Goal: Task Accomplishment & Management: Manage account settings

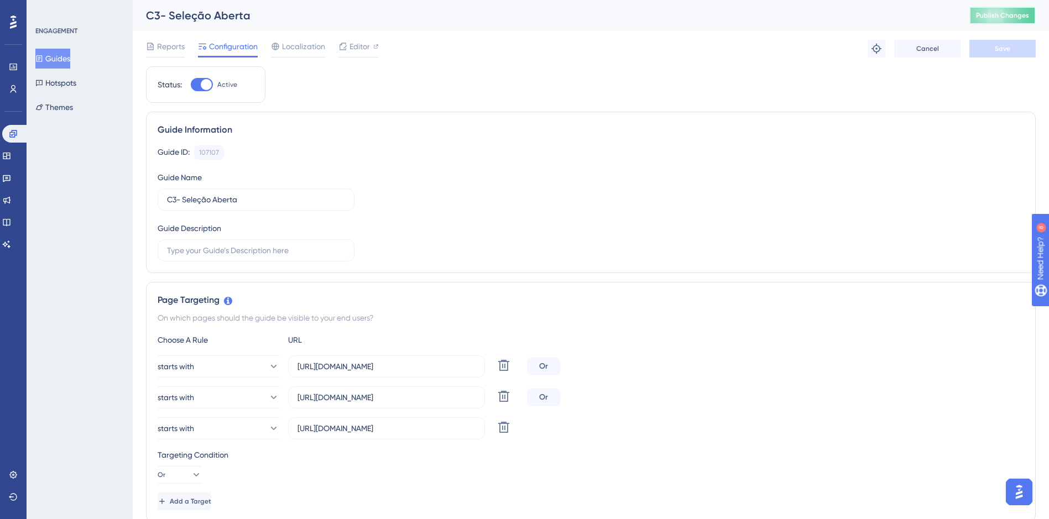
click at [989, 19] on span "Publish Changes" at bounding box center [1002, 15] width 53 height 9
click at [14, 93] on icon at bounding box center [13, 89] width 9 height 9
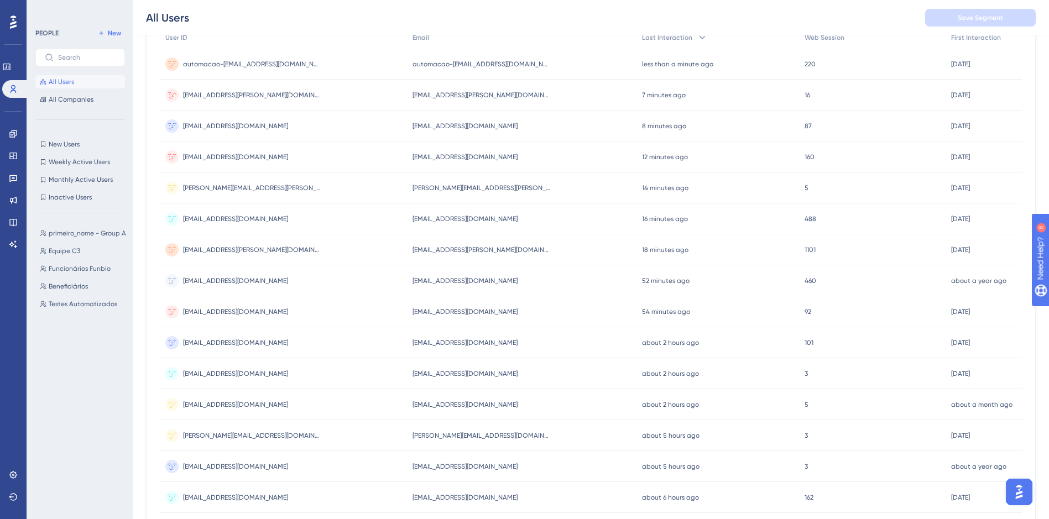
scroll to position [166, 0]
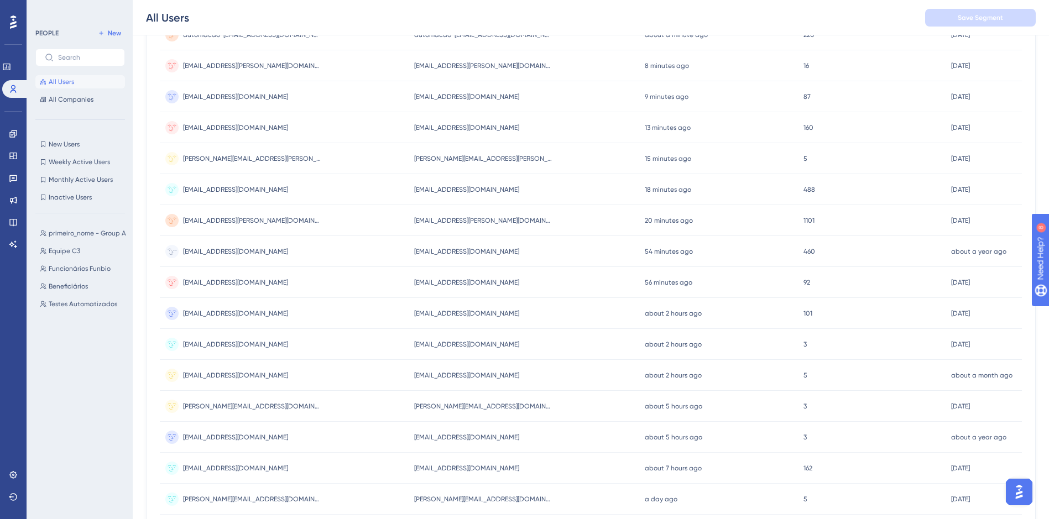
click at [312, 250] on div "funbio.gerente02@proton.me funbio.gerente02@proton.me" at bounding box center [284, 251] width 249 height 31
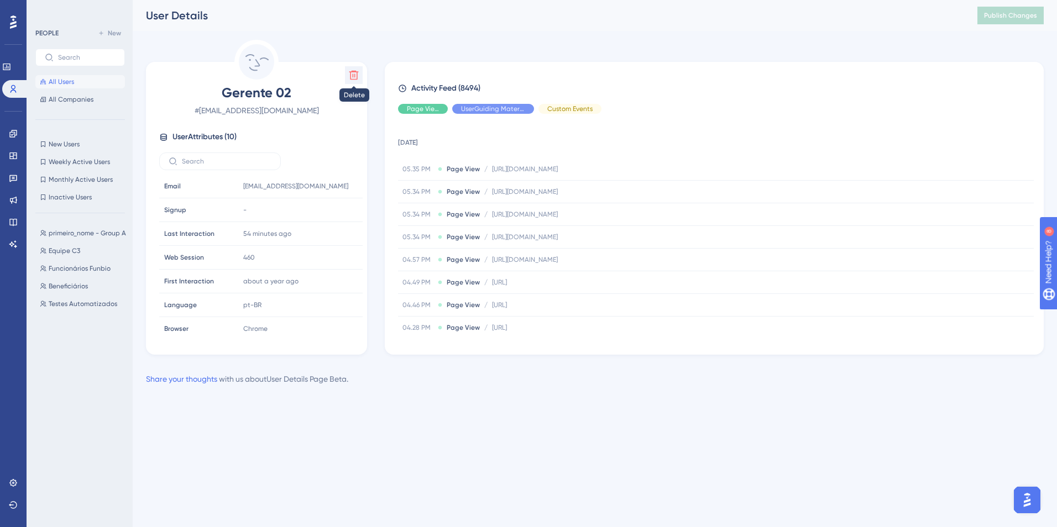
click at [355, 79] on icon at bounding box center [353, 75] width 9 height 9
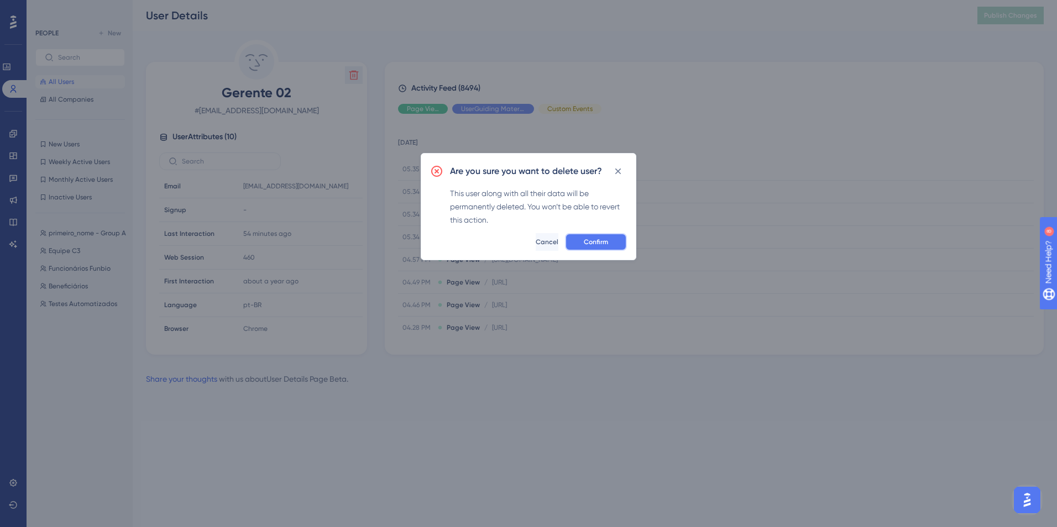
click at [608, 240] on button "Confirm" at bounding box center [596, 242] width 62 height 18
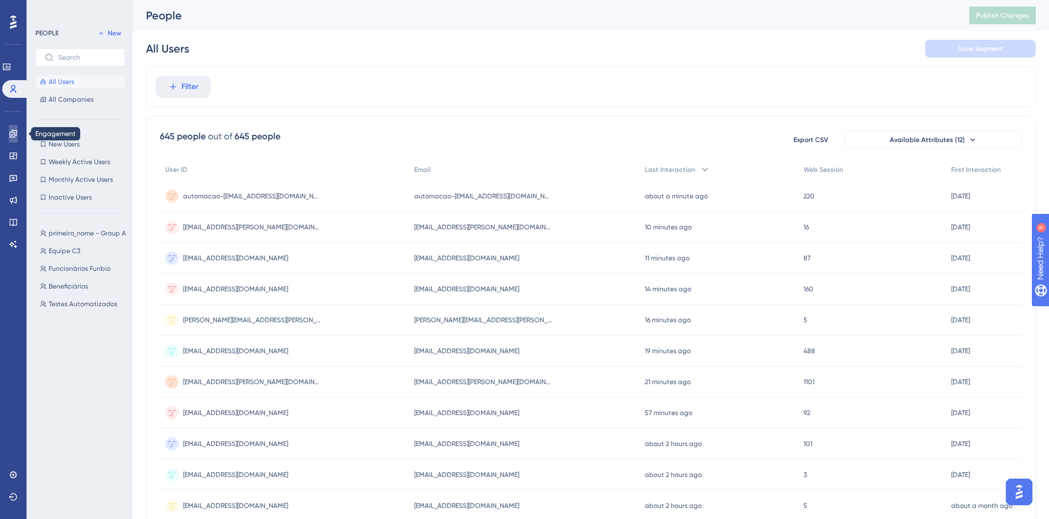
click at [14, 132] on icon at bounding box center [12, 133] width 7 height 7
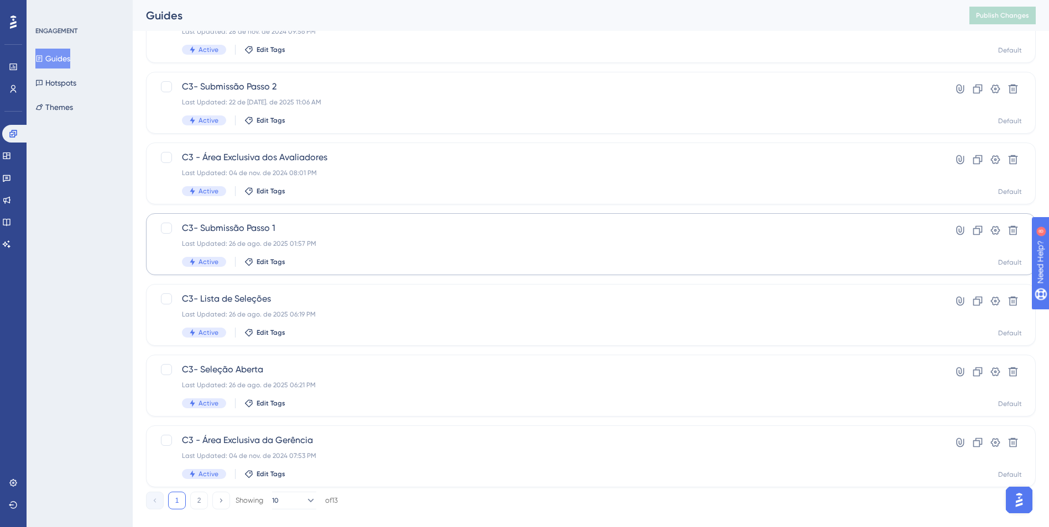
scroll to position [331, 0]
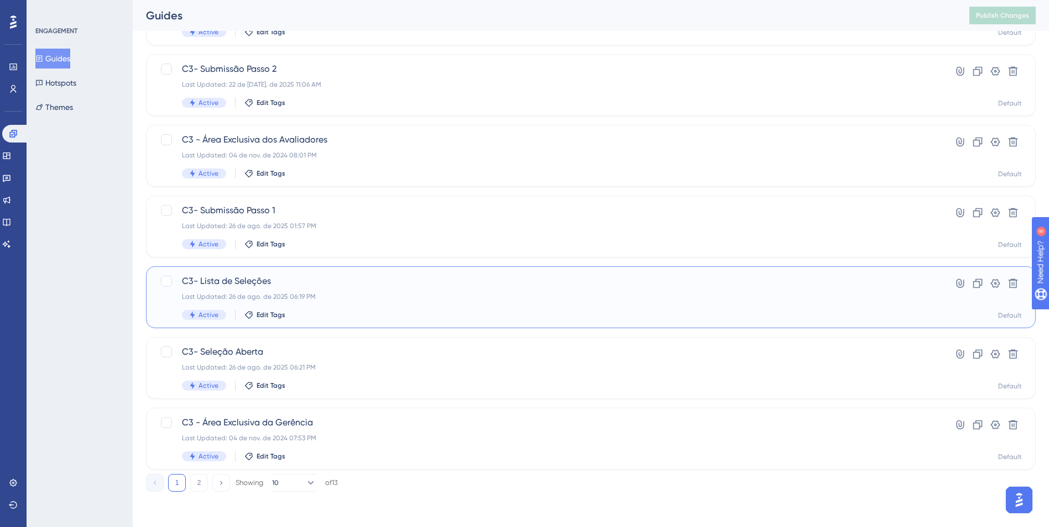
click at [339, 303] on div "C3- Lista de Seleções Last Updated: 26 de ago. de 2025 06:19 PM Active Edit Tags" at bounding box center [546, 297] width 729 height 45
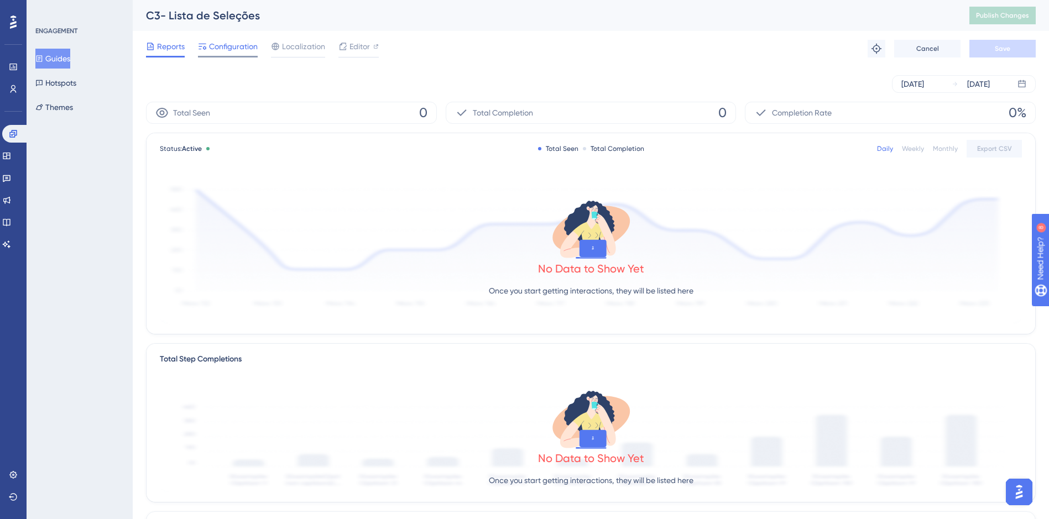
click at [245, 44] on span "Configuration" at bounding box center [233, 46] width 49 height 13
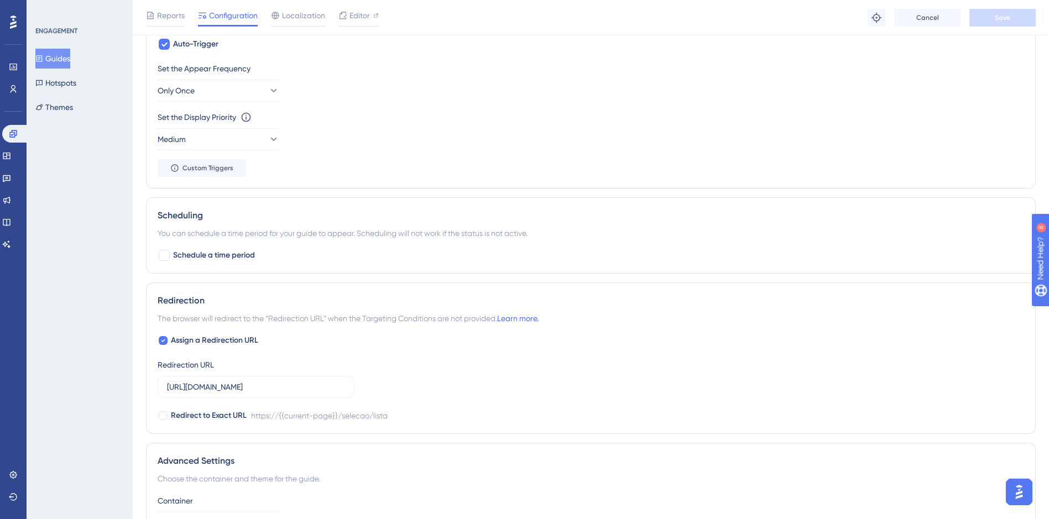
scroll to position [719, 0]
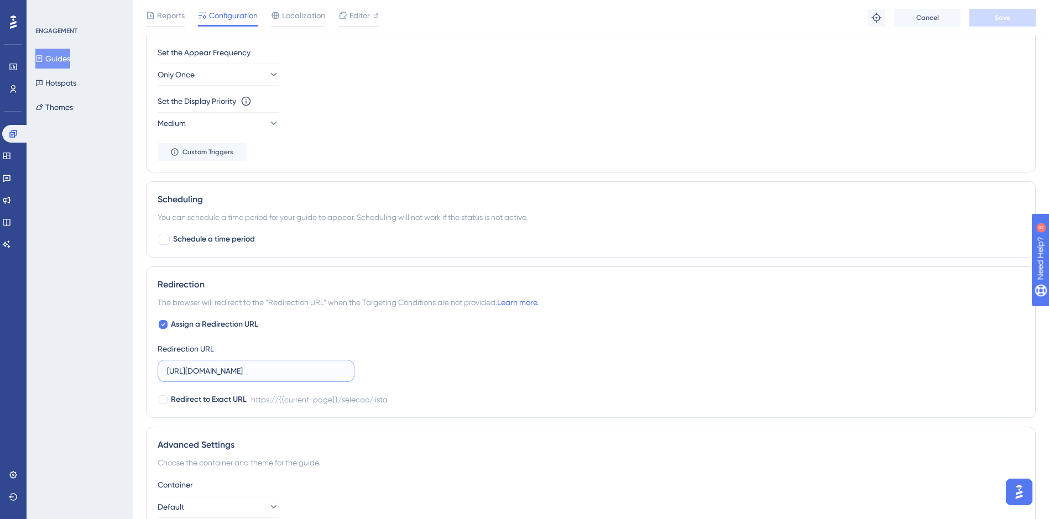
click at [325, 369] on input "https://app-cerebro3-frontend-hom.azurewebsites.net/selecao/lista" at bounding box center [256, 371] width 178 height 12
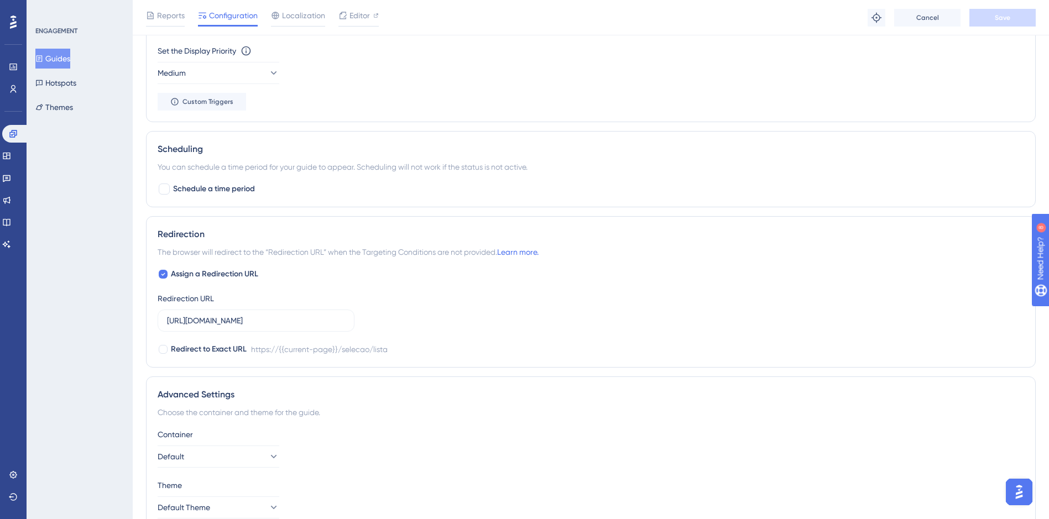
scroll to position [0, 0]
click at [226, 321] on input "https://app-cerebro3-frontend-hom.azurewebsites.net/selecao/lista" at bounding box center [256, 320] width 178 height 12
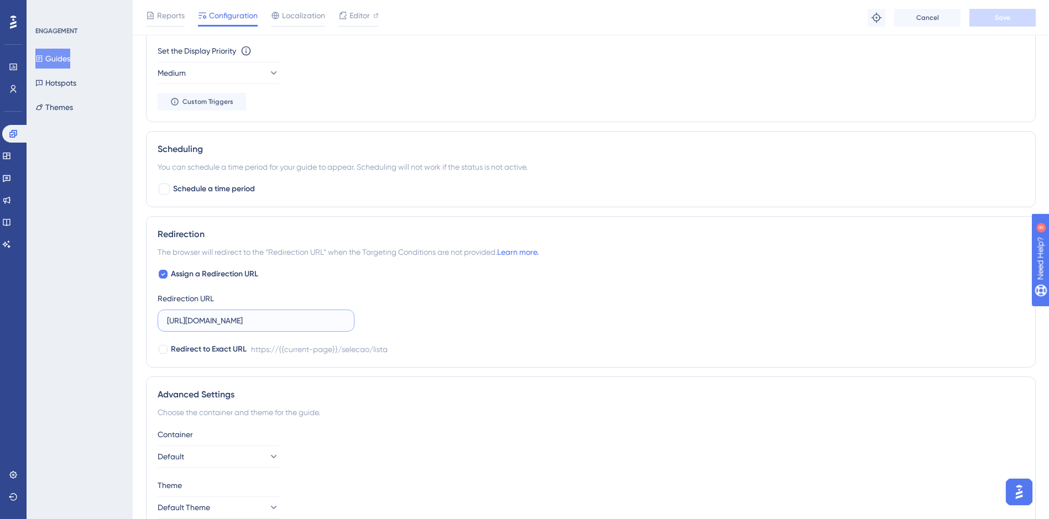
paste input "c3dev.cerebro.org.br"
type input "[URL][DOMAIN_NAME]"
click at [984, 21] on button "Save" at bounding box center [1002, 18] width 66 height 18
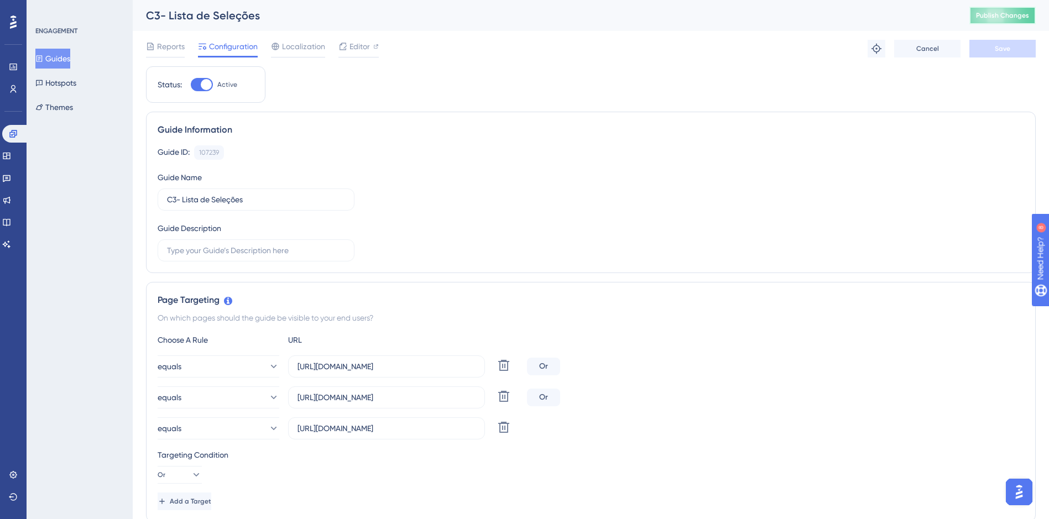
click at [985, 14] on span "Publish Changes" at bounding box center [1002, 15] width 53 height 9
click at [12, 89] on icon at bounding box center [13, 89] width 9 height 9
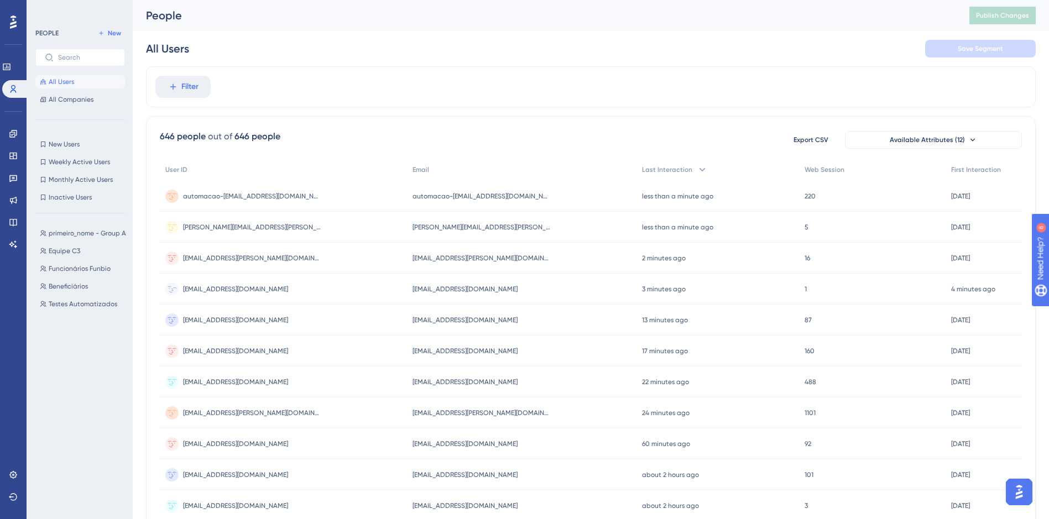
click at [344, 286] on div "funbio.gerente02@proton.me funbio.gerente02@proton.me" at bounding box center [283, 289] width 247 height 31
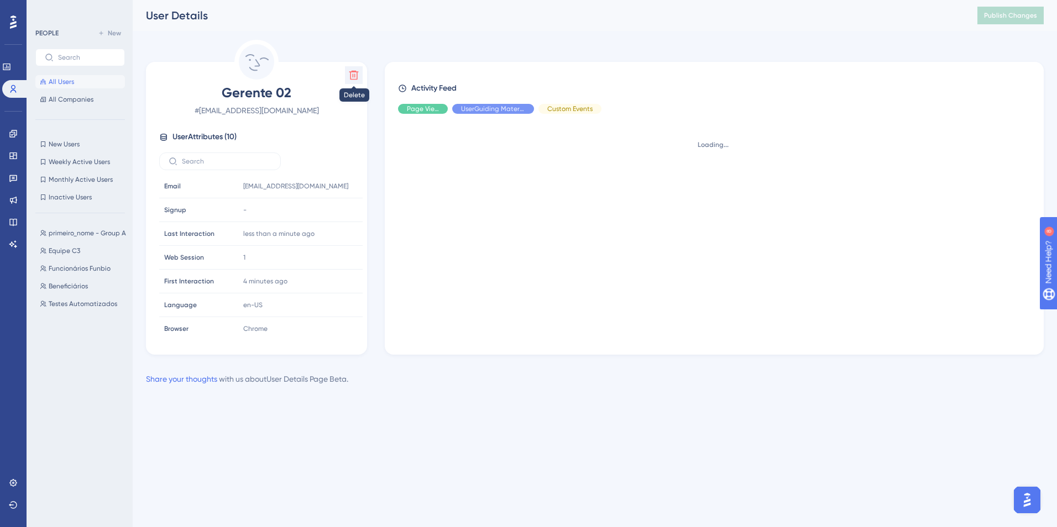
click at [354, 75] on icon at bounding box center [353, 75] width 9 height 9
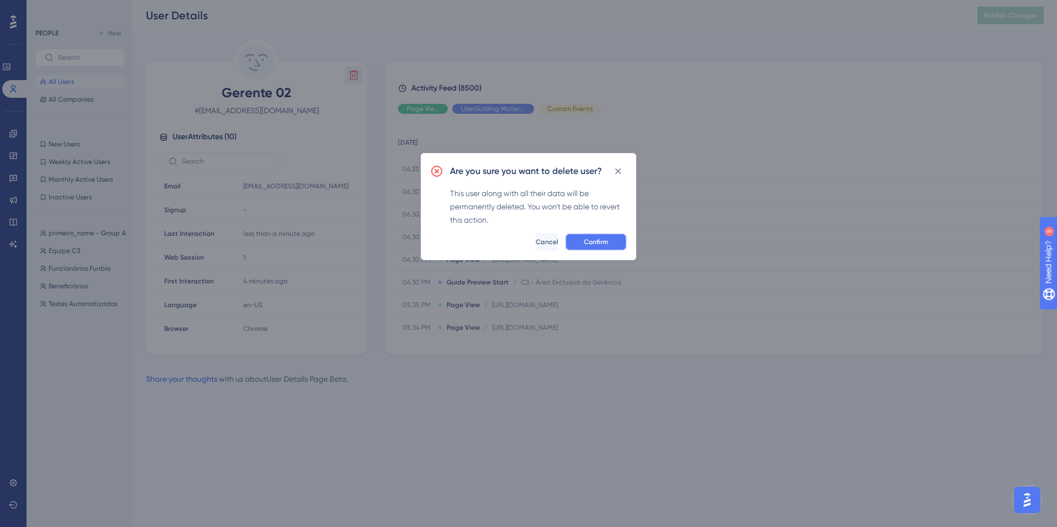
click at [601, 244] on span "Confirm" at bounding box center [596, 242] width 24 height 9
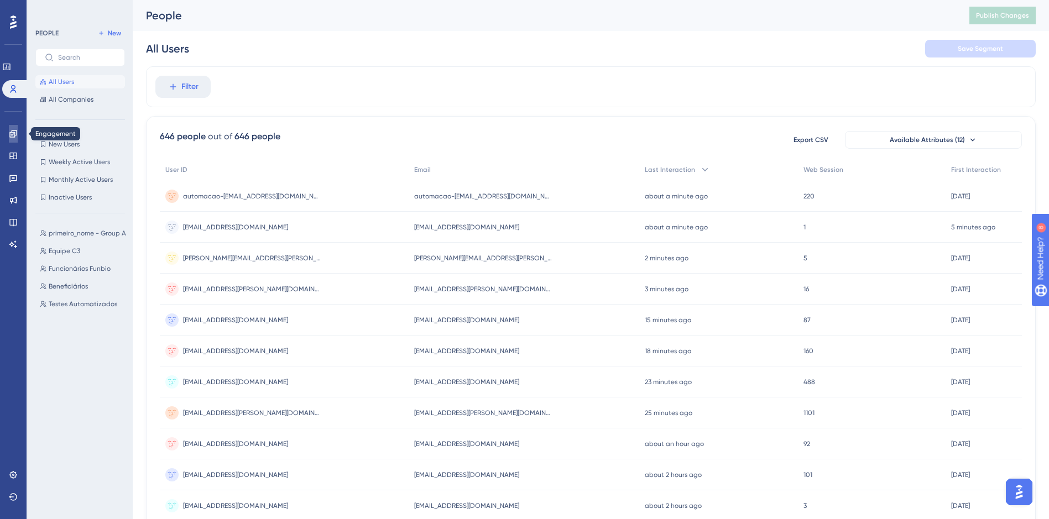
click at [18, 133] on link at bounding box center [13, 134] width 9 height 18
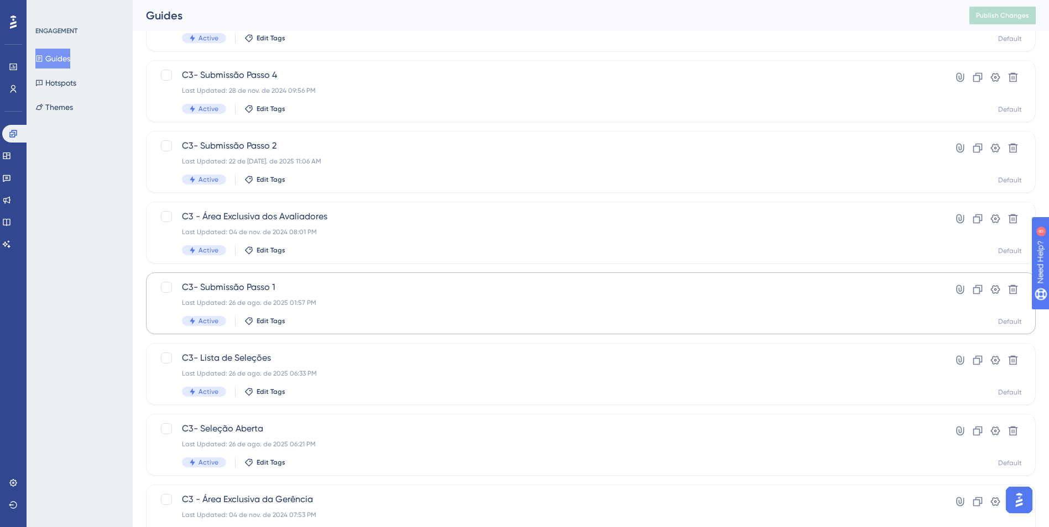
scroll to position [276, 0]
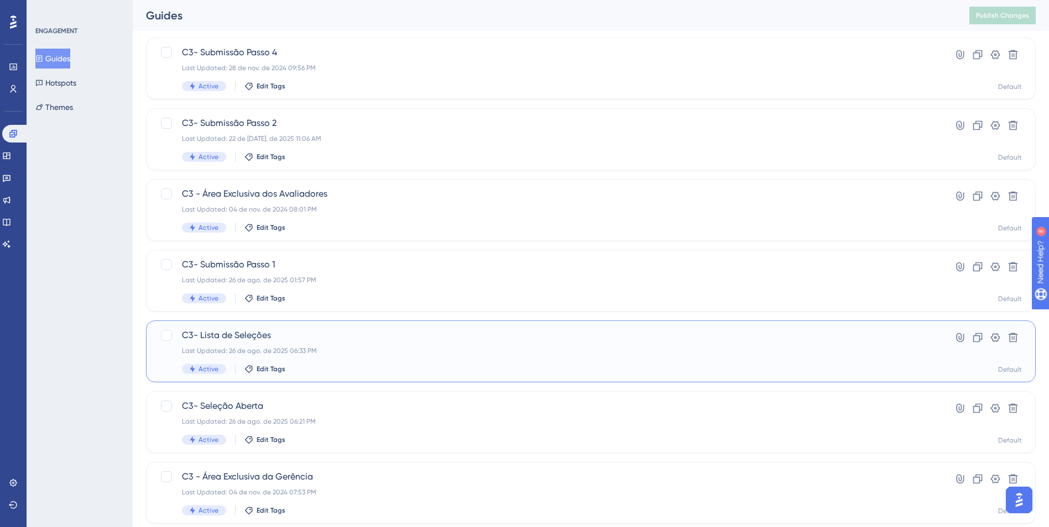
click at [374, 352] on div "Last Updated: 26 de ago. de 2025 06:33 PM" at bounding box center [546, 351] width 729 height 9
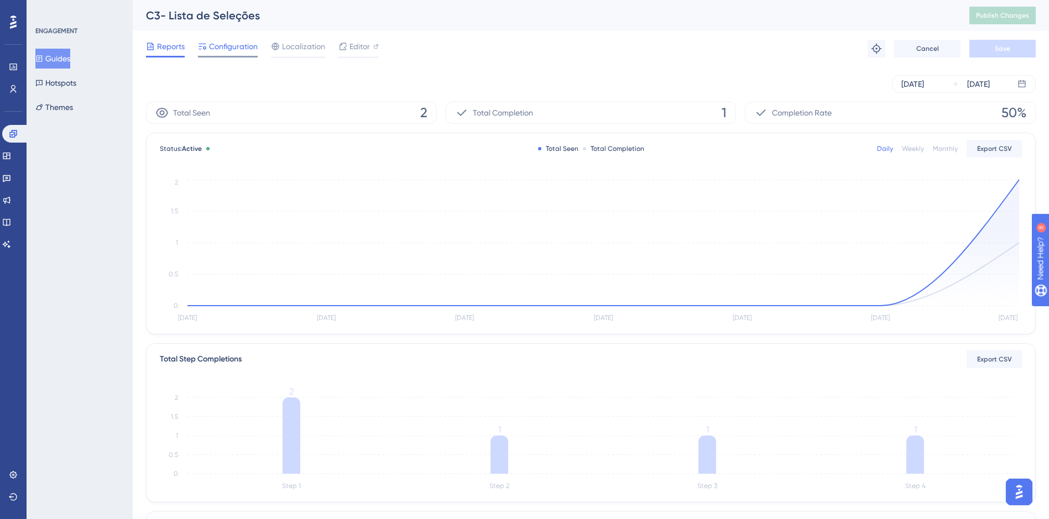
click at [235, 53] on span "Configuration" at bounding box center [233, 46] width 49 height 13
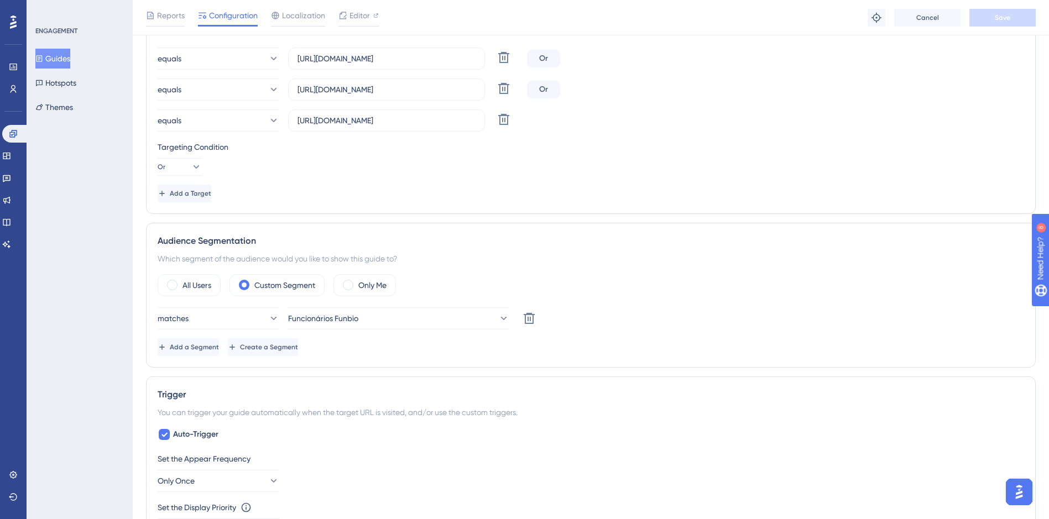
scroll to position [332, 0]
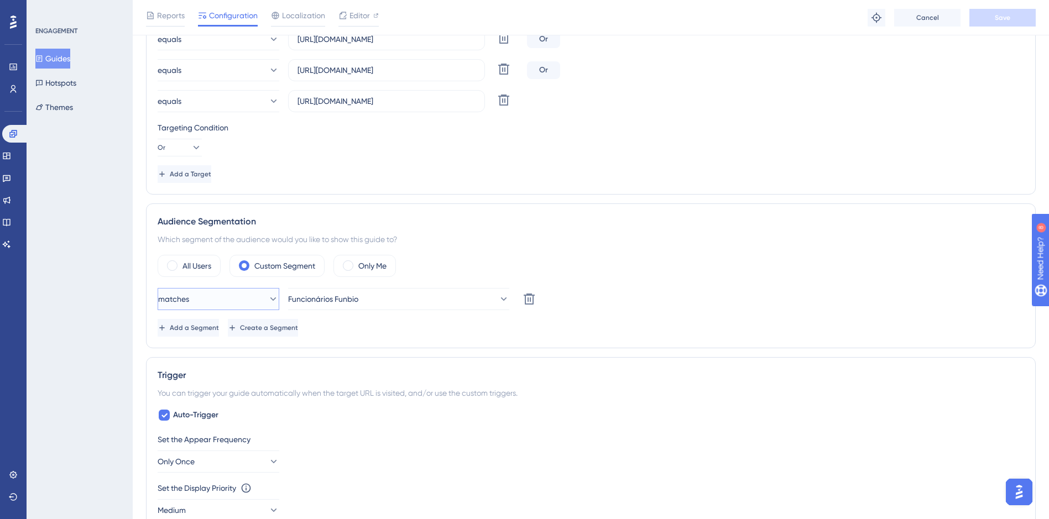
click at [269, 302] on icon at bounding box center [273, 298] width 11 height 11
click at [269, 302] on icon at bounding box center [264, 298] width 11 height 11
click at [269, 302] on button "matches" at bounding box center [219, 299] width 122 height 22
click at [269, 302] on icon at bounding box center [264, 298] width 11 height 11
click at [497, 302] on icon at bounding box center [502, 298] width 11 height 11
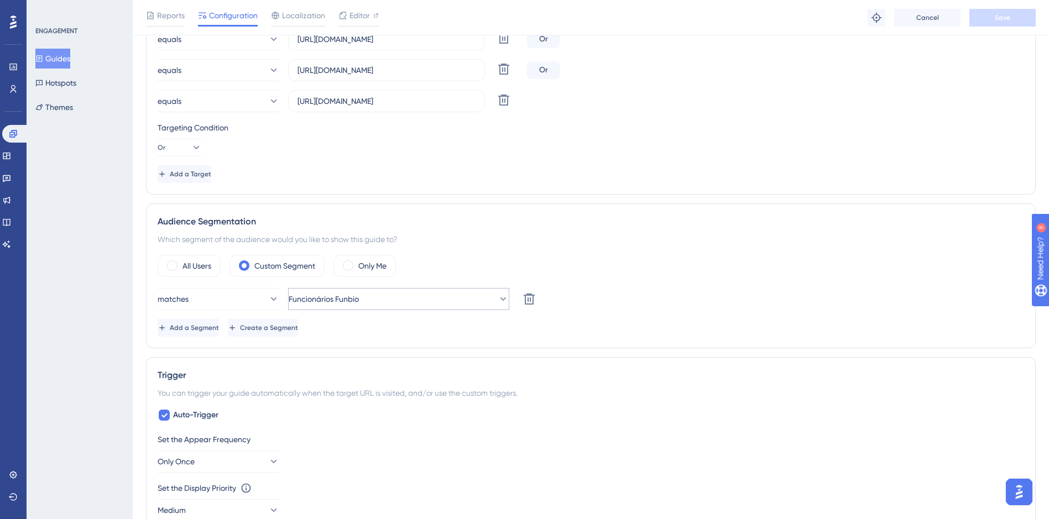
scroll to position [494, 0]
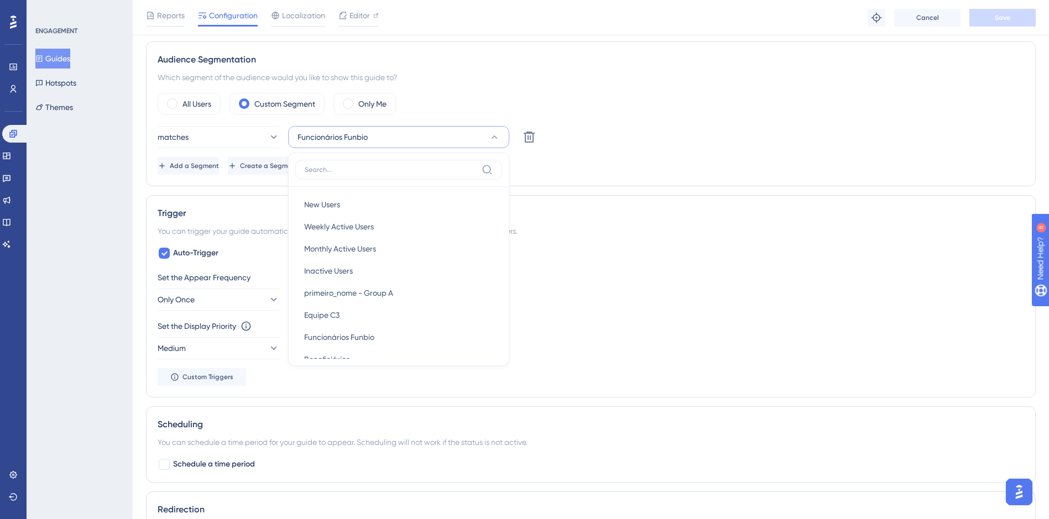
click at [607, 295] on div "Set the Appear Frequency Only Once" at bounding box center [591, 291] width 866 height 40
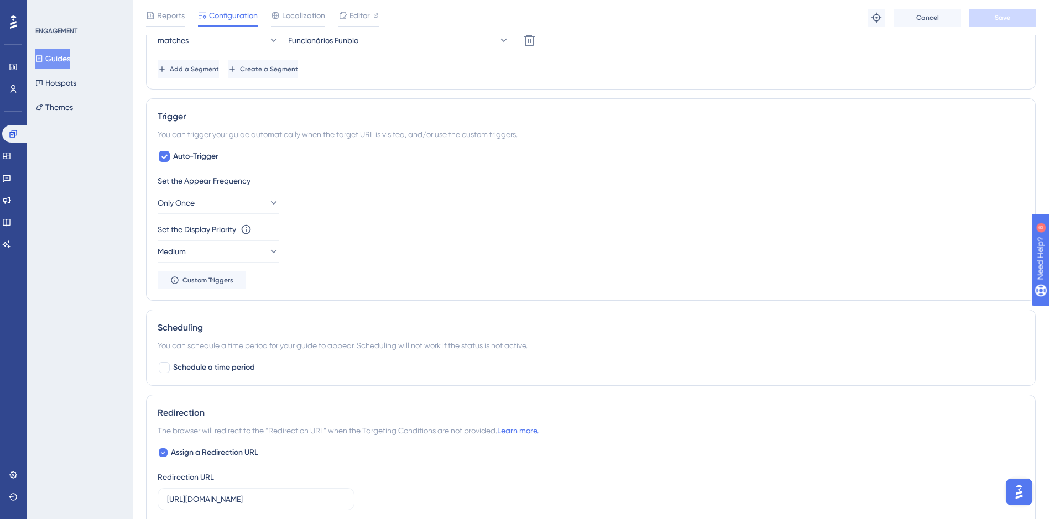
scroll to position [604, 0]
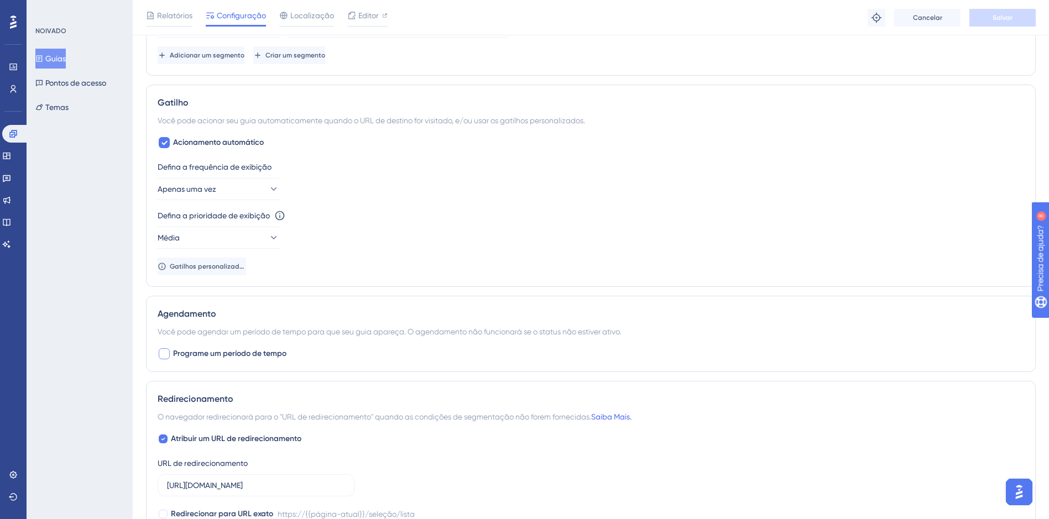
click at [162, 356] on div at bounding box center [164, 353] width 11 height 11
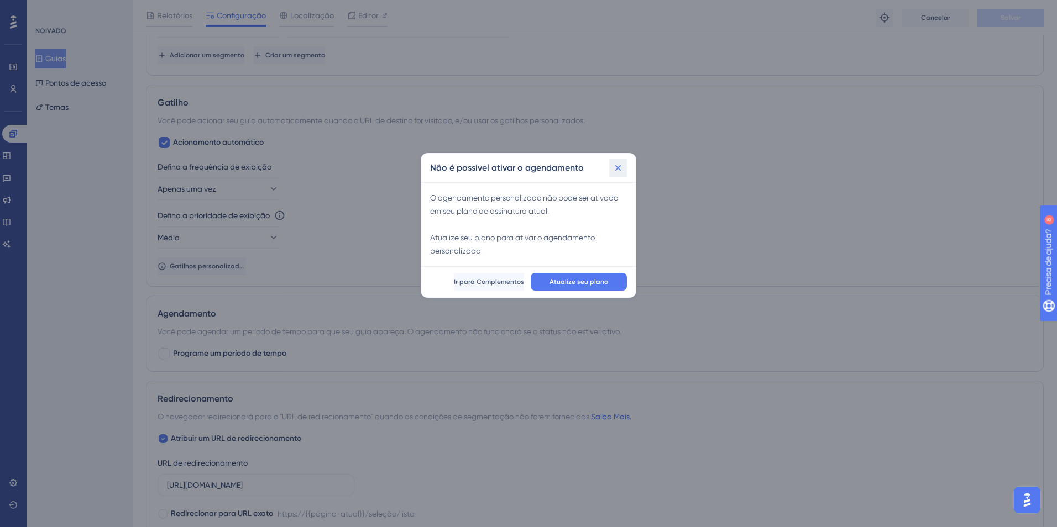
click at [623, 169] on icon at bounding box center [617, 167] width 11 height 11
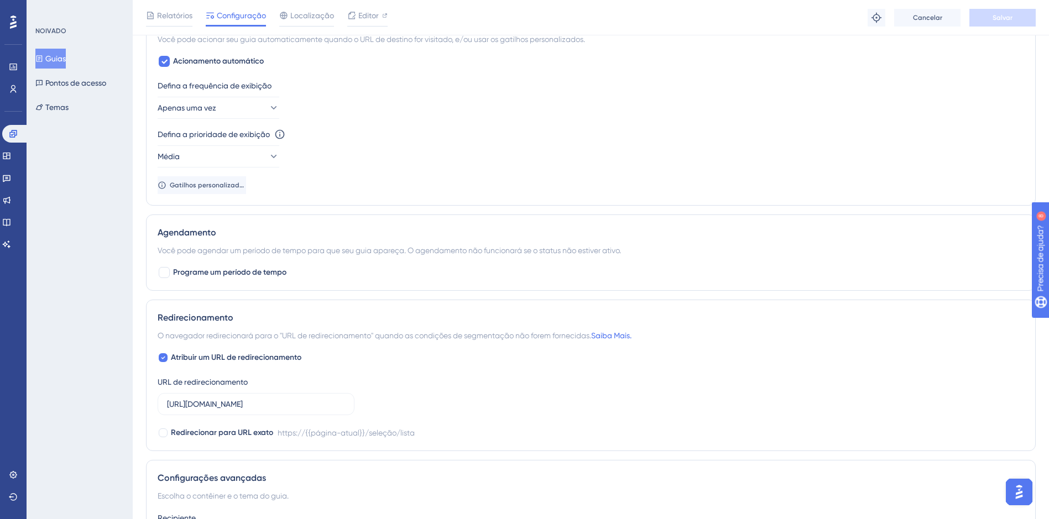
scroll to position [715, 0]
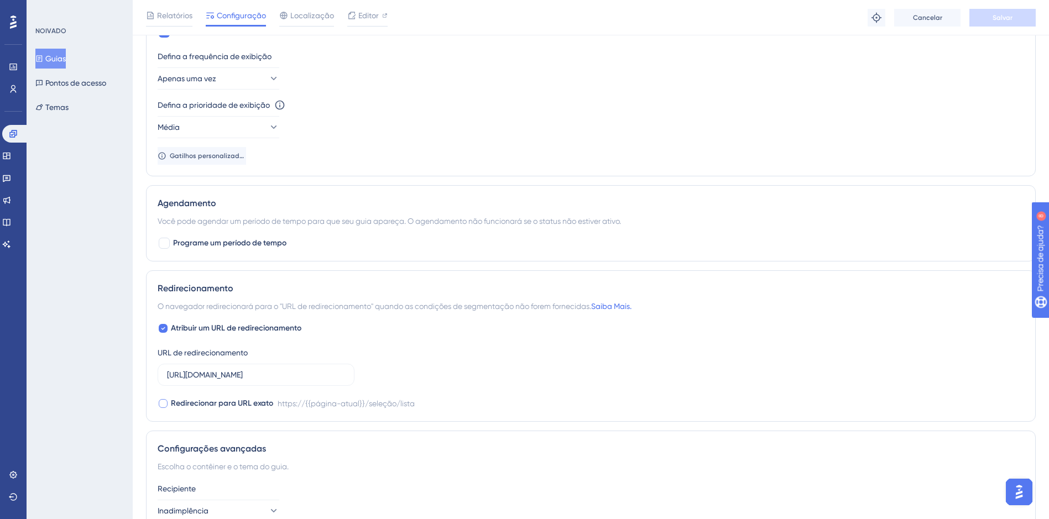
click at [161, 403] on div at bounding box center [163, 403] width 9 height 9
checkbox input "true"
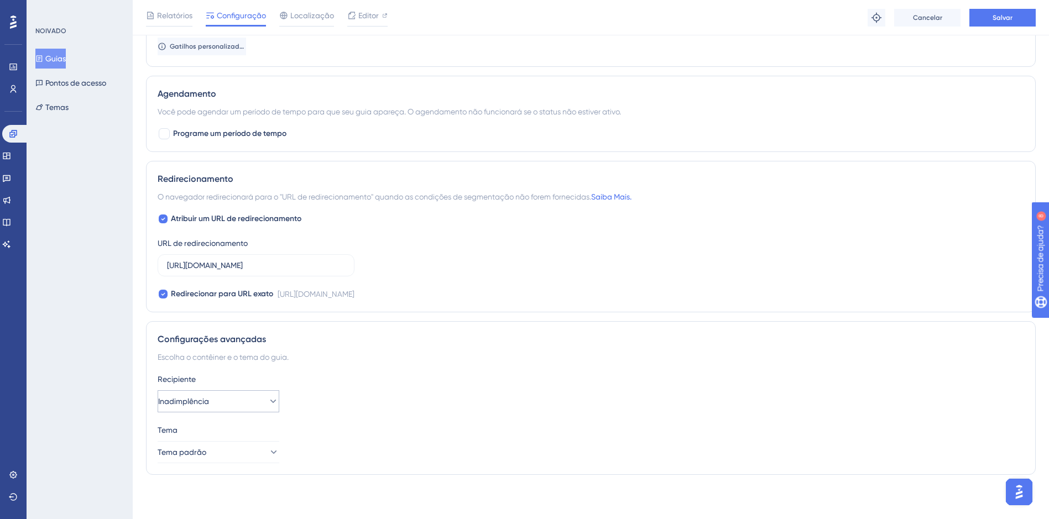
scroll to position [769, 0]
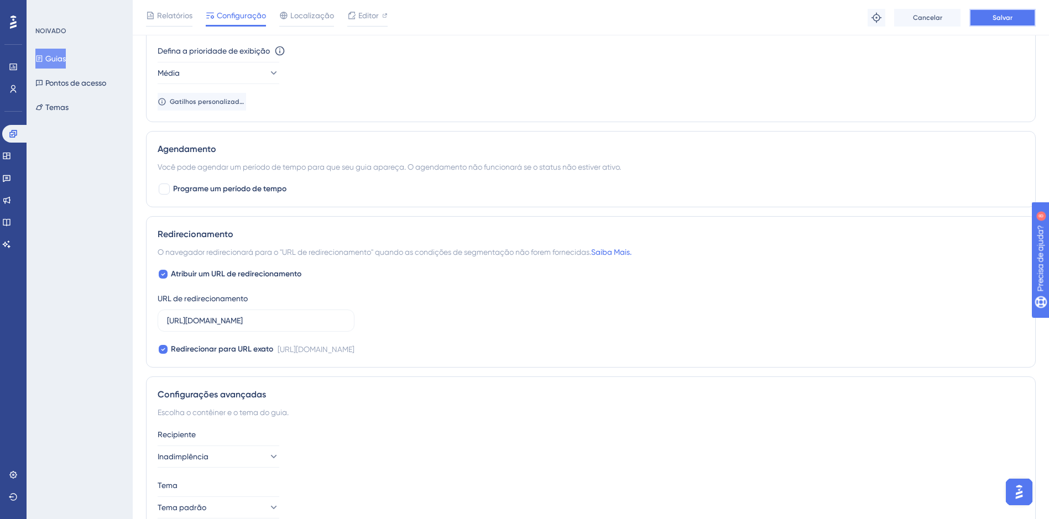
click at [991, 15] on button "Salvar" at bounding box center [1002, 18] width 66 height 18
click at [9, 85] on icon at bounding box center [13, 89] width 9 height 9
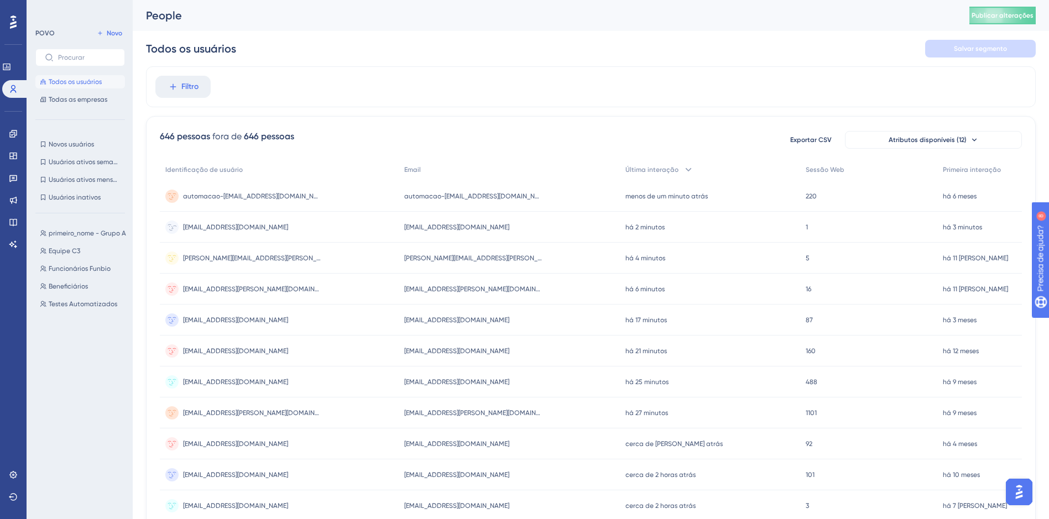
click at [336, 227] on div "funbio.gerente02@proton.me funbio.gerente02@proton.me" at bounding box center [279, 227] width 239 height 31
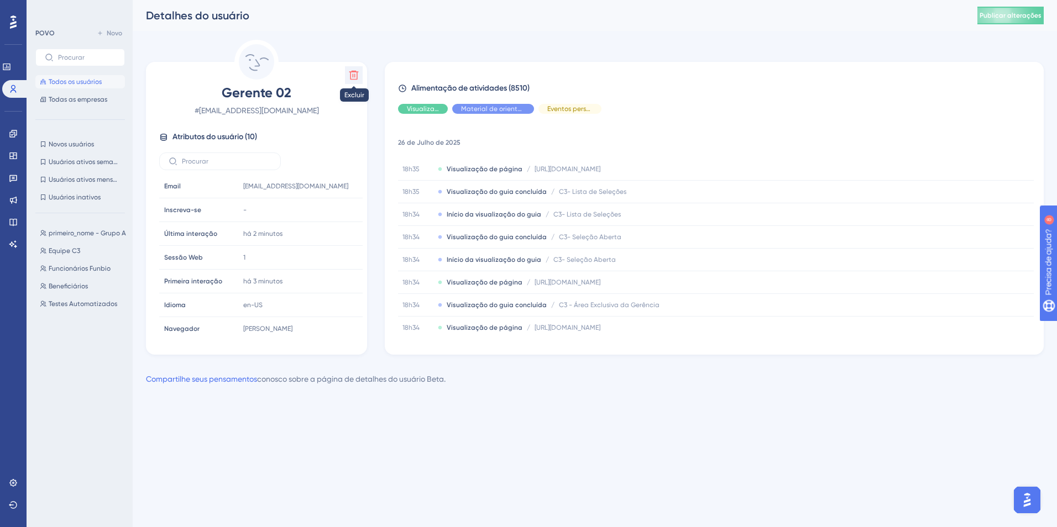
click at [355, 77] on icon at bounding box center [353, 75] width 11 height 11
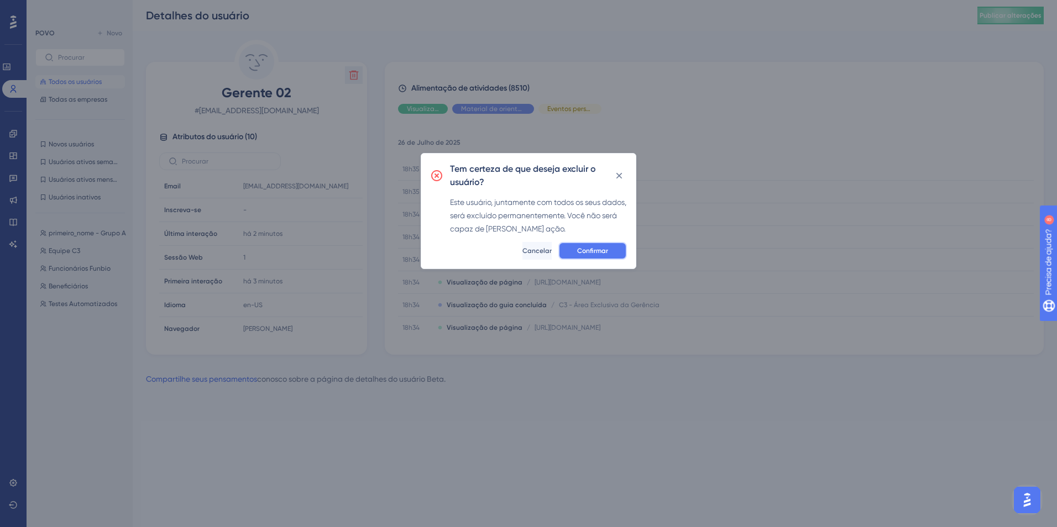
click at [595, 249] on span "Confirmar" at bounding box center [592, 251] width 31 height 9
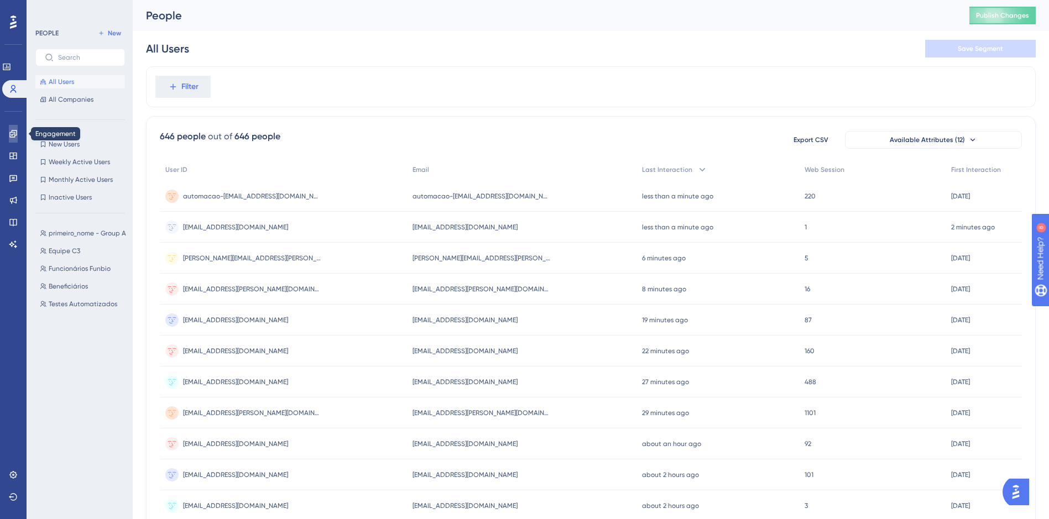
click at [9, 136] on icon at bounding box center [13, 133] width 9 height 9
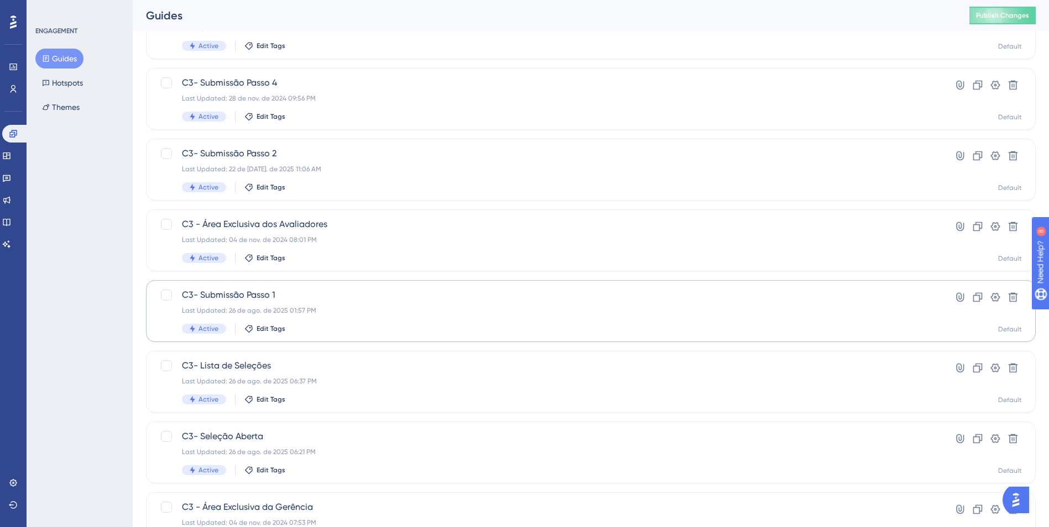
scroll to position [276, 0]
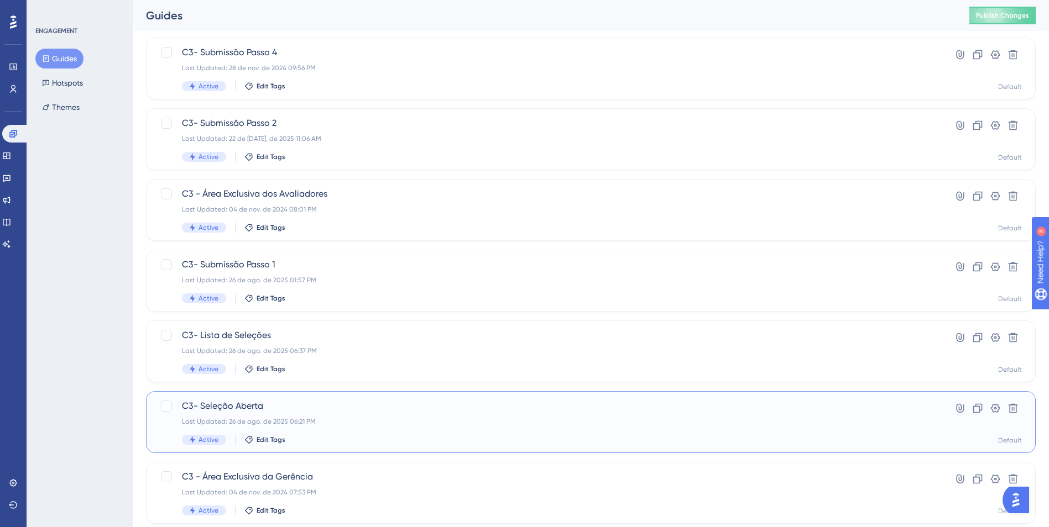
click at [406, 420] on div "Last Updated: 26 de ago. de 2025 06:21 PM" at bounding box center [546, 421] width 729 height 9
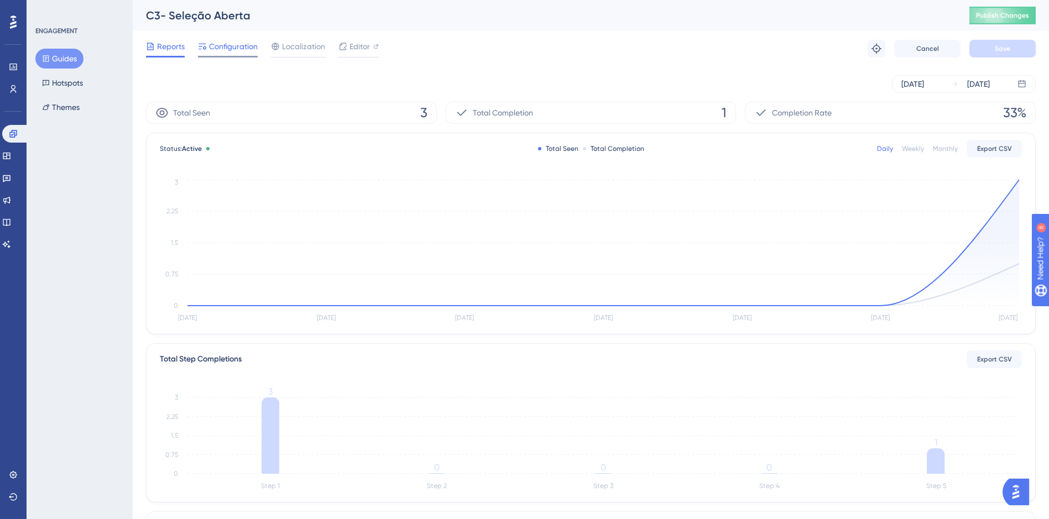
click at [228, 49] on span "Configuration" at bounding box center [233, 46] width 49 height 13
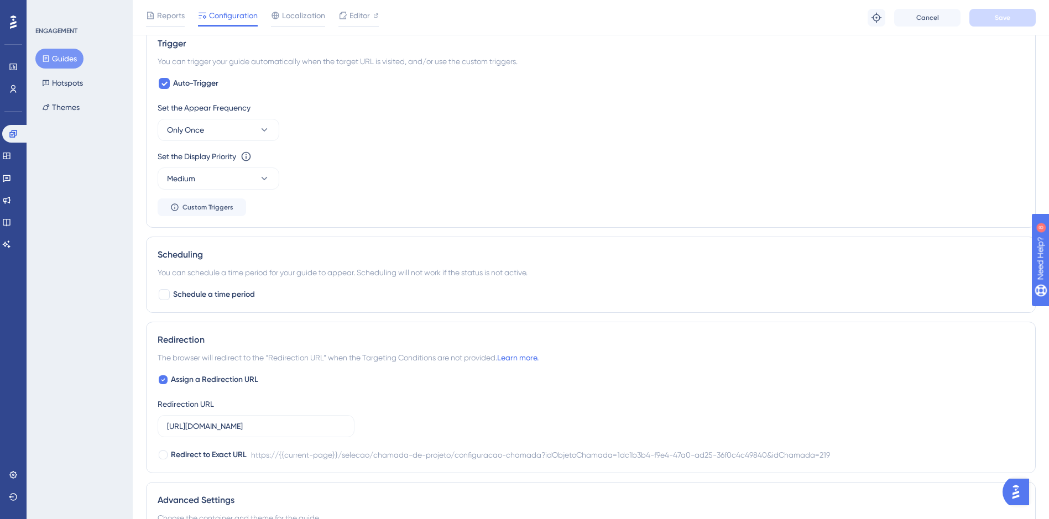
scroll to position [719, 0]
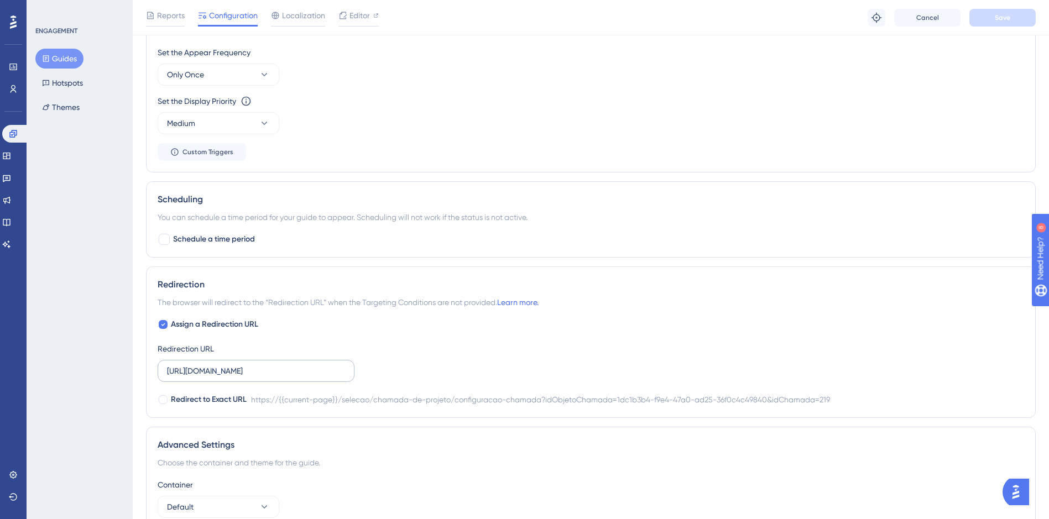
click at [329, 379] on label "[URL][DOMAIN_NAME]" at bounding box center [256, 371] width 197 height 22
click at [329, 377] on input "[URL][DOMAIN_NAME]" at bounding box center [256, 371] width 178 height 12
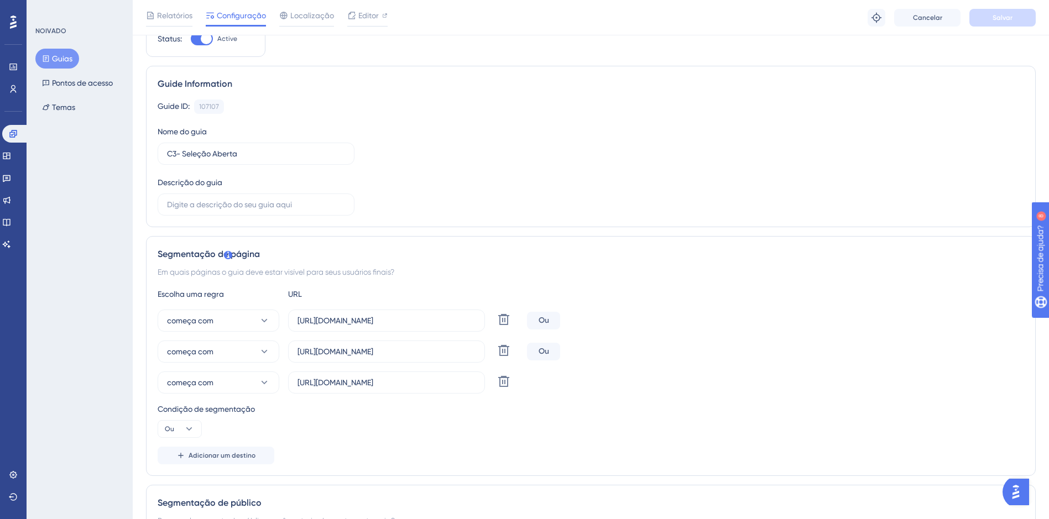
scroll to position [0, 0]
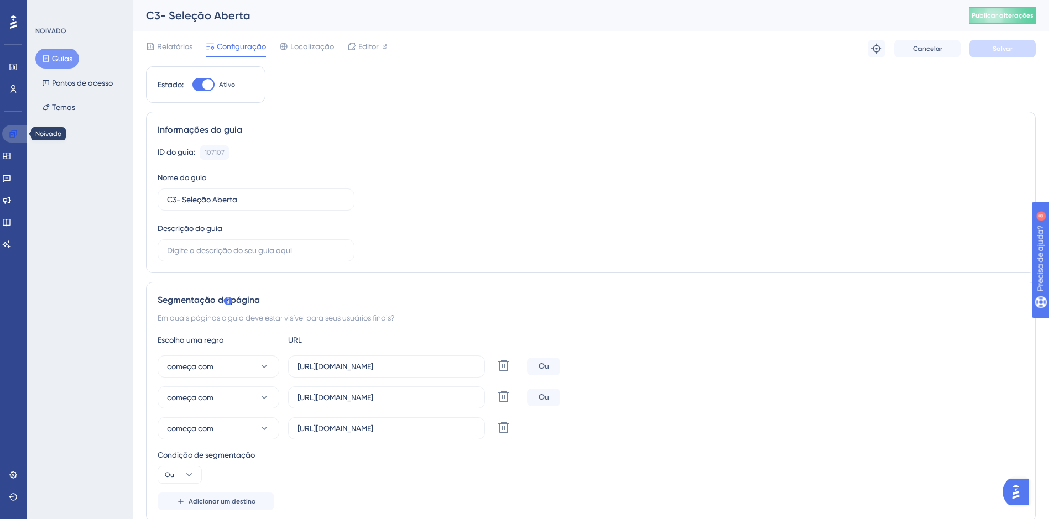
click at [0, 0] on icon at bounding box center [0, 0] width 0 height 0
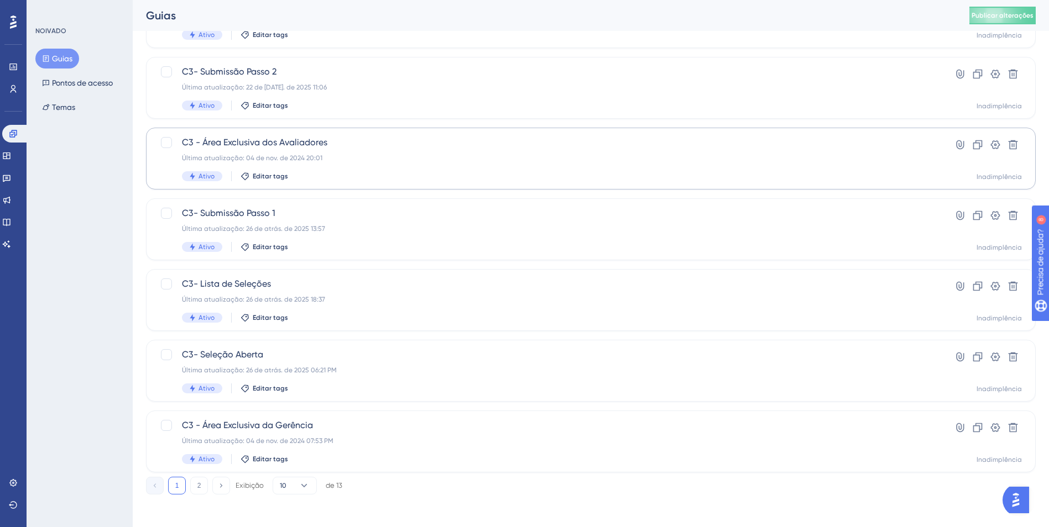
scroll to position [331, 0]
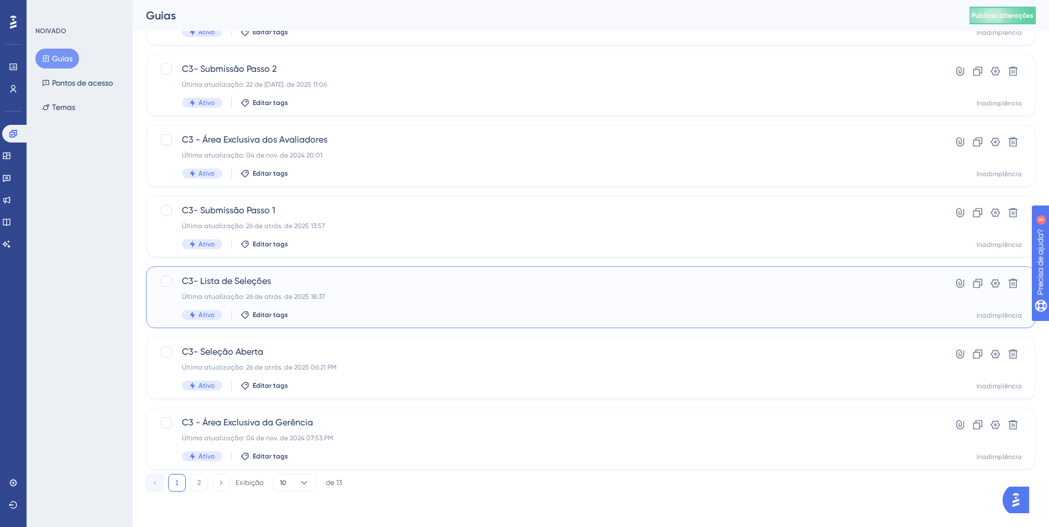
click at [385, 285] on span "C3- Lista de Seleções" at bounding box center [546, 281] width 729 height 13
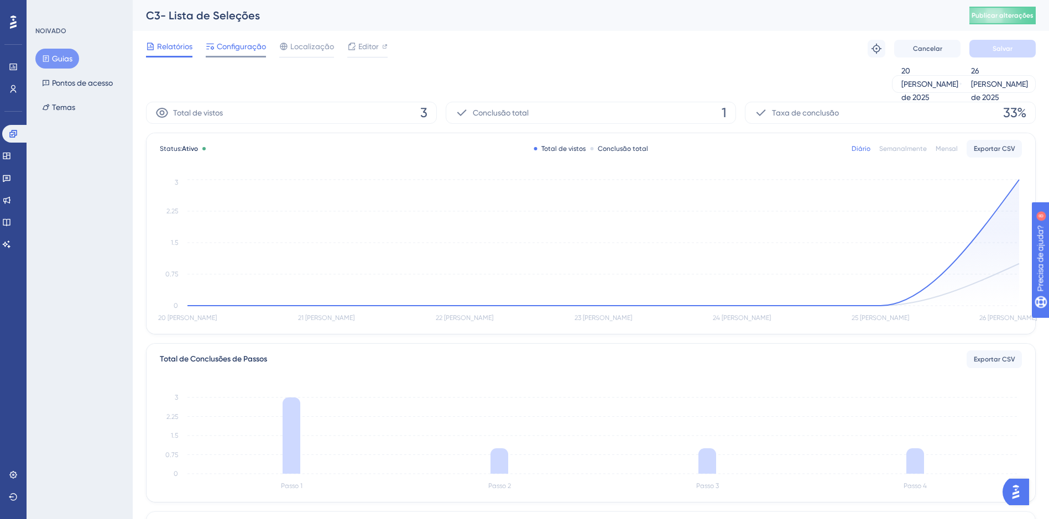
click at [242, 51] on span "Configuração" at bounding box center [241, 46] width 49 height 13
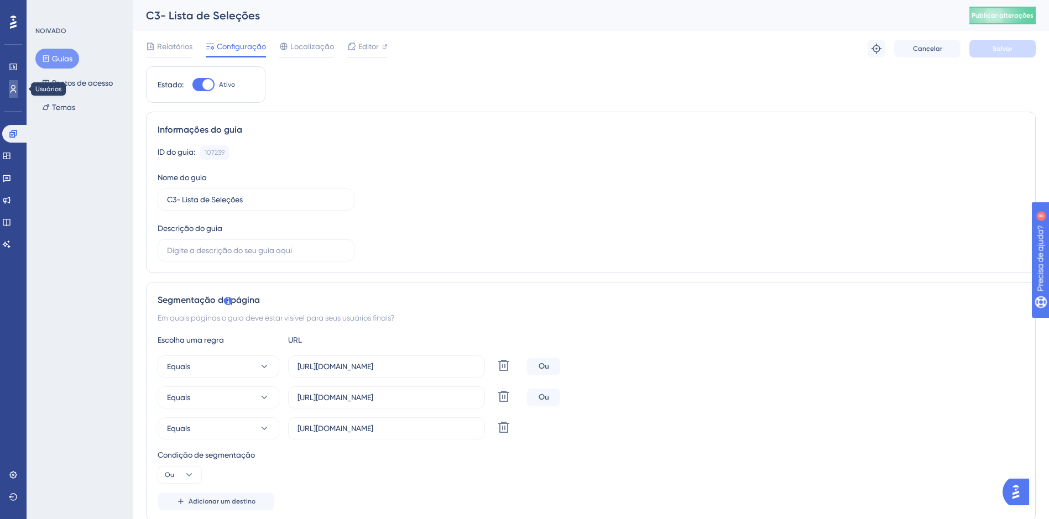
click at [0, 0] on icon at bounding box center [0, 0] width 0 height 0
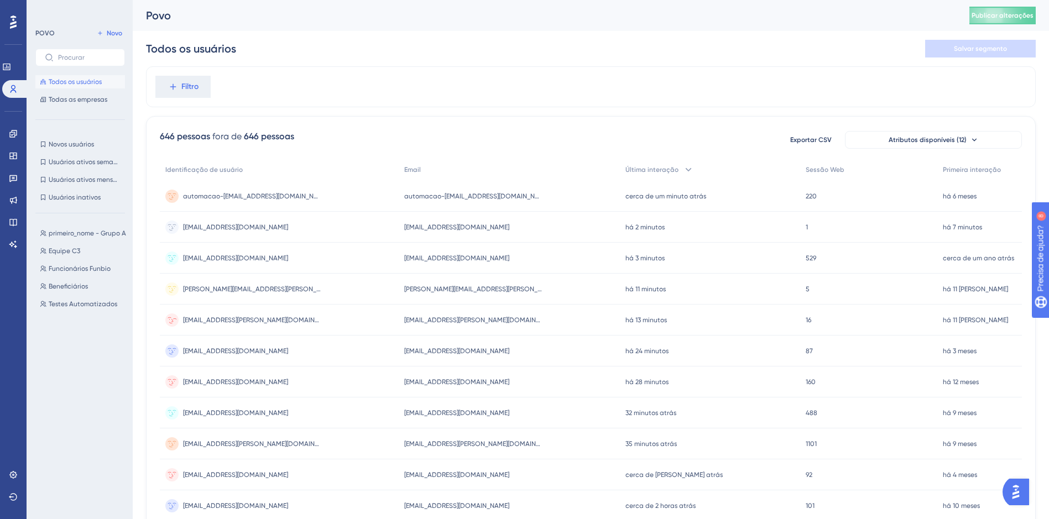
click at [350, 326] on div "maicon.santos+testeautomatizado-gerente@elumini-it.com maicon.santos+testeautom…" at bounding box center [279, 320] width 239 height 31
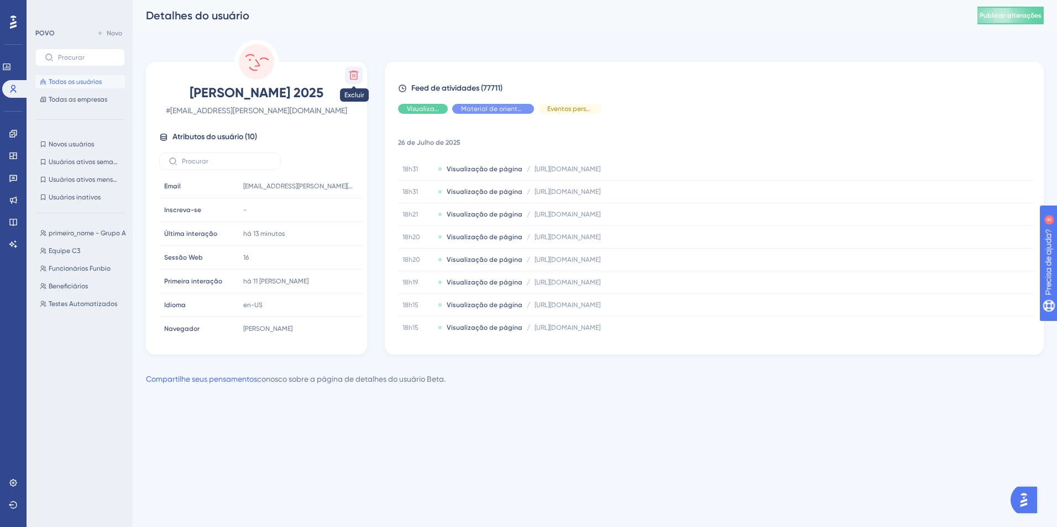
click at [350, 78] on icon at bounding box center [353, 75] width 11 height 11
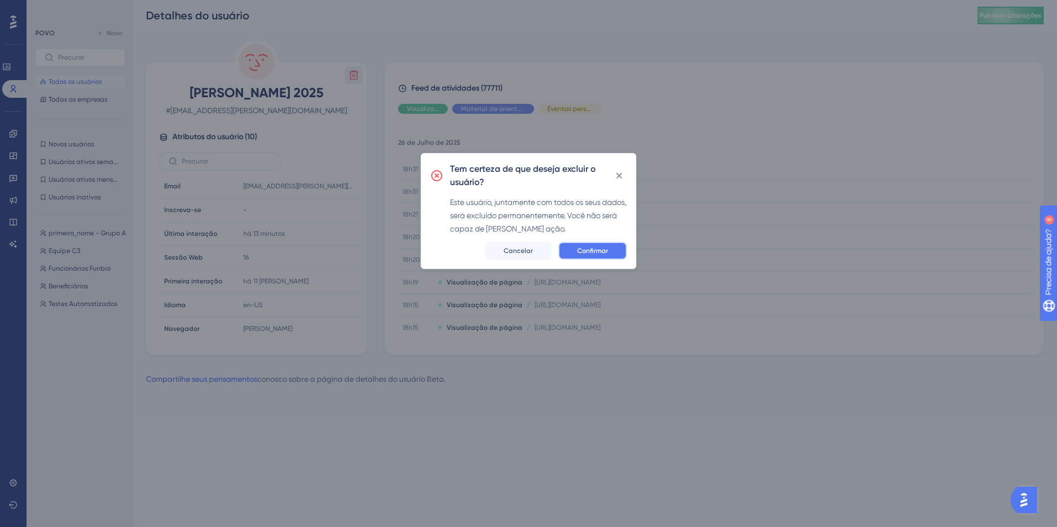
click at [602, 256] on button "Confirmar" at bounding box center [592, 251] width 69 height 18
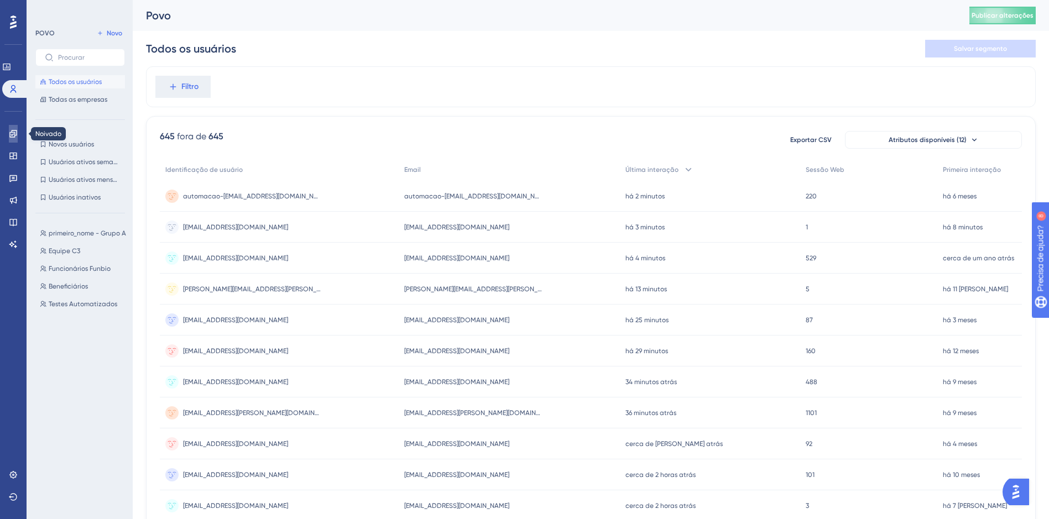
click at [0, 0] on icon at bounding box center [0, 0] width 0 height 0
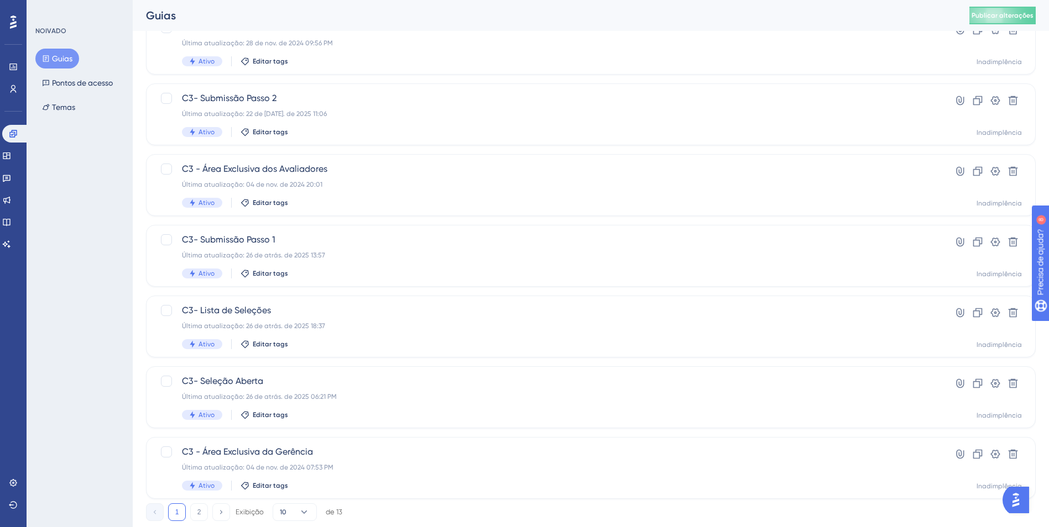
scroll to position [331, 0]
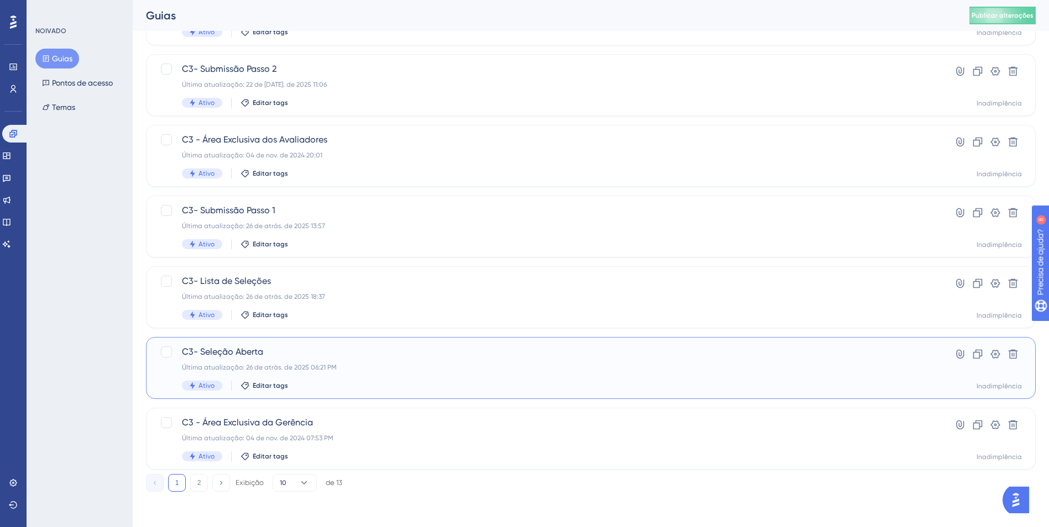
click at [443, 361] on div "C3- Seleção Aberta Última atualização: 26 de atrás. de 2025 06:21 PM Ativo Edit…" at bounding box center [546, 367] width 729 height 45
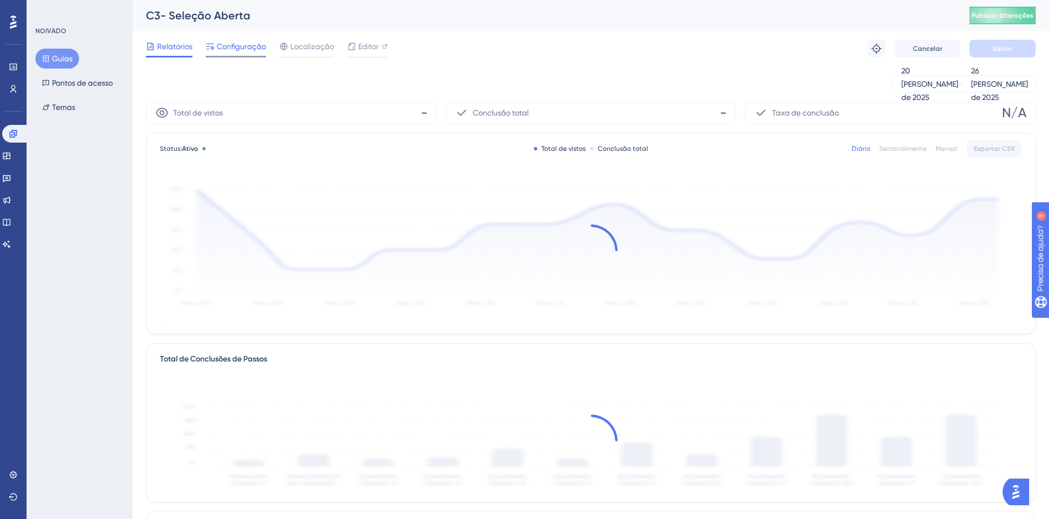
click at [250, 51] on span "Configuração" at bounding box center [241, 46] width 49 height 13
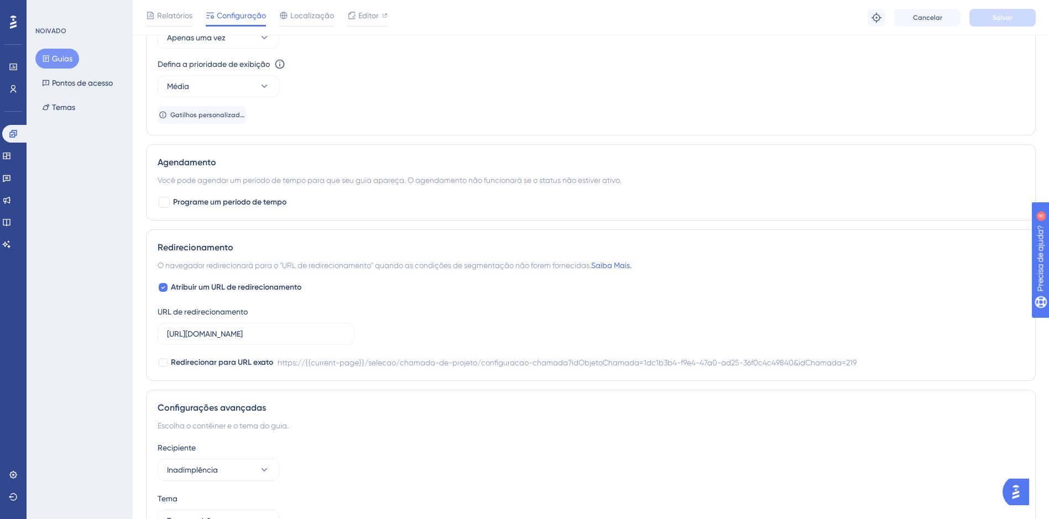
scroll to position [774, 0]
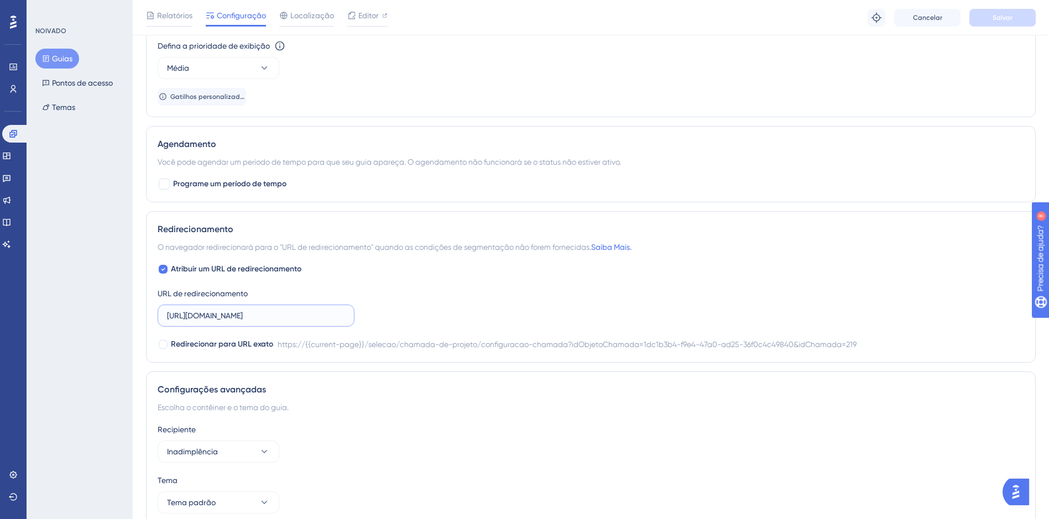
click at [338, 321] on input "[URL][DOMAIN_NAME]" at bounding box center [256, 316] width 178 height 12
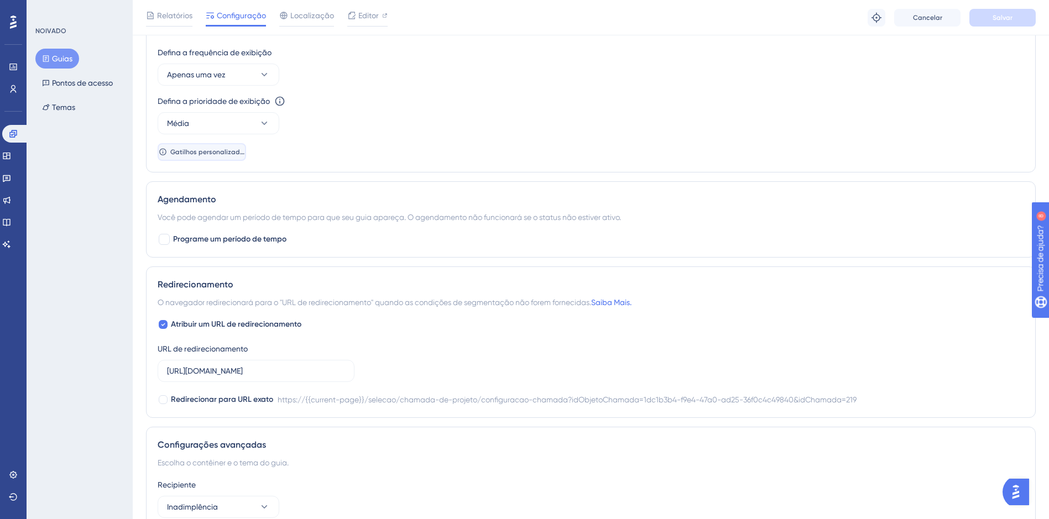
scroll to position [0, 0]
click at [223, 153] on span "Gatilhos personalizados" at bounding box center [207, 152] width 75 height 9
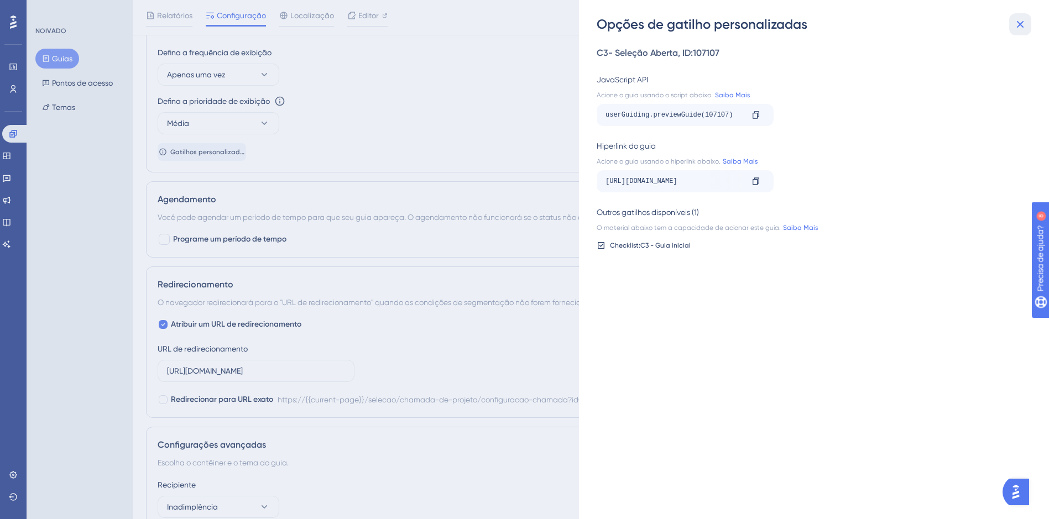
click at [1022, 19] on icon at bounding box center [1019, 24] width 13 height 13
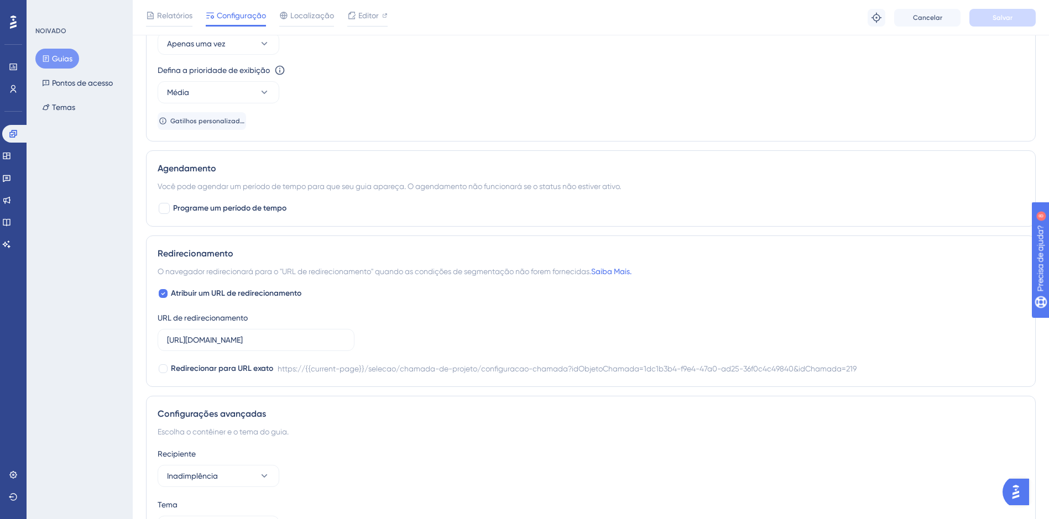
scroll to position [774, 0]
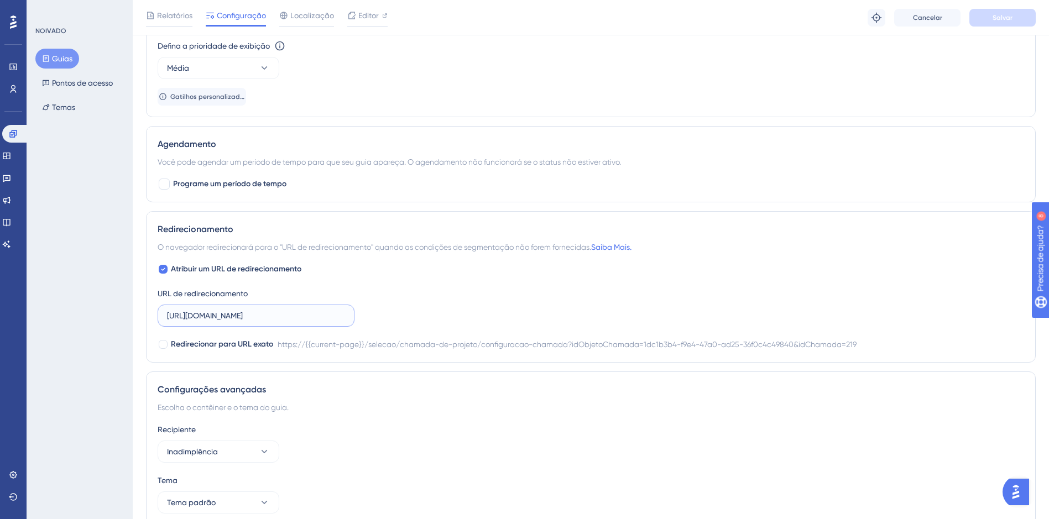
click at [317, 316] on input "[URL][DOMAIN_NAME]" at bounding box center [256, 316] width 178 height 12
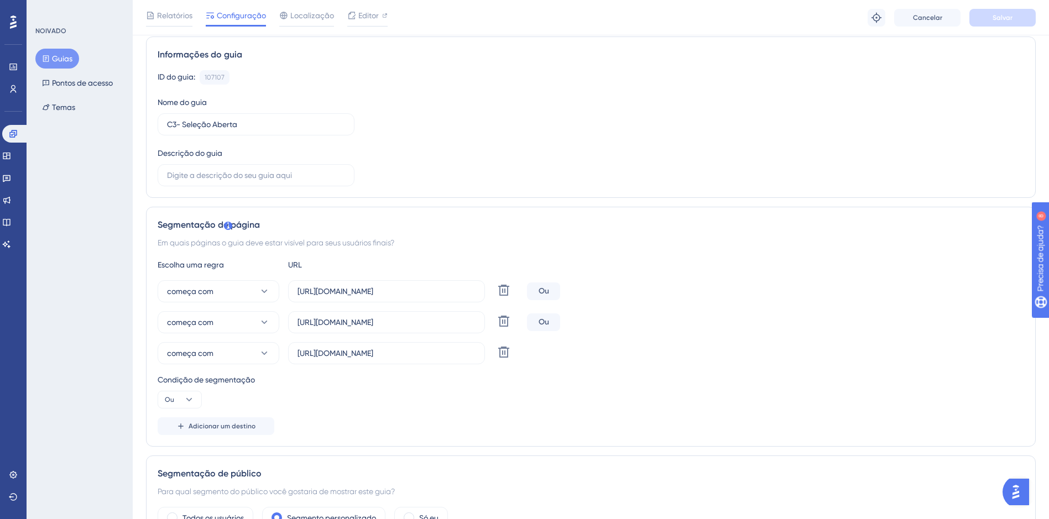
scroll to position [0, 0]
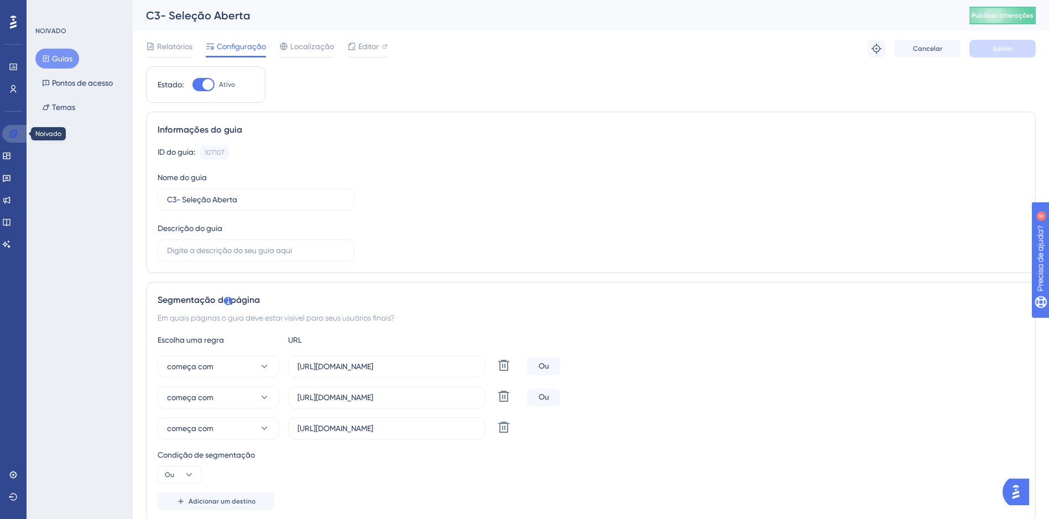
click at [11, 133] on icon at bounding box center [13, 133] width 9 height 9
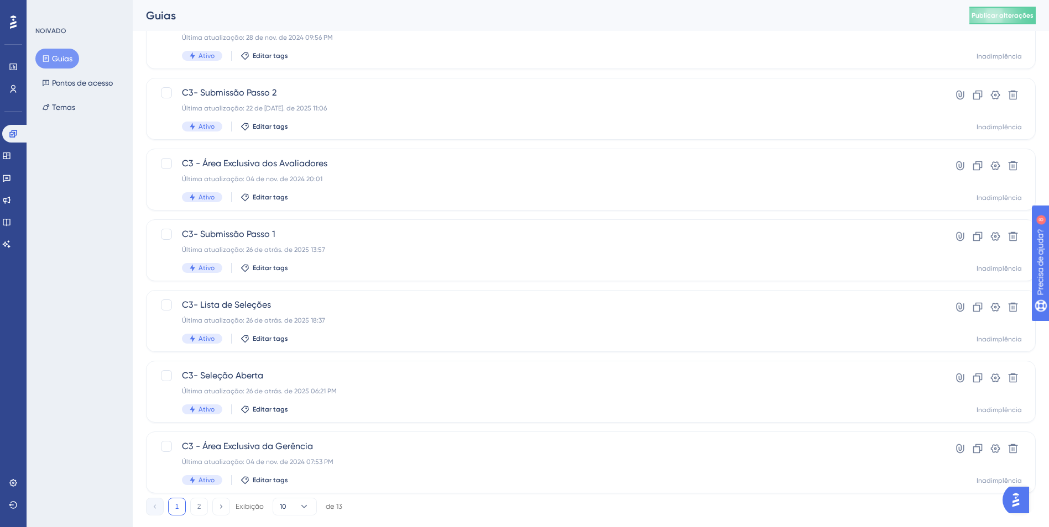
scroll to position [331, 0]
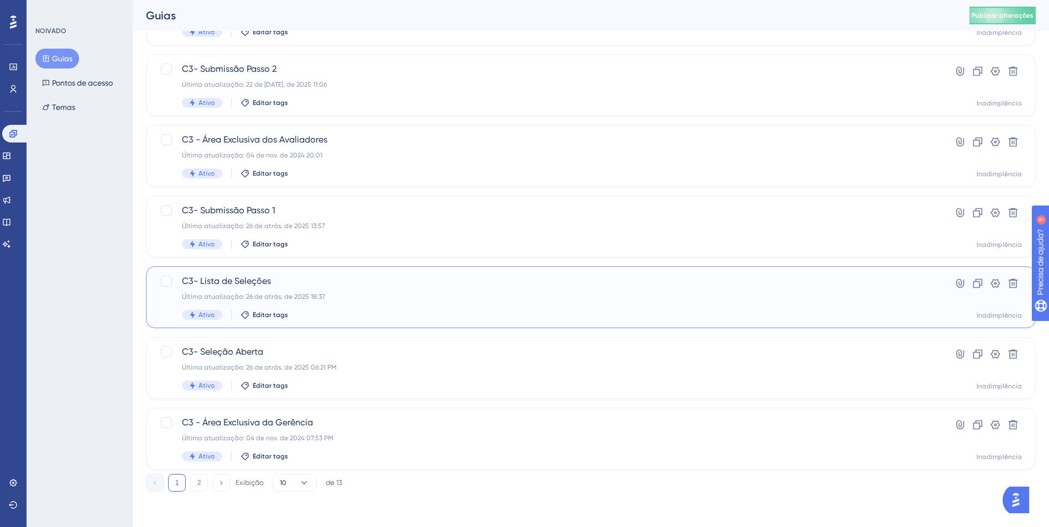
click at [397, 294] on div "Última atualização: 26 de atrás. de 2025 18:37" at bounding box center [546, 296] width 729 height 9
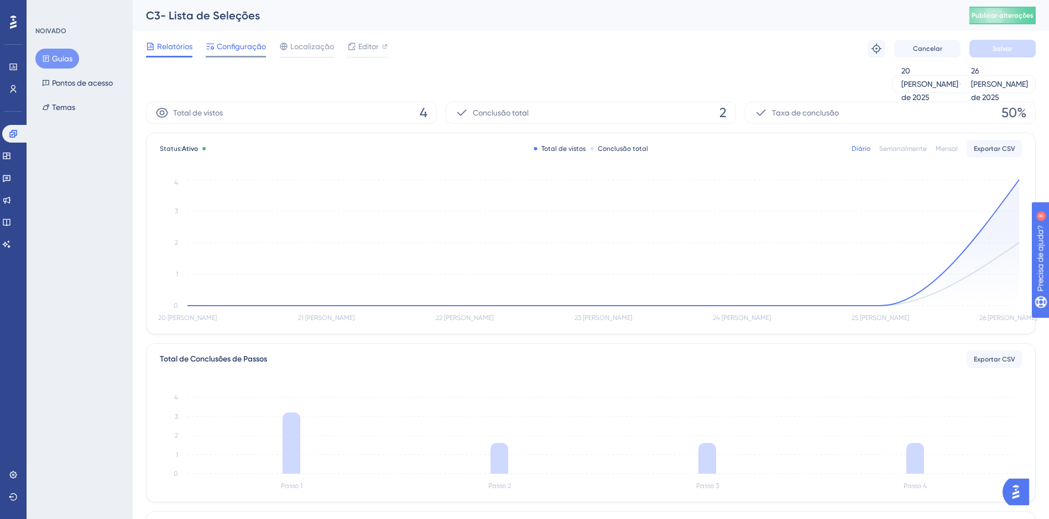
click at [235, 43] on span "Configuração" at bounding box center [241, 46] width 49 height 13
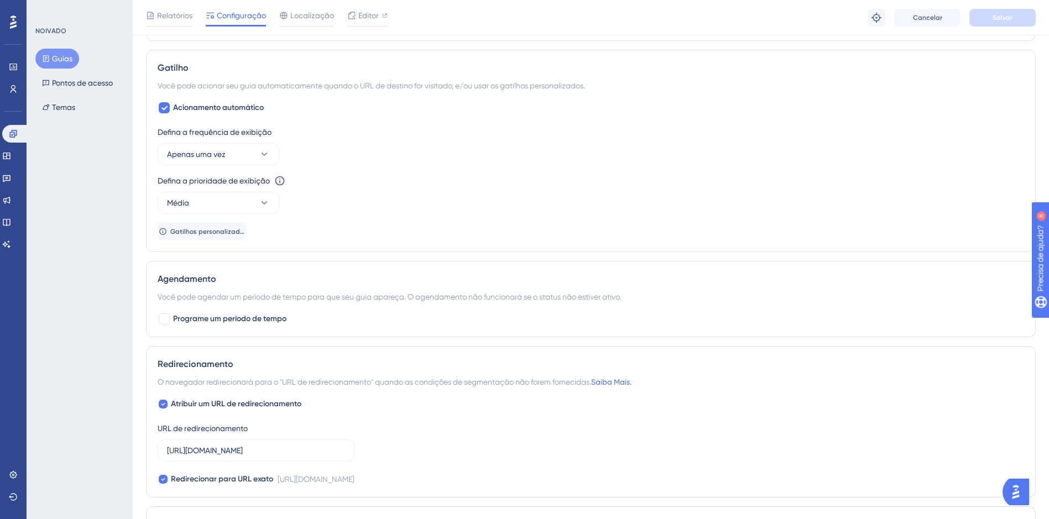
scroll to position [663, 0]
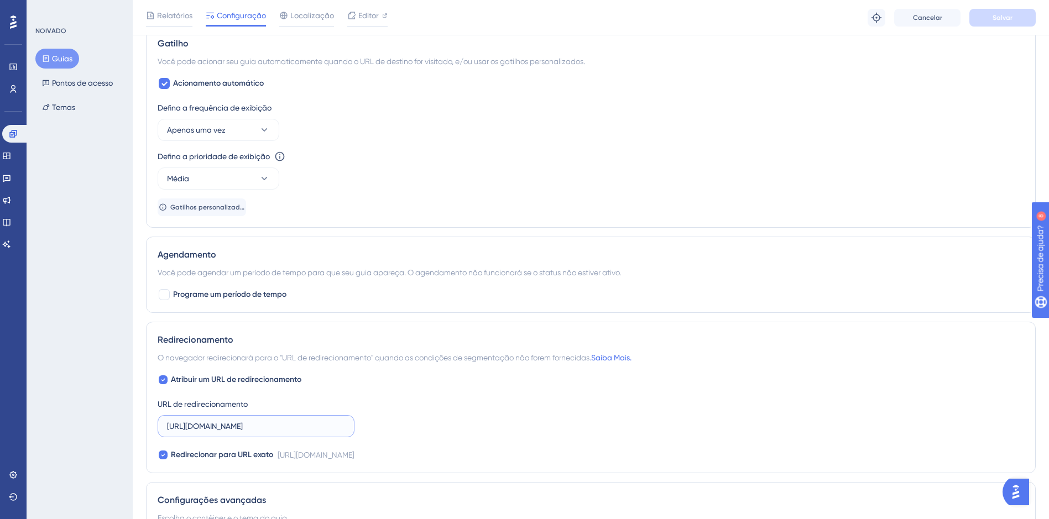
drag, startPoint x: 268, startPoint y: 425, endPoint x: 166, endPoint y: 426, distance: 101.1
click at [166, 426] on label "[URL][DOMAIN_NAME]" at bounding box center [256, 426] width 197 height 22
paste input "chamada-de-projeto/configuracao-chamada?idObjetoChamada=fe527890-7e77-40be-b4cb…"
type input "https://c3dev.cerebro.org.br/selecao/chamada-de-projeto/configuracao-chamada?id…"
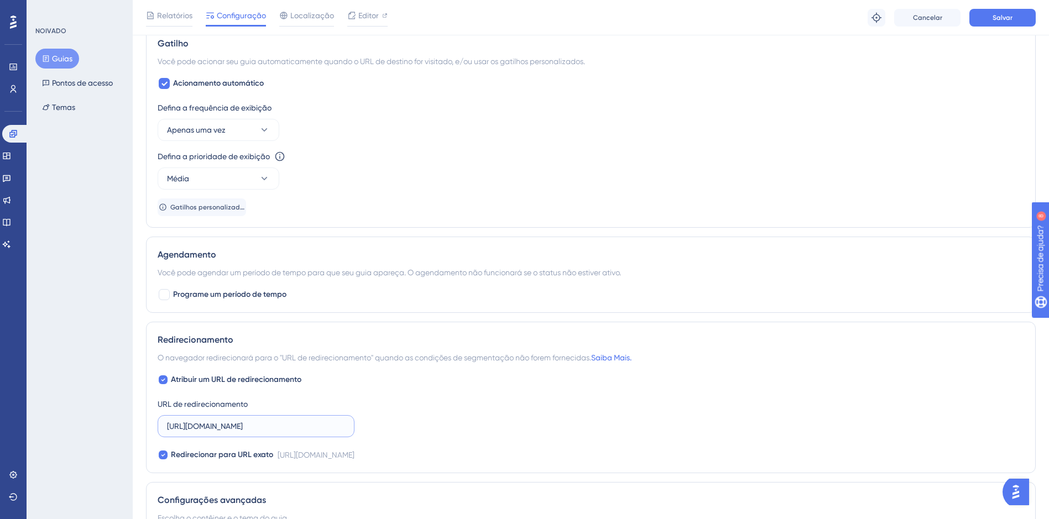
click at [269, 422] on input "https://c3dev.cerebro.org.br/selecao/chamada-de-projeto/configuracao-chamada?id…" at bounding box center [256, 426] width 178 height 12
click at [428, 441] on div "Atribuir um URL de redirecionamento URL de redirecionamento Redirecionar para U…" at bounding box center [591, 417] width 866 height 88
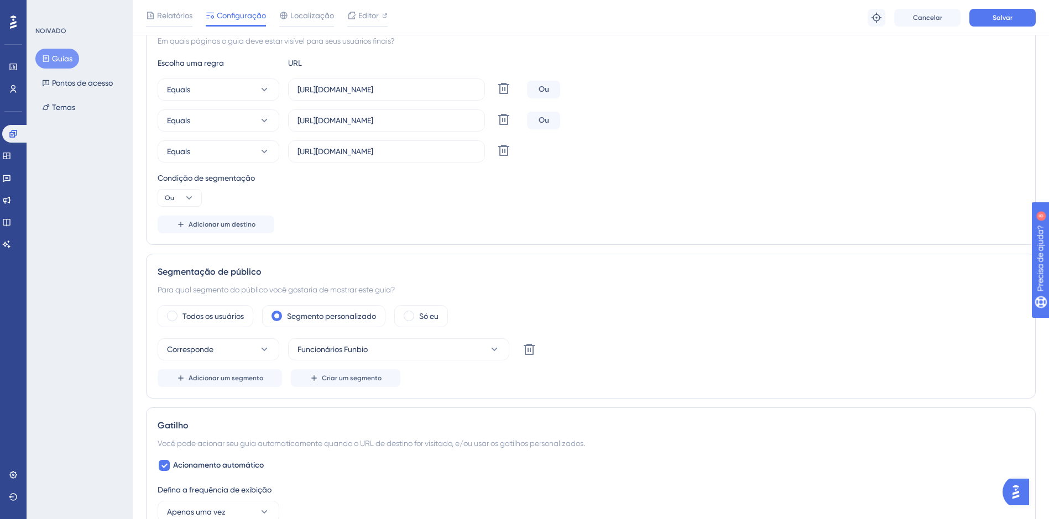
scroll to position [221, 0]
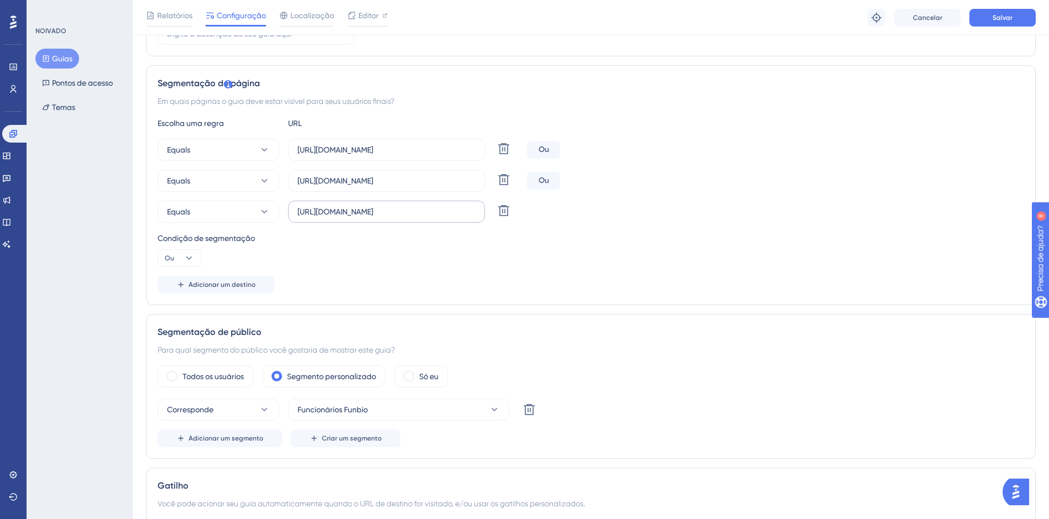
click at [349, 219] on label "[URL][DOMAIN_NAME]" at bounding box center [386, 212] width 197 height 22
click at [349, 218] on input "[URL][DOMAIN_NAME]" at bounding box center [386, 212] width 178 height 12
click at [349, 219] on label "[URL][DOMAIN_NAME]" at bounding box center [386, 212] width 197 height 22
click at [349, 218] on input "[URL][DOMAIN_NAME]" at bounding box center [386, 212] width 178 height 12
click at [349, 219] on label "[URL][DOMAIN_NAME]" at bounding box center [386, 212] width 197 height 22
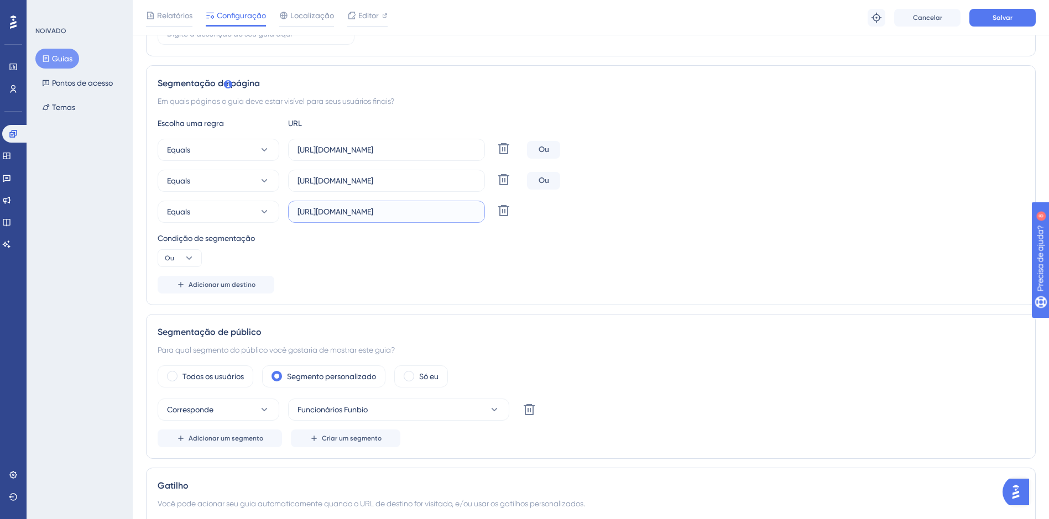
click at [349, 218] on input "[URL][DOMAIN_NAME]" at bounding box center [386, 212] width 178 height 12
click at [349, 219] on label "[URL][DOMAIN_NAME]" at bounding box center [386, 212] width 197 height 22
click at [349, 218] on input "[URL][DOMAIN_NAME]" at bounding box center [386, 212] width 178 height 12
click at [349, 219] on label "[URL][DOMAIN_NAME]" at bounding box center [386, 212] width 197 height 22
click at [349, 218] on input "[URL][DOMAIN_NAME]" at bounding box center [386, 212] width 178 height 12
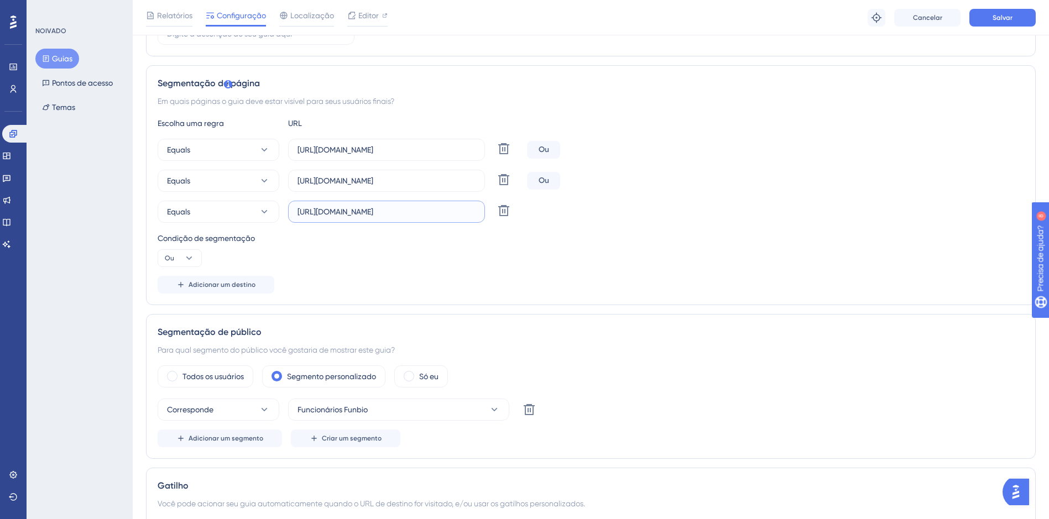
click at [349, 216] on input "[URL][DOMAIN_NAME]" at bounding box center [386, 212] width 178 height 12
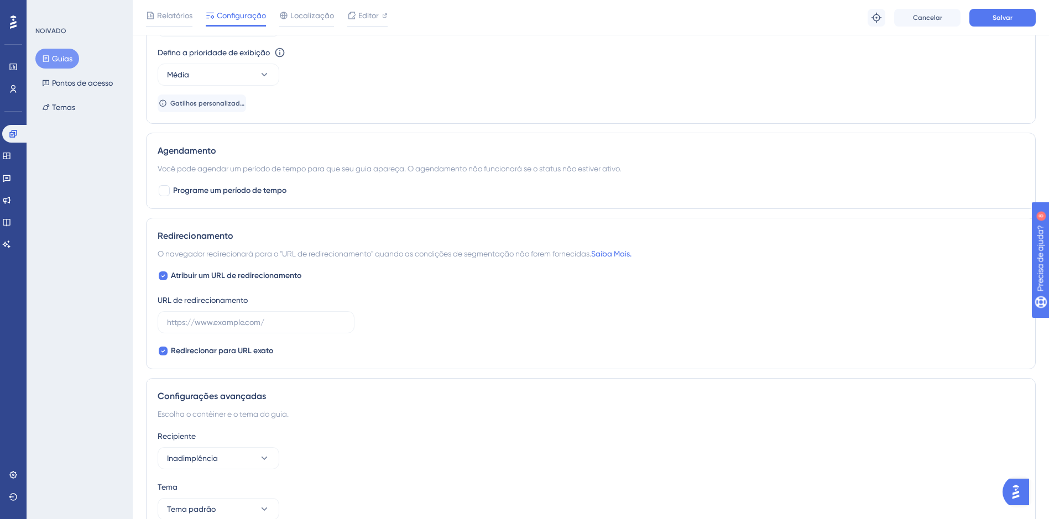
scroll to position [824, 0]
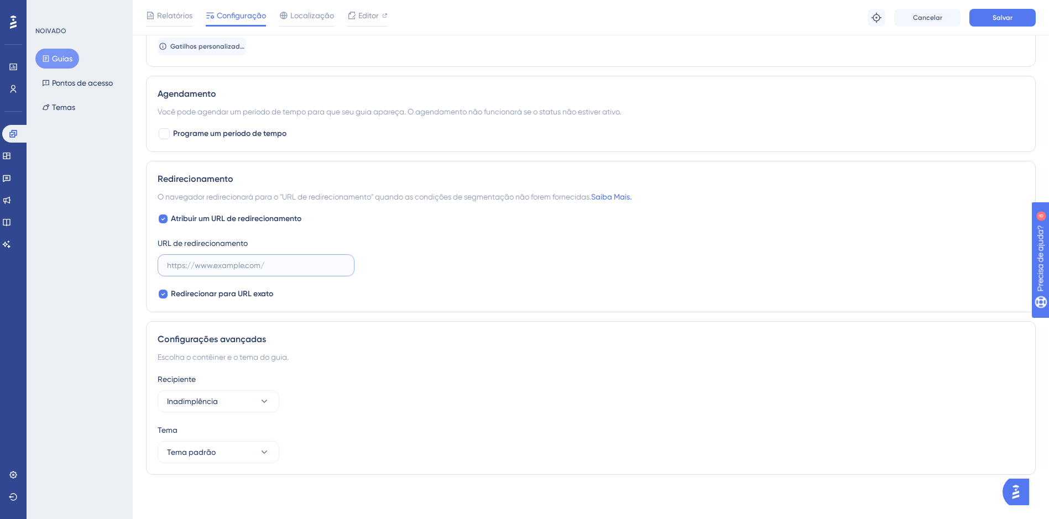
click at [280, 271] on input "text" at bounding box center [256, 265] width 178 height 12
paste input "[URL][DOMAIN_NAME]"
type input "[URL][DOMAIN_NAME]"
click at [521, 277] on div "Atribuir um URL de redirecionamento URL de redirecionamento https://c3dev.cereb…" at bounding box center [591, 256] width 866 height 88
drag, startPoint x: 205, startPoint y: 263, endPoint x: 215, endPoint y: 265, distance: 10.2
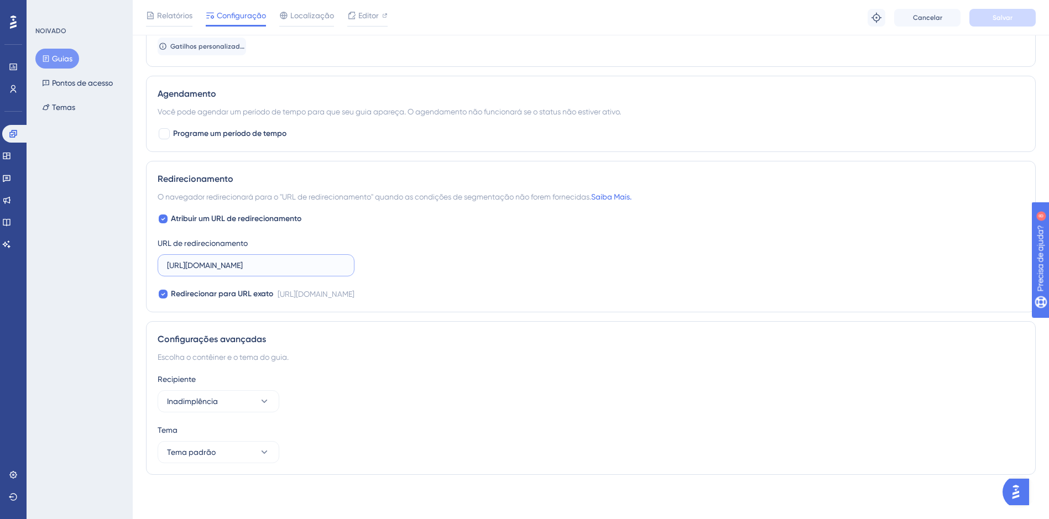
click at [215, 265] on input "[URL][DOMAIN_NAME]" at bounding box center [256, 265] width 178 height 12
click at [368, 277] on div "Atribuir um URL de redirecionamento URL de redirecionamento https://c3dev.cereb…" at bounding box center [591, 256] width 866 height 88
click at [0, 0] on icon at bounding box center [0, 0] width 0 height 0
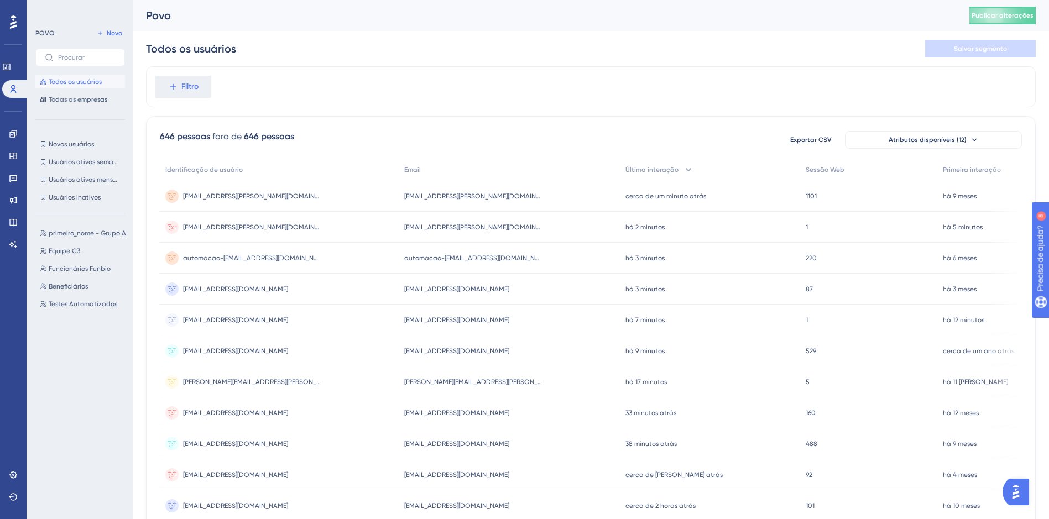
click at [347, 229] on div "[EMAIL_ADDRESS][PERSON_NAME][DOMAIN_NAME] [DOMAIN_NAME][EMAIL_ADDRESS][PERSON_N…" at bounding box center [279, 227] width 239 height 31
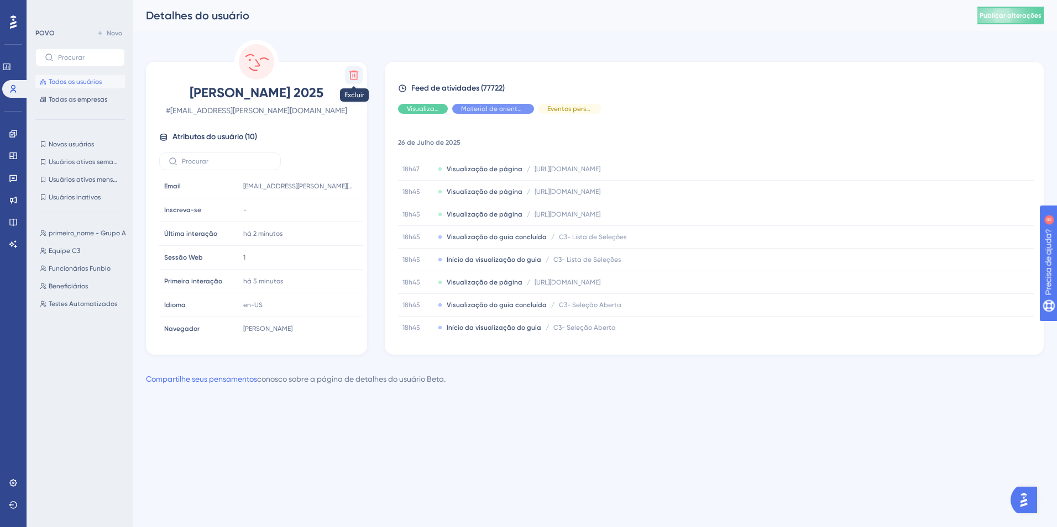
click at [350, 81] on button at bounding box center [354, 75] width 18 height 18
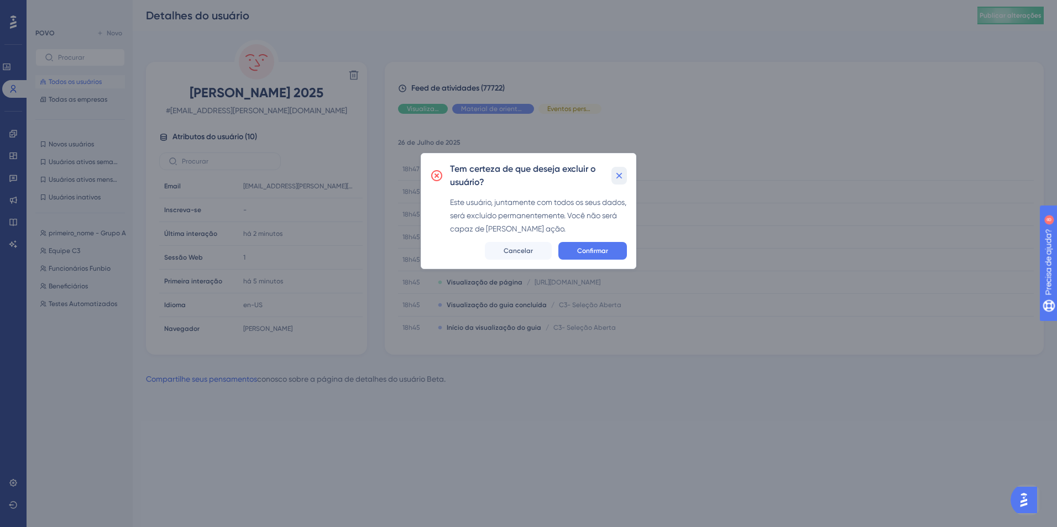
click at [623, 172] on icon at bounding box center [619, 175] width 11 height 11
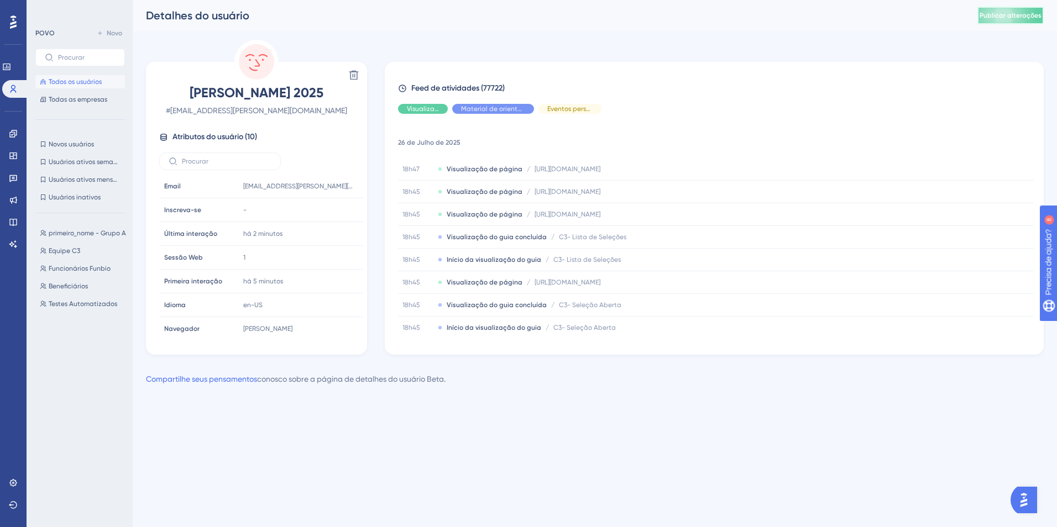
click at [991, 9] on button "Publicar alterações" at bounding box center [1010, 16] width 66 height 18
click at [0, 0] on icon at bounding box center [0, 0] width 0 height 0
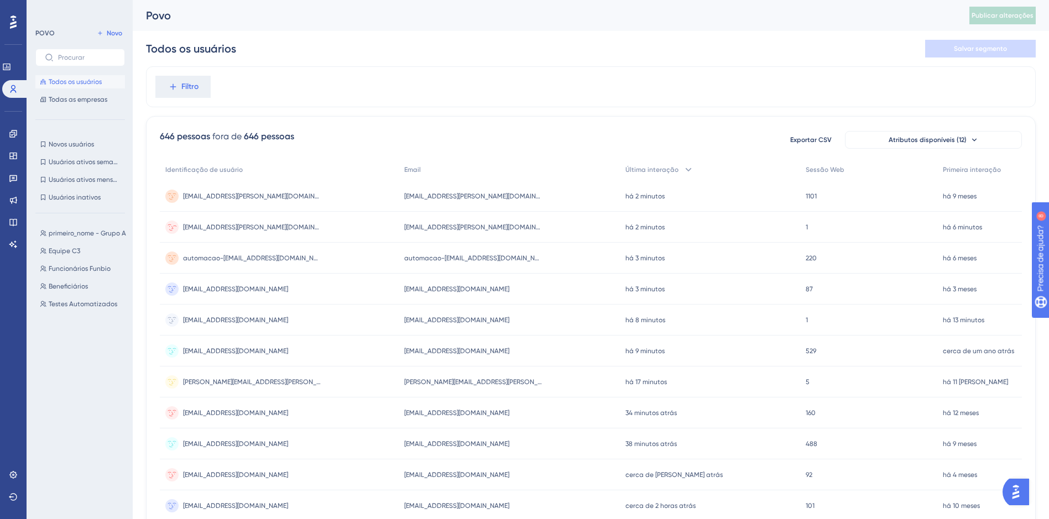
click at [366, 224] on div "[EMAIL_ADDRESS][PERSON_NAME][DOMAIN_NAME] [DOMAIN_NAME][EMAIL_ADDRESS][PERSON_N…" at bounding box center [279, 227] width 239 height 31
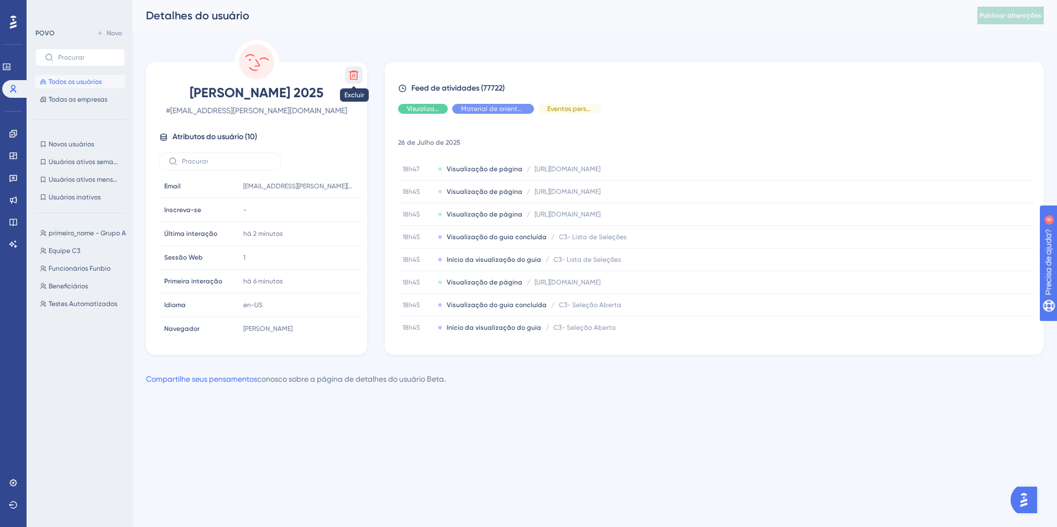
click at [357, 74] on icon at bounding box center [353, 75] width 9 height 9
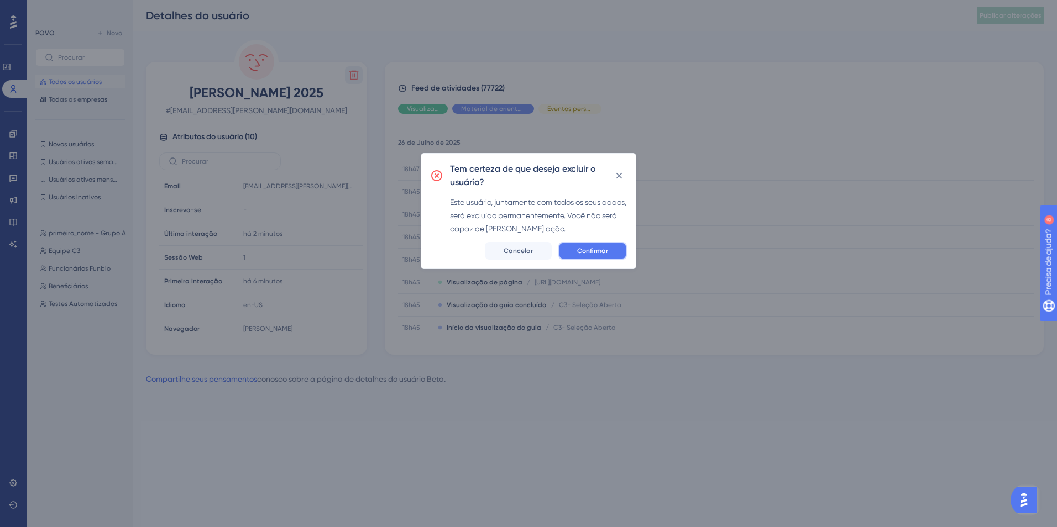
click at [576, 254] on button "Confirmar" at bounding box center [592, 251] width 69 height 18
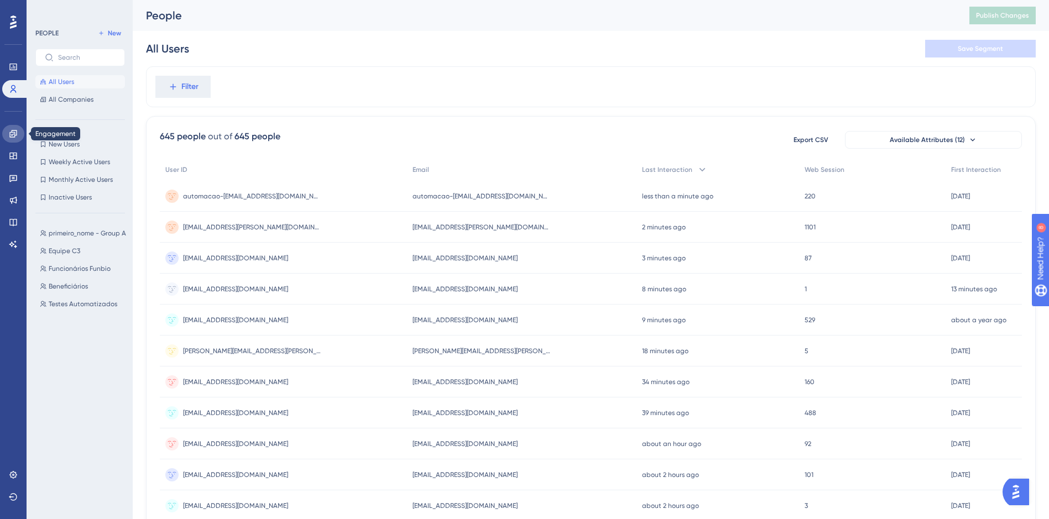
click at [12, 137] on icon at bounding box center [12, 133] width 7 height 7
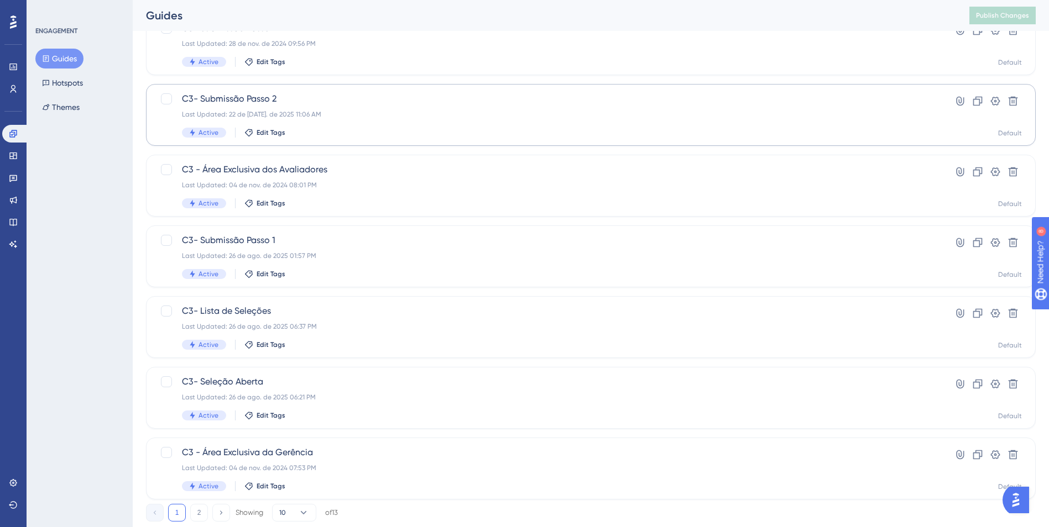
scroll to position [331, 0]
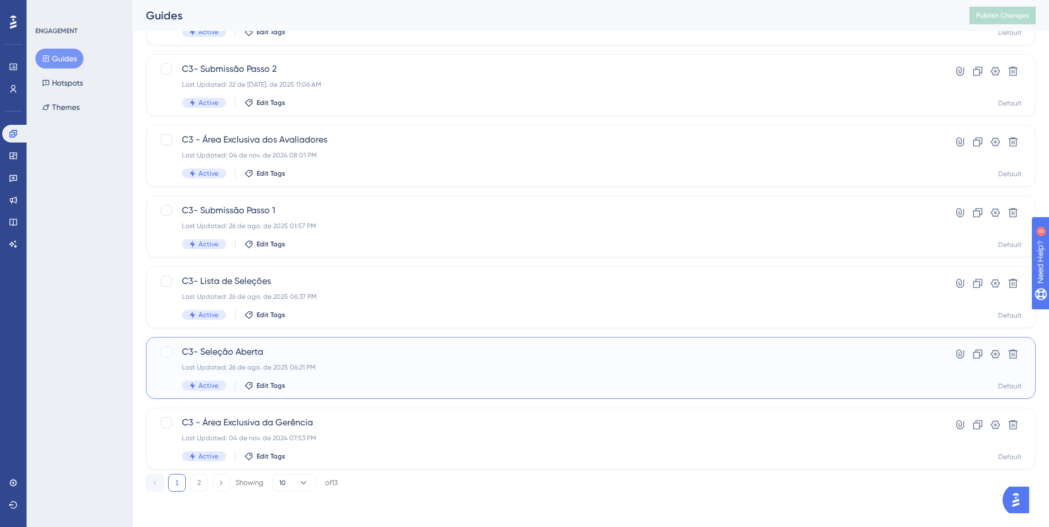
click at [384, 365] on div "Last Updated: 26 de ago. de 2025 06:21 PM" at bounding box center [546, 367] width 729 height 9
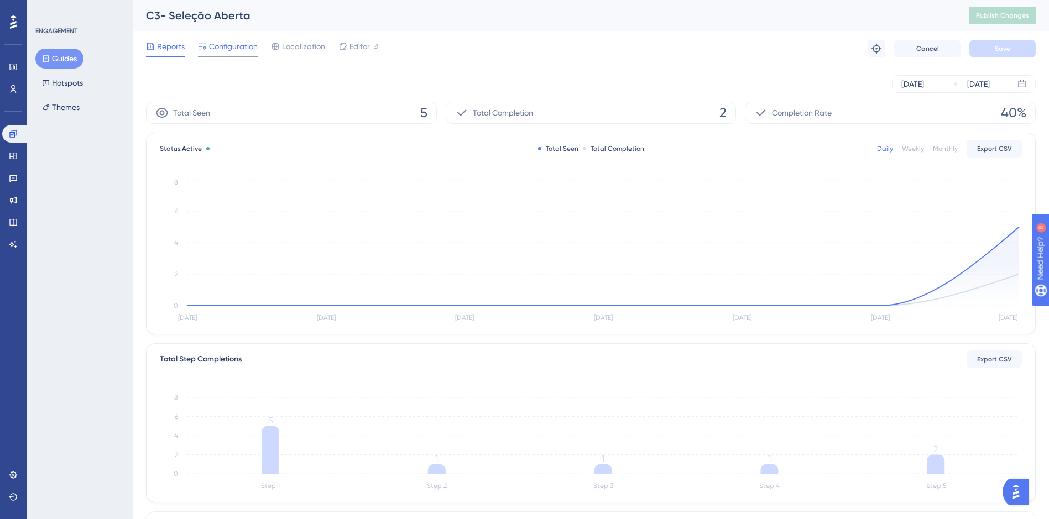
click at [245, 46] on span "Configuration" at bounding box center [233, 46] width 49 height 13
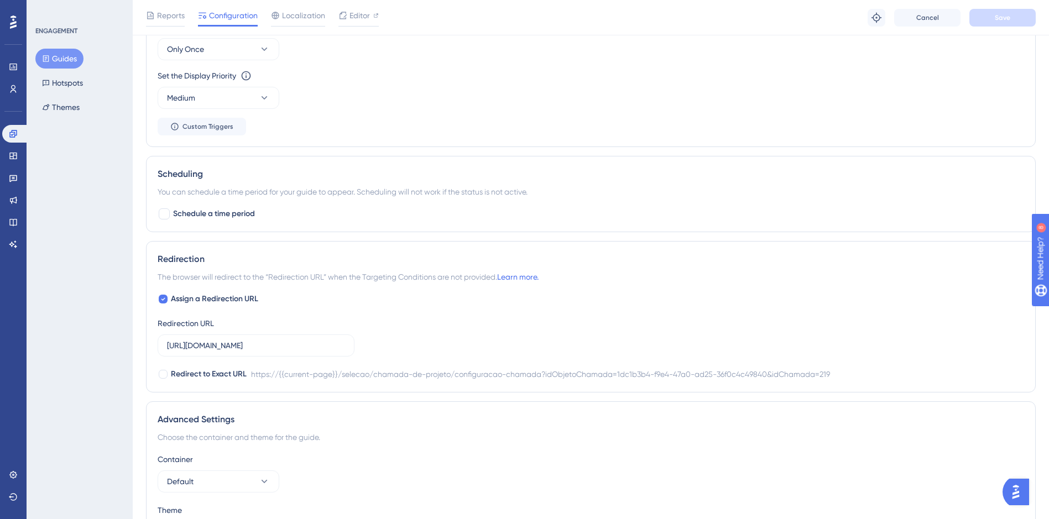
scroll to position [774, 0]
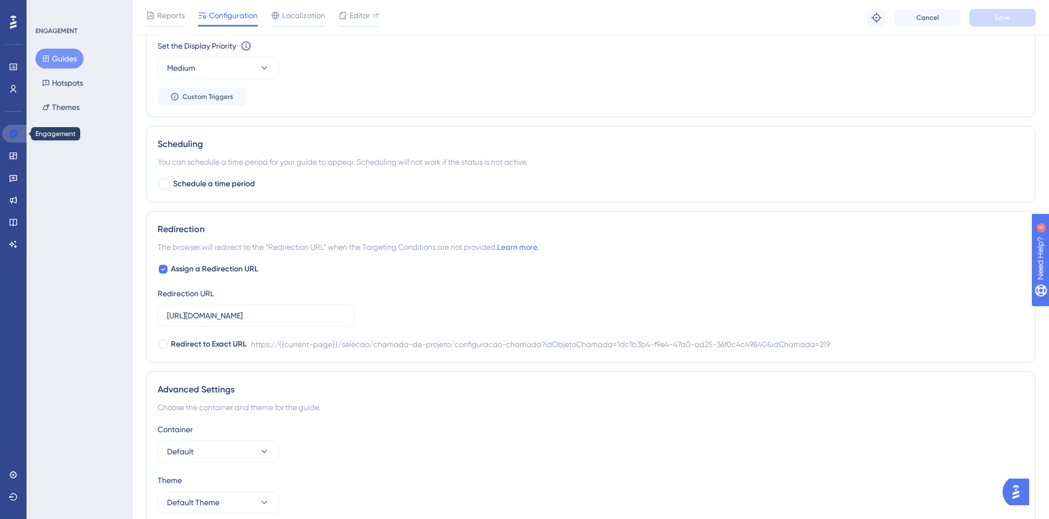
click at [11, 133] on icon at bounding box center [12, 133] width 7 height 7
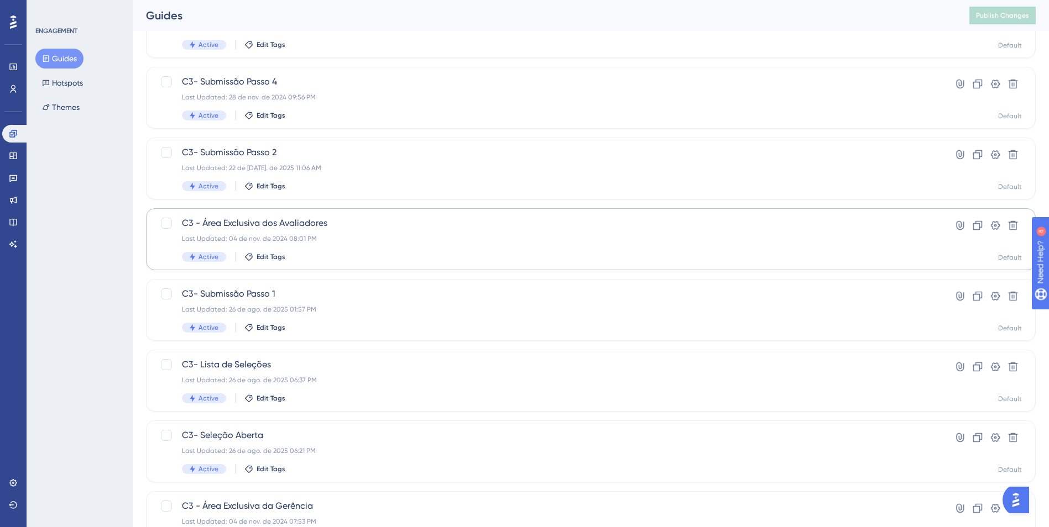
scroll to position [276, 0]
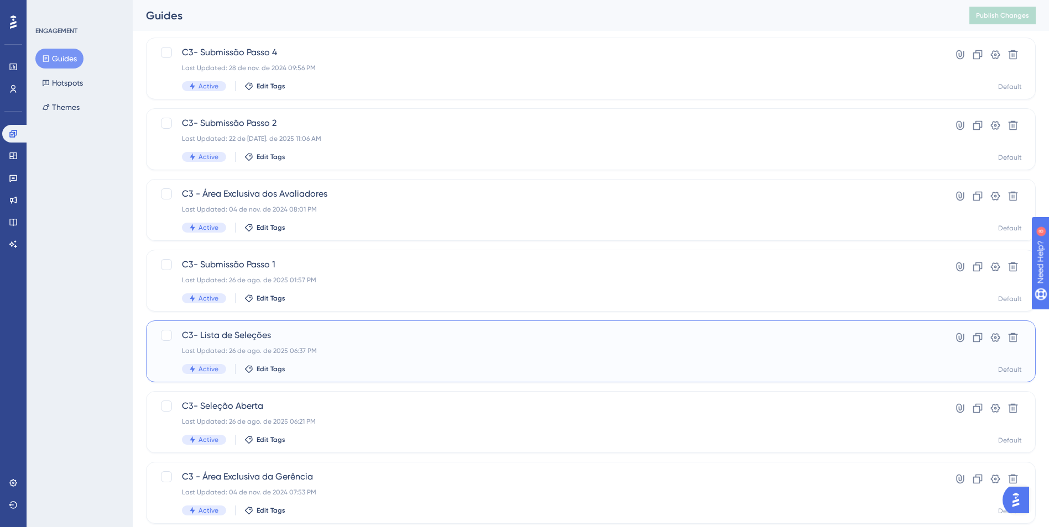
click at [412, 347] on div "Last Updated: 26 de ago. de 2025 06:37 PM" at bounding box center [546, 351] width 729 height 9
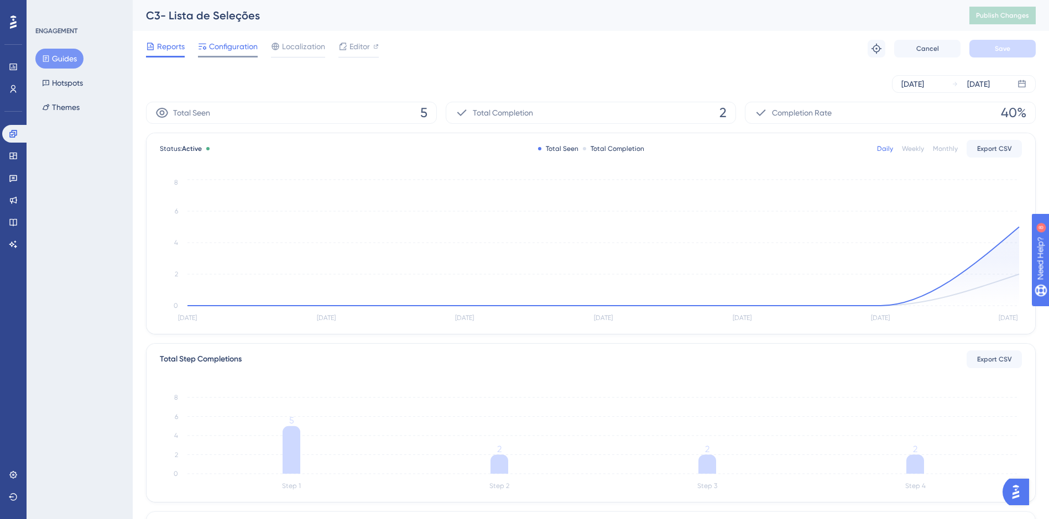
click at [242, 52] on span "Configuration" at bounding box center [233, 46] width 49 height 13
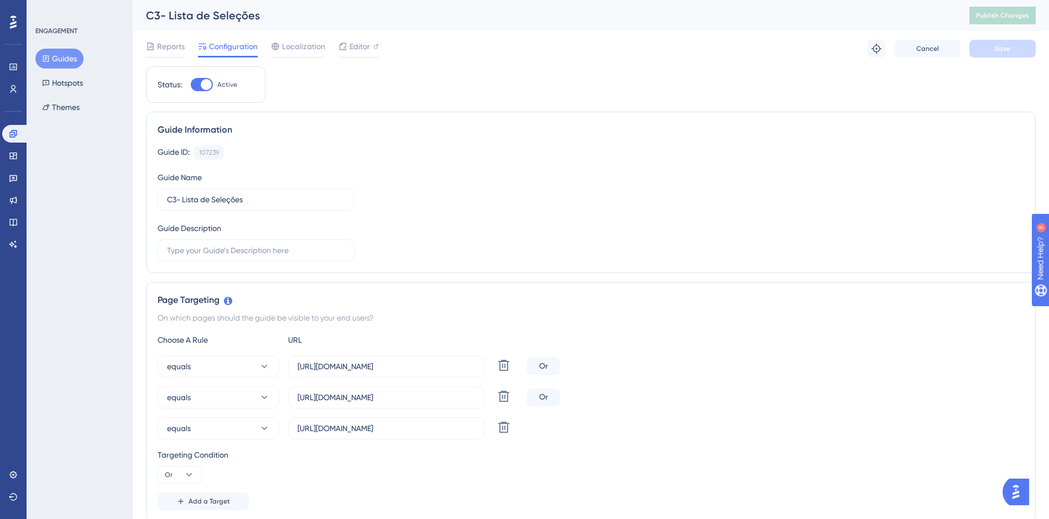
scroll to position [55, 0]
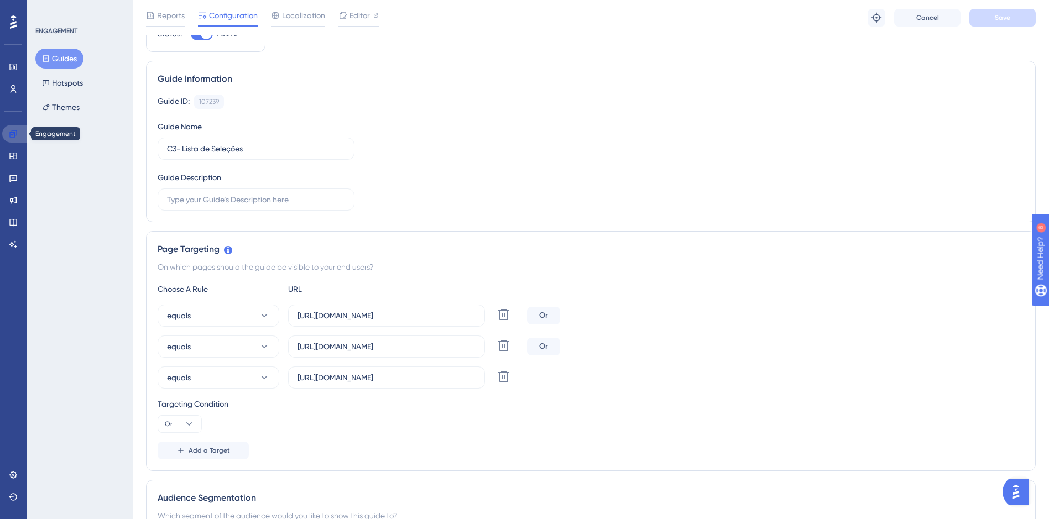
click at [12, 137] on icon at bounding box center [12, 133] width 7 height 7
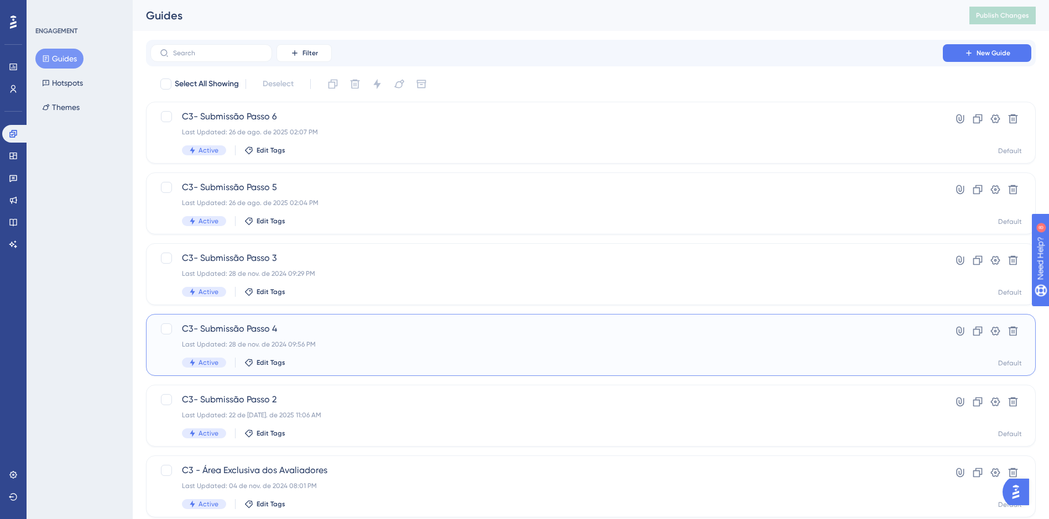
click at [372, 350] on div "C3- Submissão Passo 4 Last Updated: 28 de nov. de 2024 09:56 PM Active Edit Tags" at bounding box center [546, 344] width 729 height 45
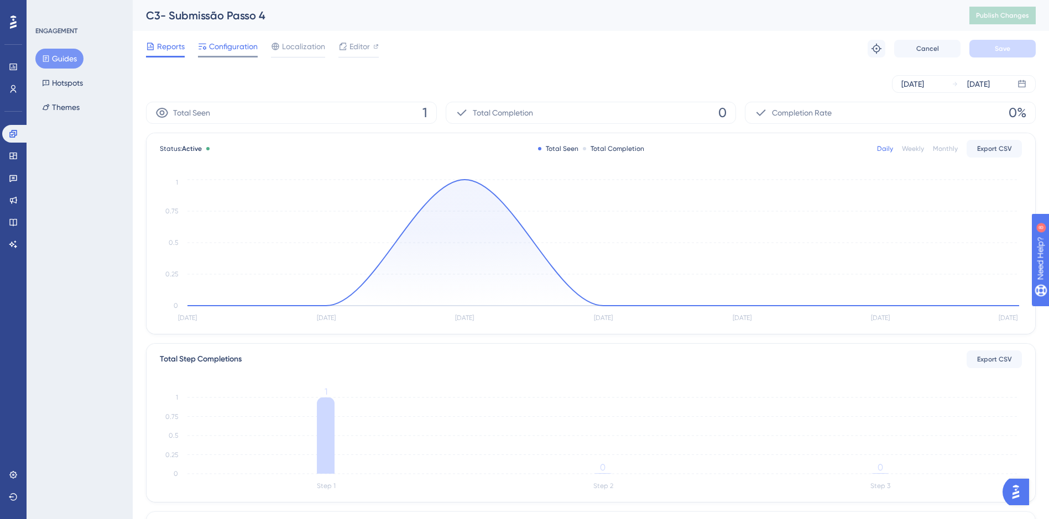
click at [235, 41] on span "Configuration" at bounding box center [233, 46] width 49 height 13
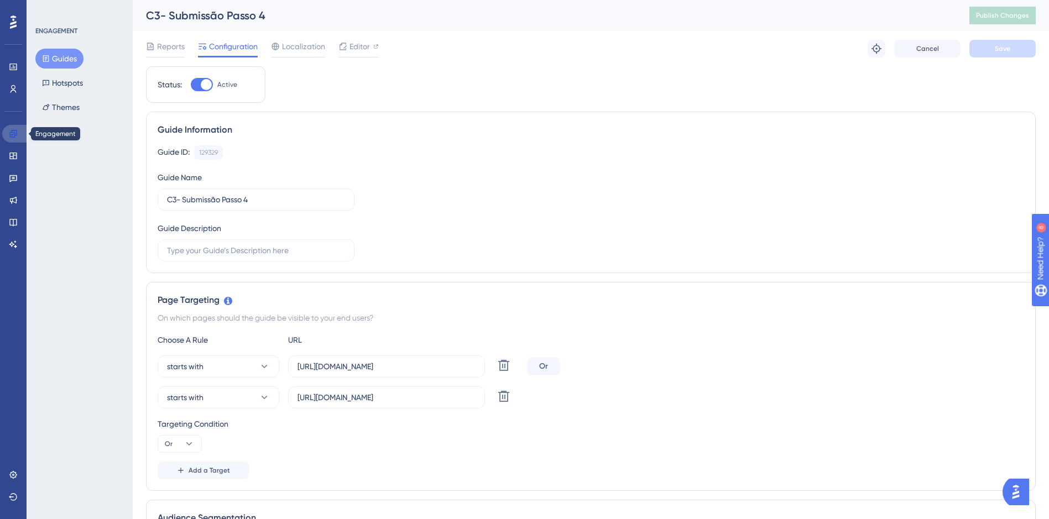
click at [14, 133] on icon at bounding box center [13, 133] width 9 height 9
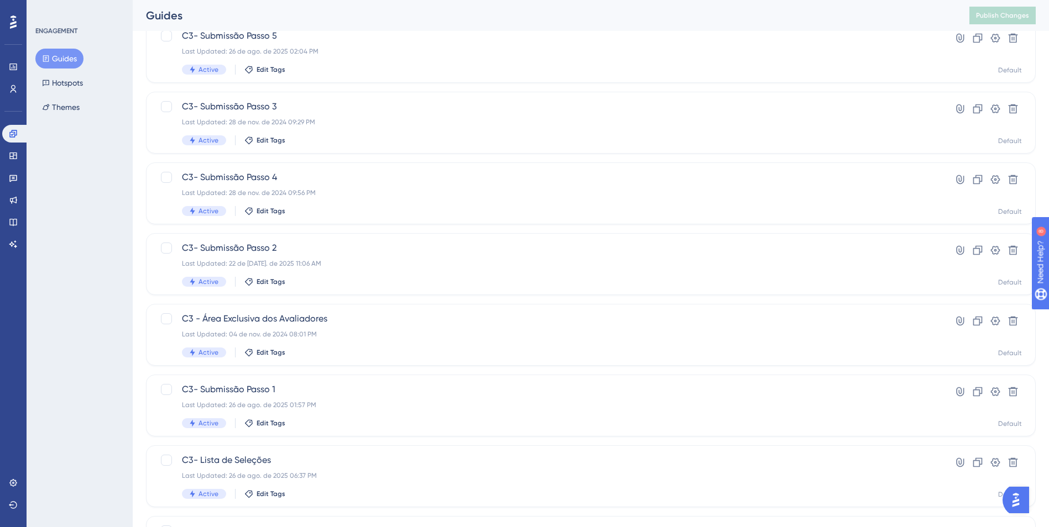
scroll to position [166, 0]
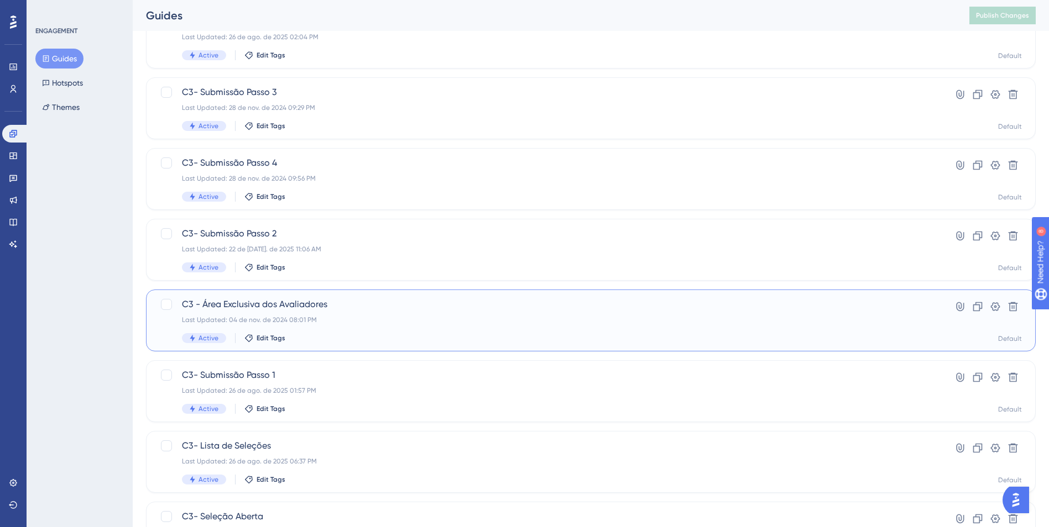
click at [376, 330] on div "C3 - Área Exclusiva dos Avaliadores Last Updated: 04 de nov. de 2024 08:01 PM A…" at bounding box center [546, 320] width 729 height 45
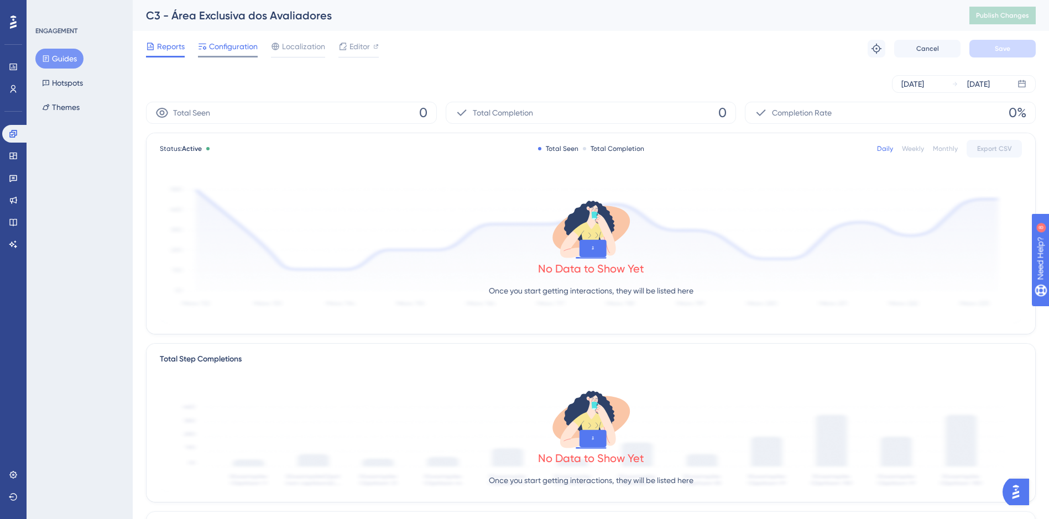
click at [231, 52] on span "Configuration" at bounding box center [233, 46] width 49 height 13
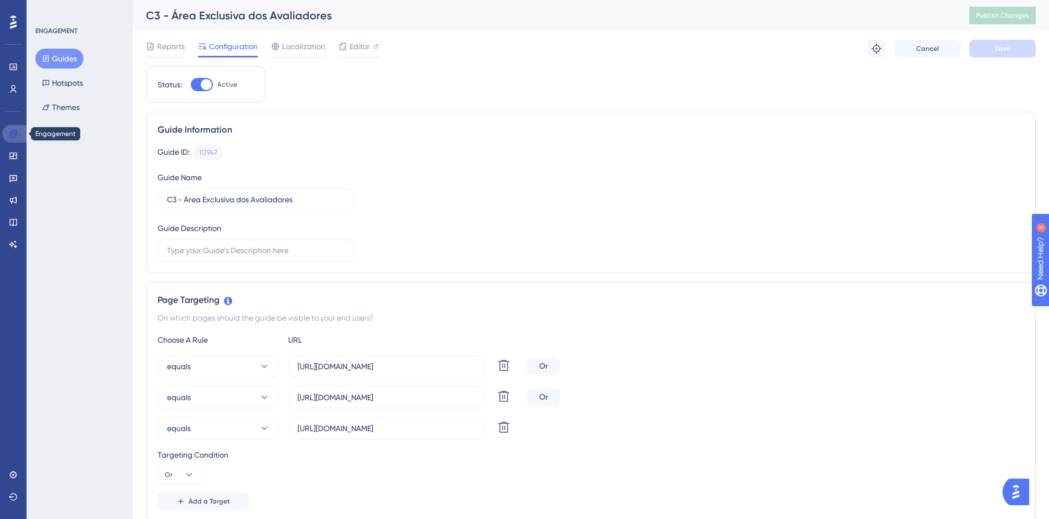
click at [16, 135] on icon at bounding box center [12, 133] width 7 height 7
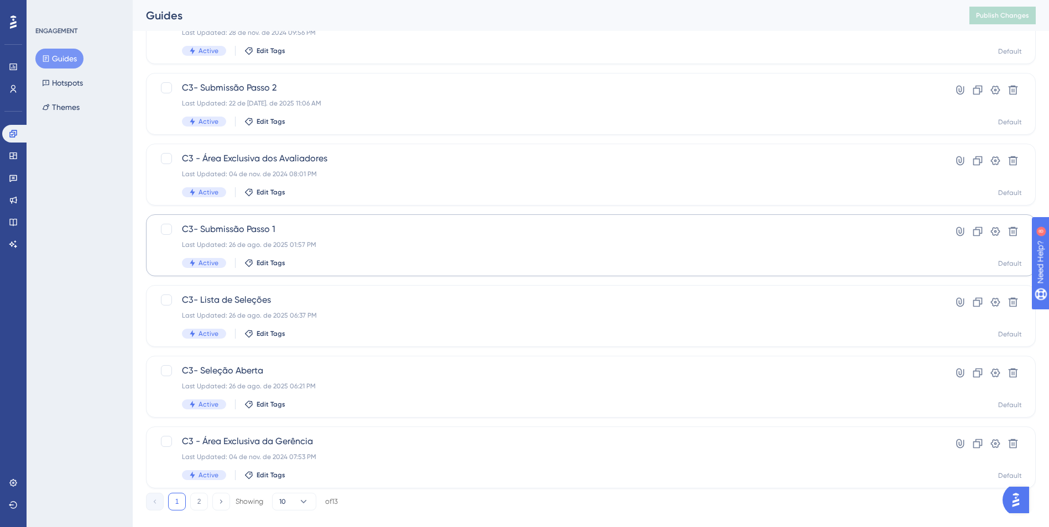
scroll to position [331, 0]
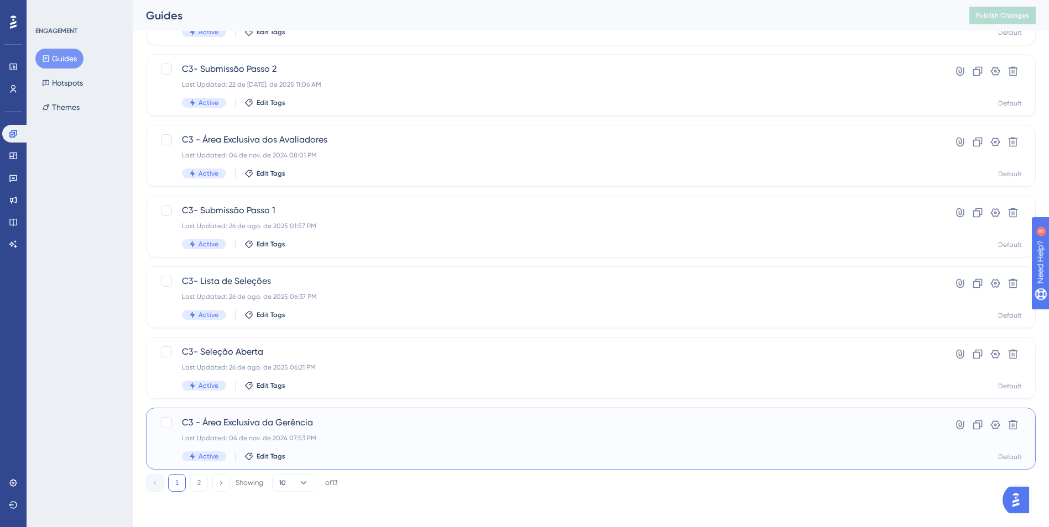
click at [375, 430] on div "C3 - Área Exclusiva da Gerência Last Updated: 04 de nov. de 2024 07:53 PM Activ…" at bounding box center [546, 438] width 729 height 45
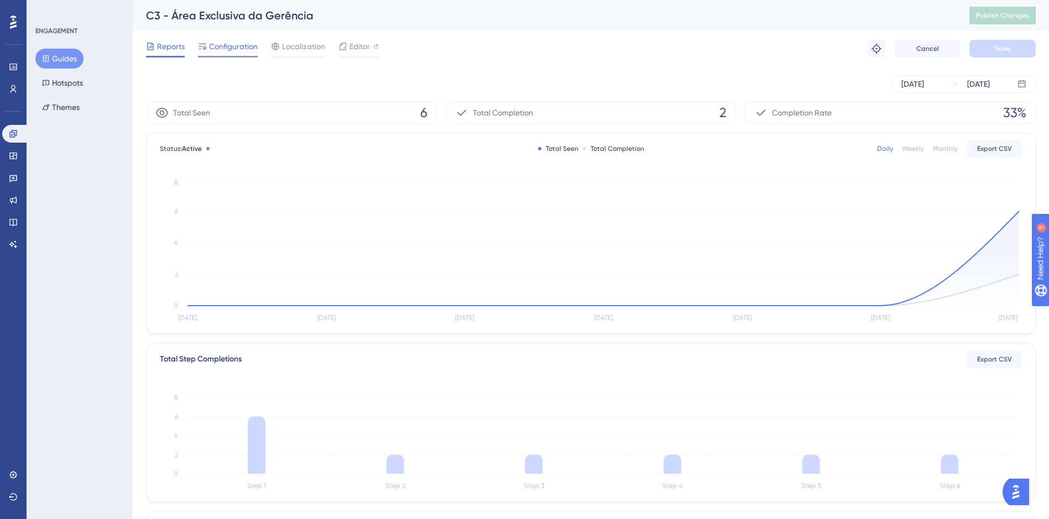
click at [242, 53] on span "Configuration" at bounding box center [233, 46] width 49 height 13
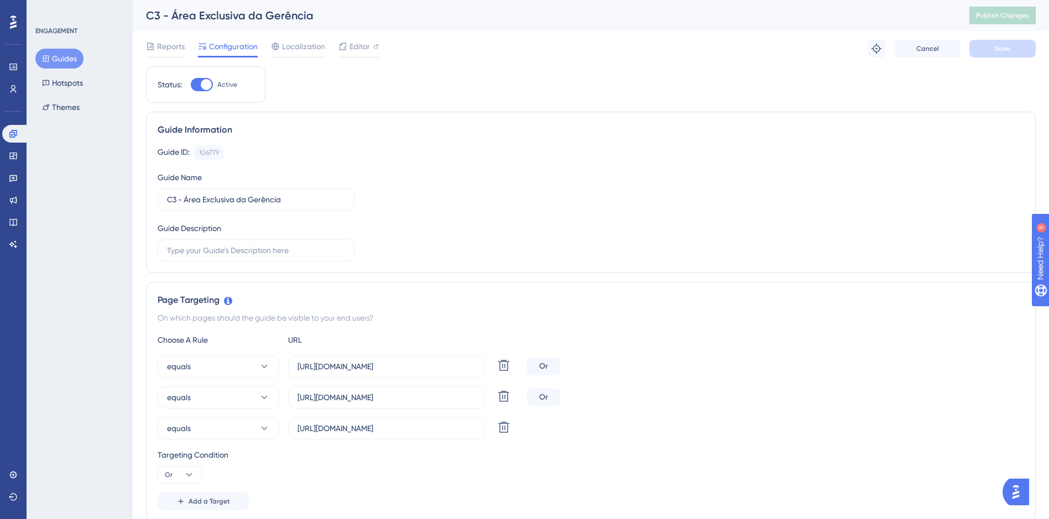
drag, startPoint x: 719, startPoint y: 308, endPoint x: 712, endPoint y: 305, distance: 7.7
click at [271, 363] on button "Equals" at bounding box center [219, 366] width 122 height 22
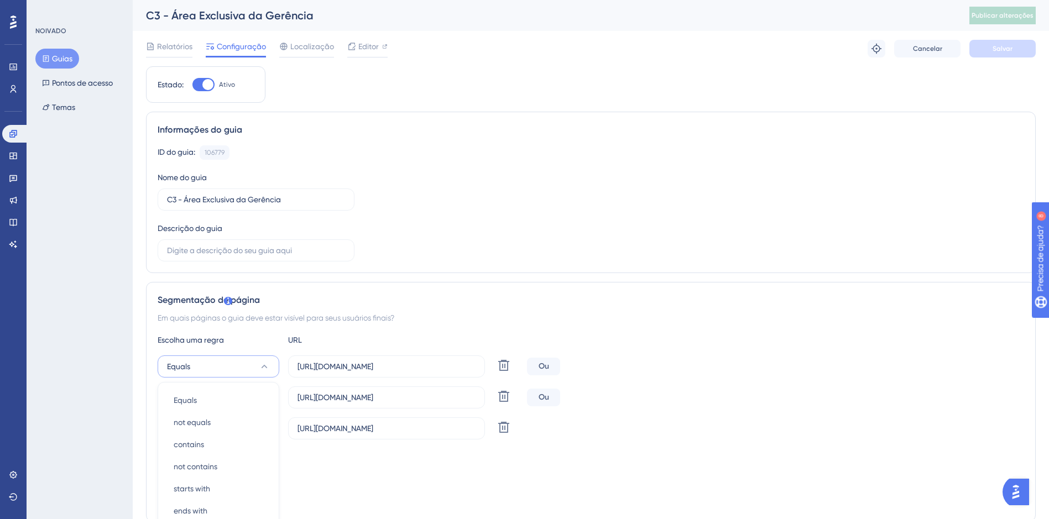
scroll to position [211, 0]
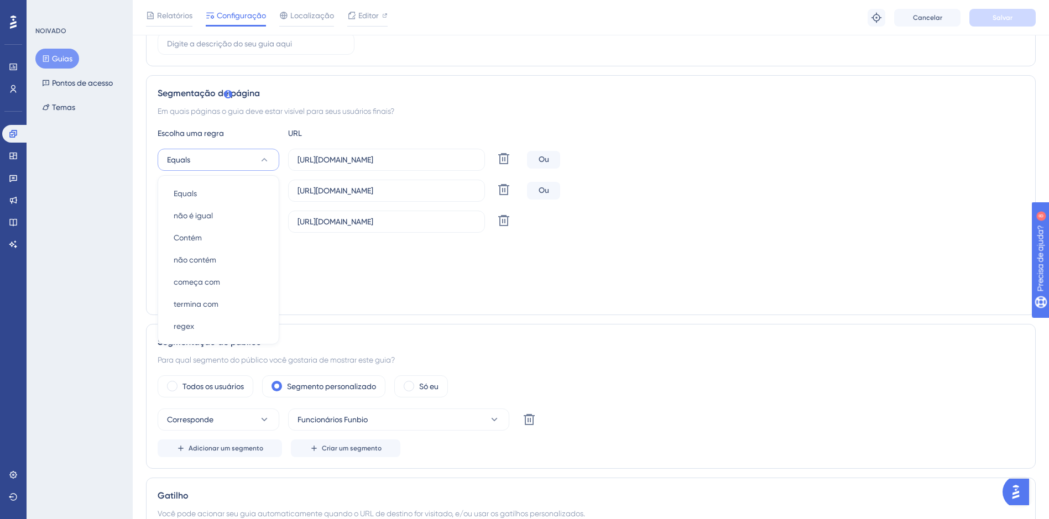
click at [576, 307] on div "Segmentação de página Em quais páginas o guia deve estar visível para seus usuá…" at bounding box center [590, 195] width 889 height 240
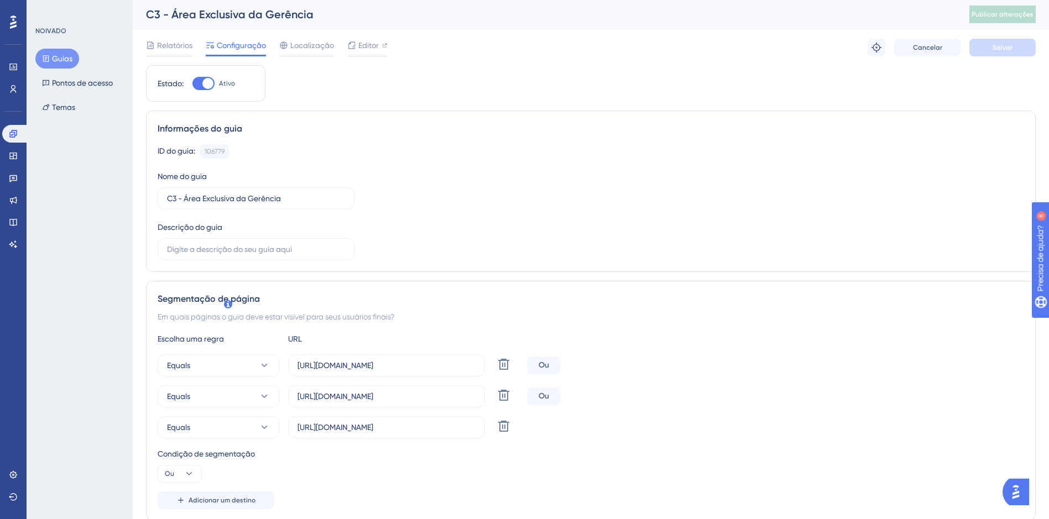
scroll to position [0, 0]
click at [16, 134] on icon at bounding box center [13, 133] width 9 height 9
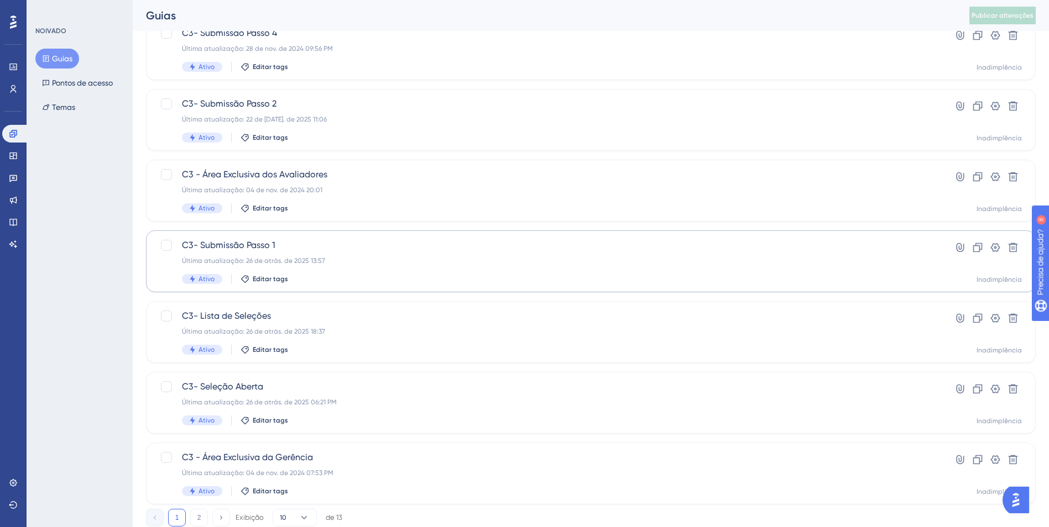
scroll to position [331, 0]
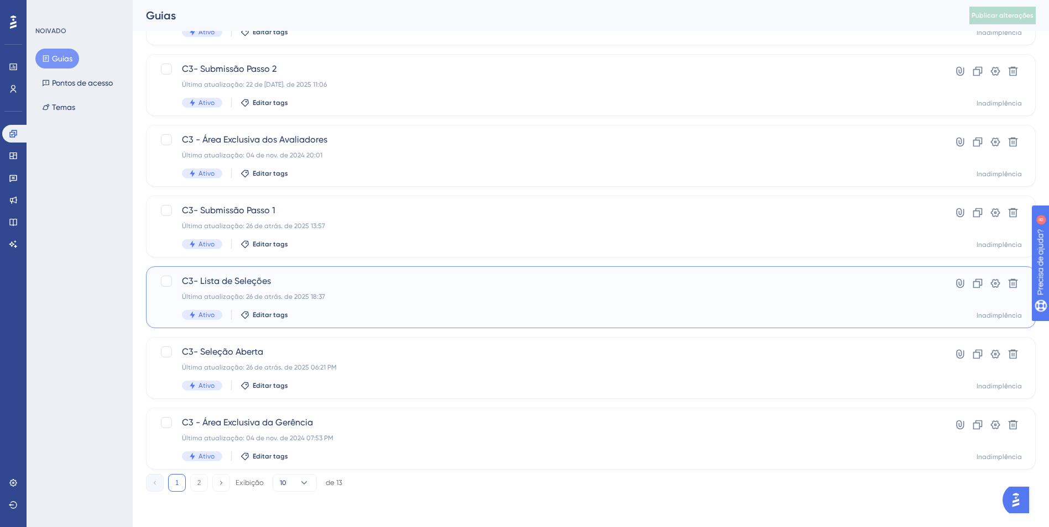
click at [446, 309] on div "C3- Lista de Seleções Última atualização: 26 de atrás. de 2025 18:37 Ativo Edit…" at bounding box center [546, 297] width 729 height 45
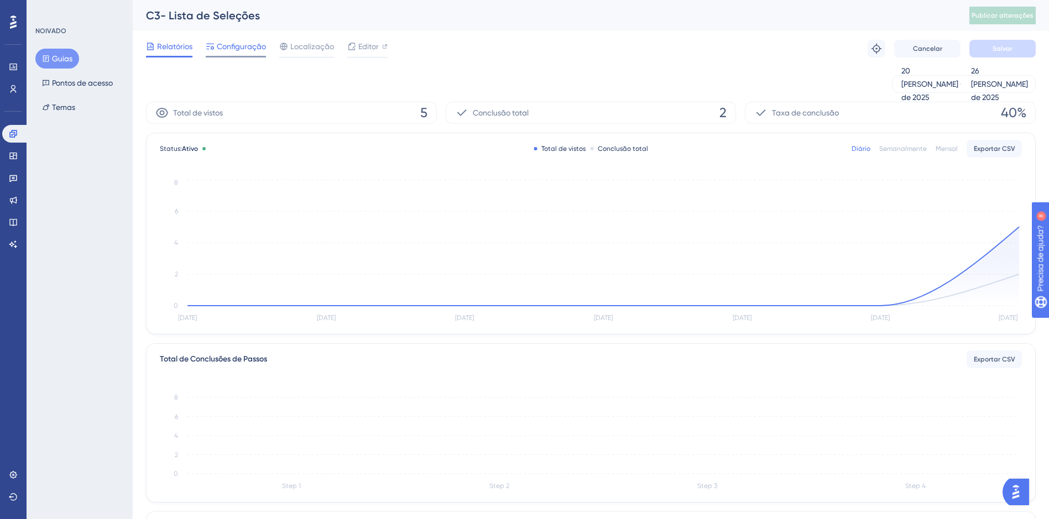
click at [239, 49] on span "Configuração" at bounding box center [241, 46] width 49 height 13
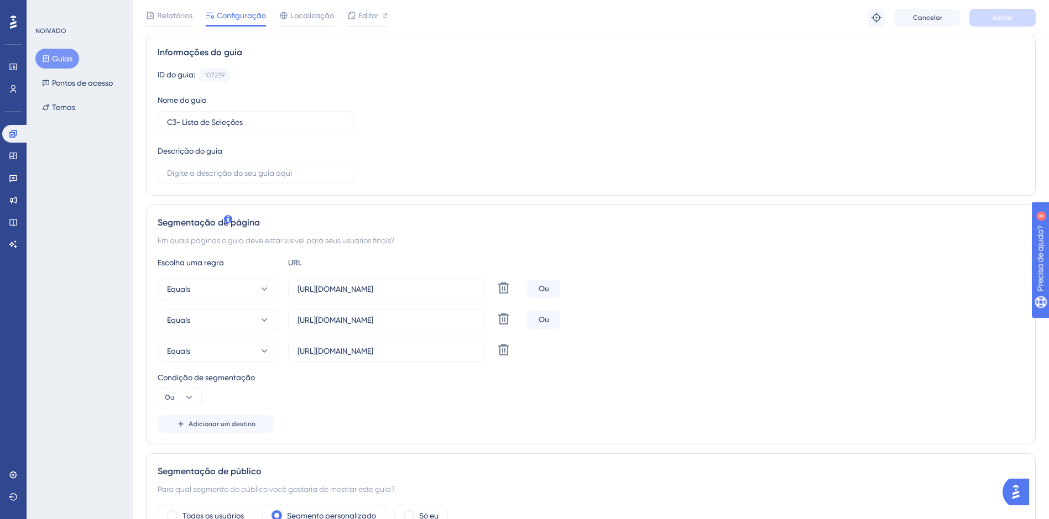
scroll to position [111, 0]
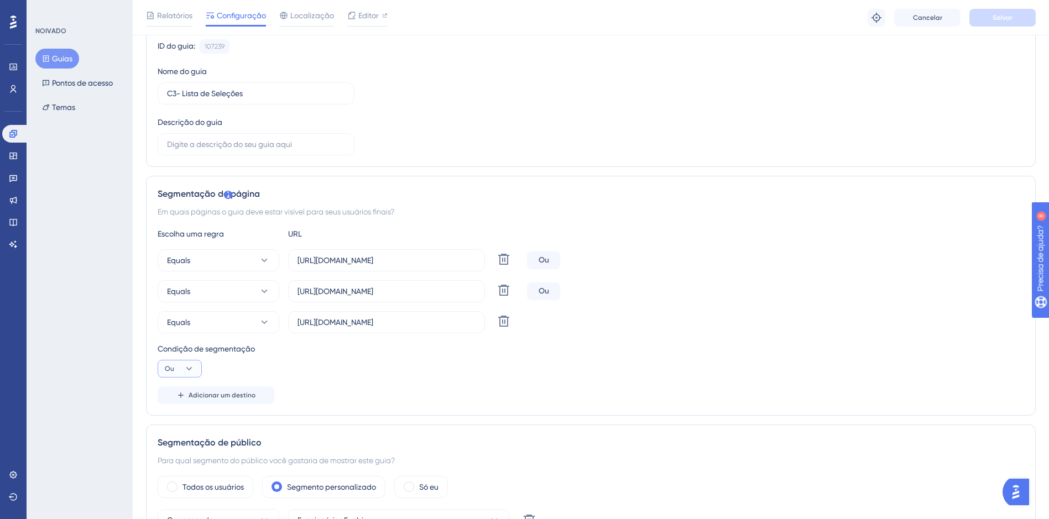
click at [191, 370] on icon at bounding box center [189, 368] width 11 height 11
click at [193, 368] on icon at bounding box center [189, 368] width 11 height 11
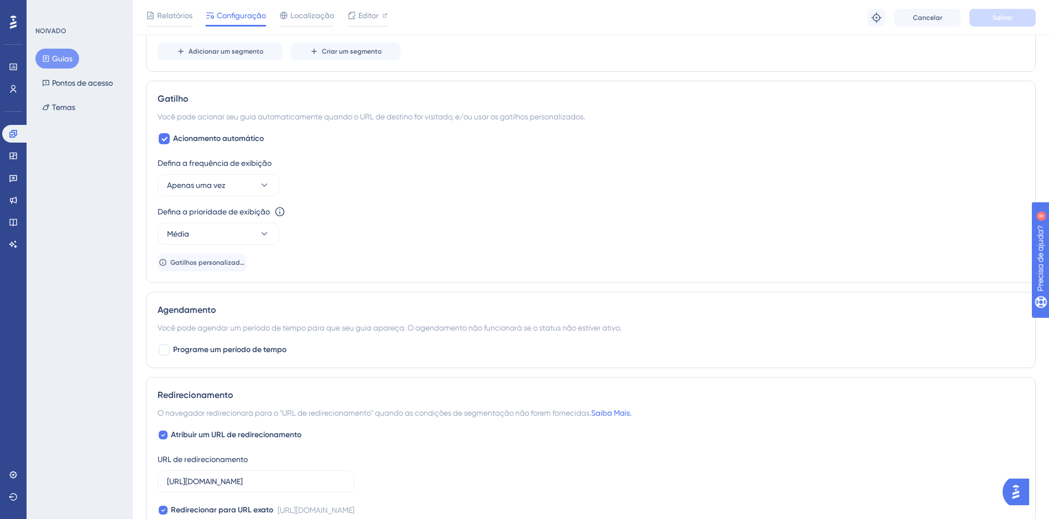
scroll to position [663, 0]
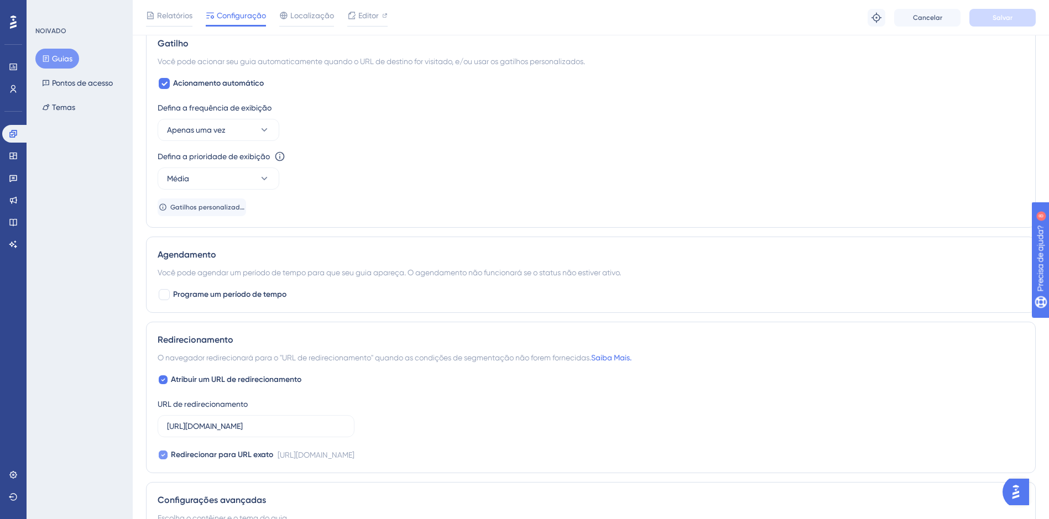
click at [162, 459] on div at bounding box center [163, 454] width 11 height 11
checkbox input "false"
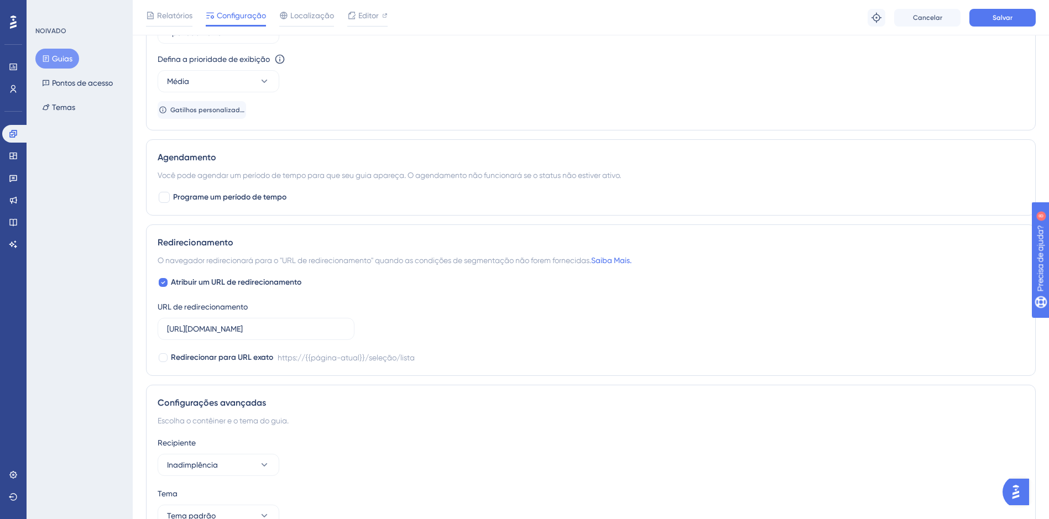
scroll to position [824, 0]
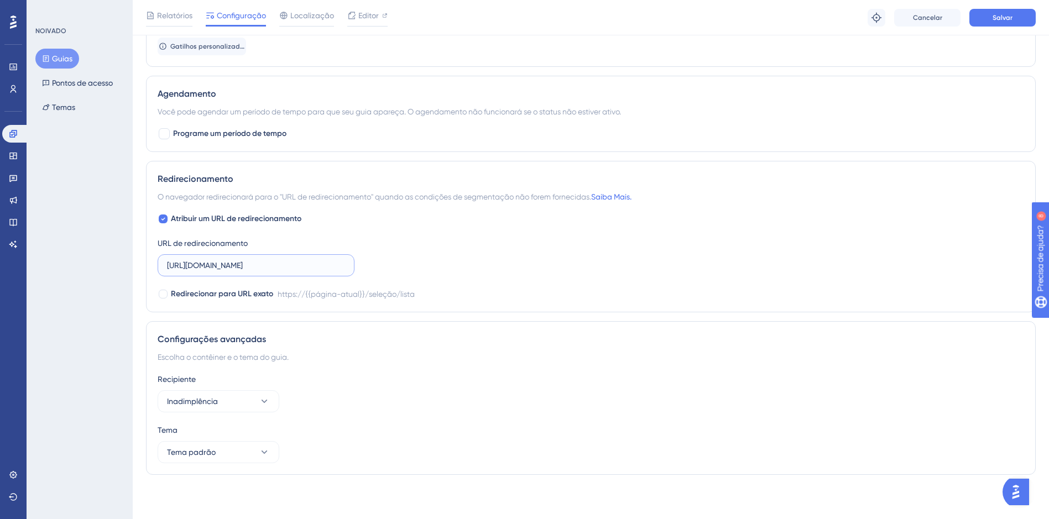
click at [240, 266] on input "[URL][DOMAIN_NAME]" at bounding box center [256, 265] width 178 height 12
paste input "hom"
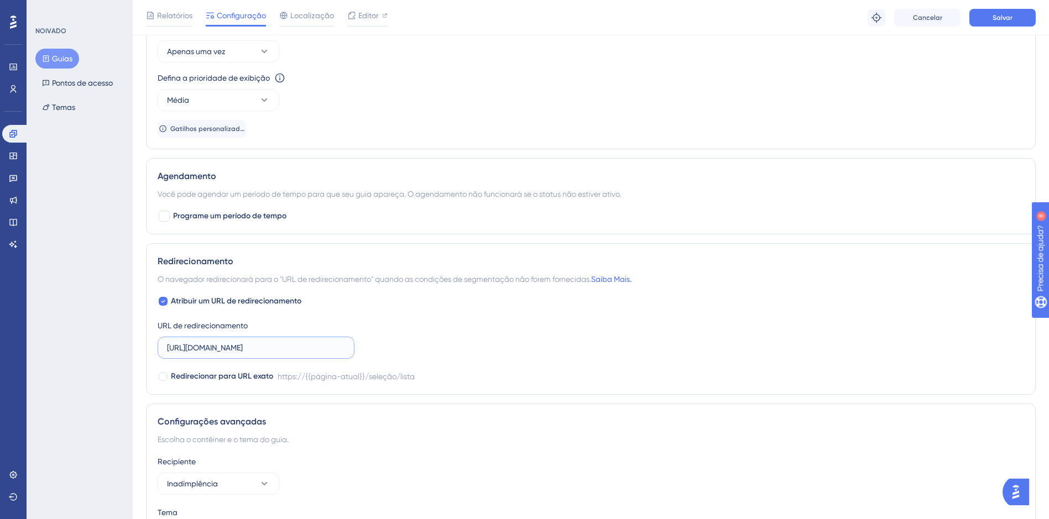
scroll to position [714, 0]
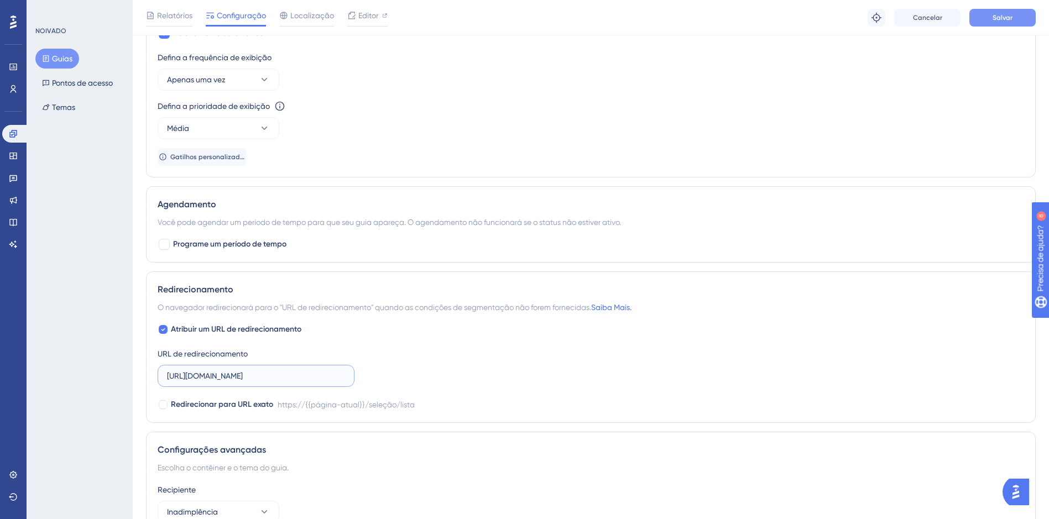
type input "[URL][DOMAIN_NAME]"
click at [1011, 24] on button "Salvar" at bounding box center [1002, 18] width 66 height 18
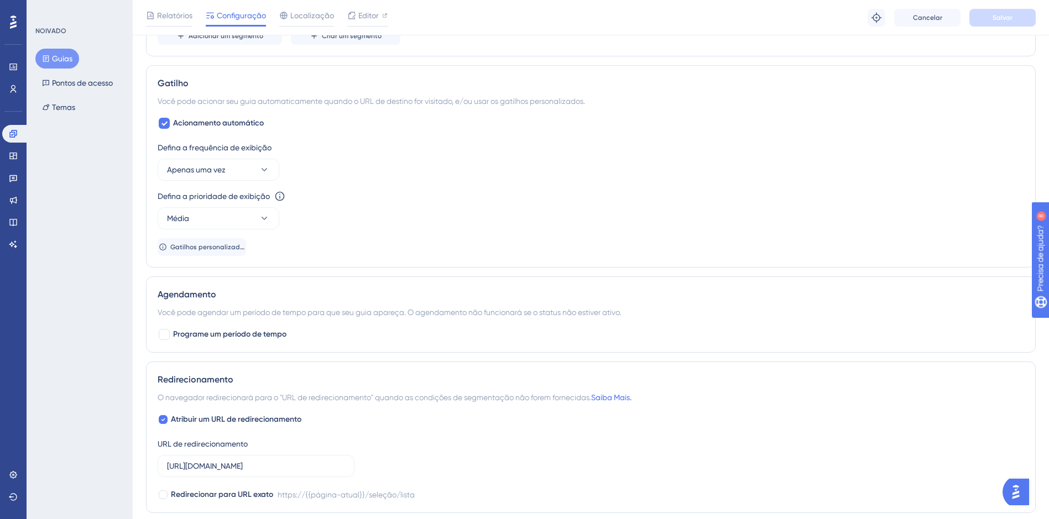
scroll to position [603, 0]
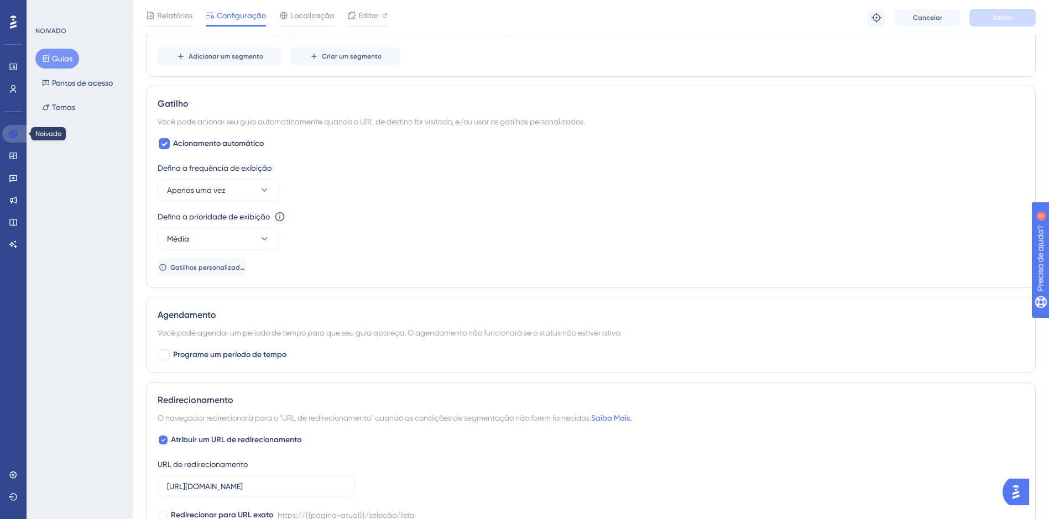
click at [14, 131] on icon at bounding box center [13, 133] width 9 height 9
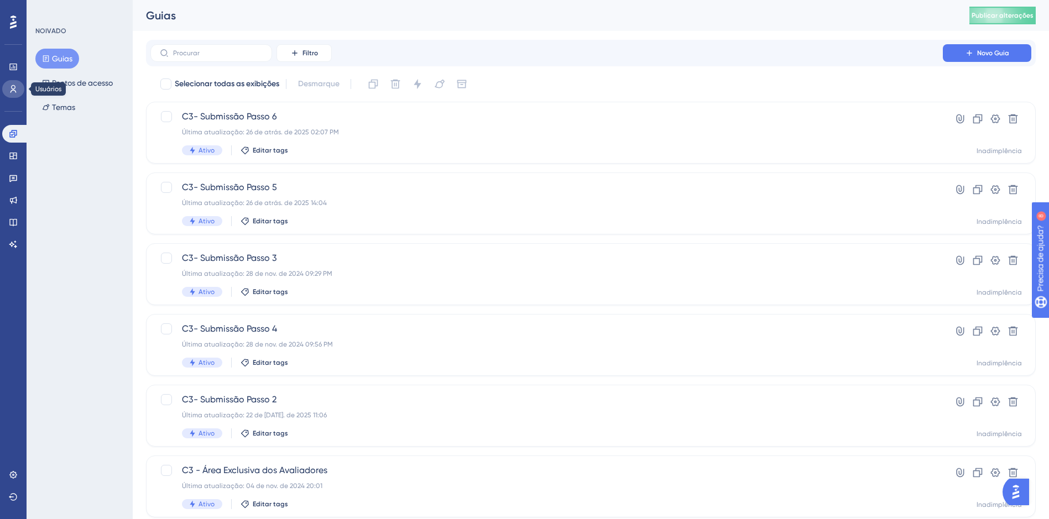
click at [14, 90] on icon at bounding box center [13, 89] width 9 height 9
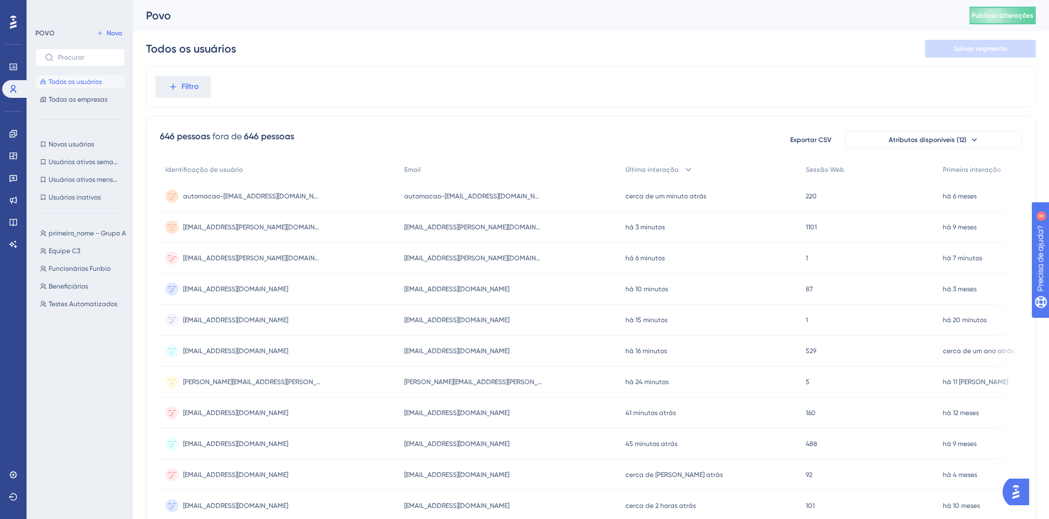
click at [360, 260] on div "[EMAIL_ADDRESS][PERSON_NAME][DOMAIN_NAME] [DOMAIN_NAME][EMAIL_ADDRESS][PERSON_N…" at bounding box center [279, 258] width 239 height 31
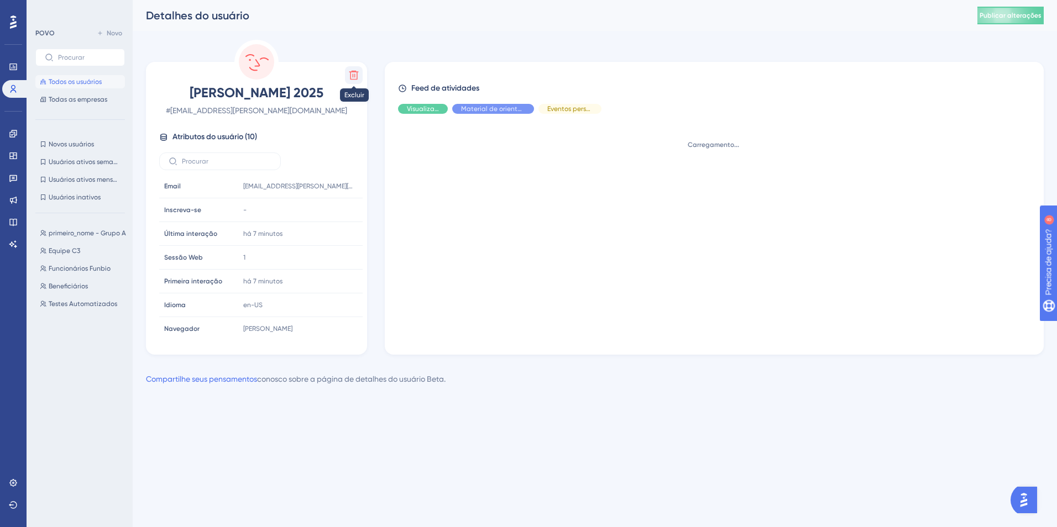
click at [353, 78] on icon at bounding box center [353, 75] width 11 height 11
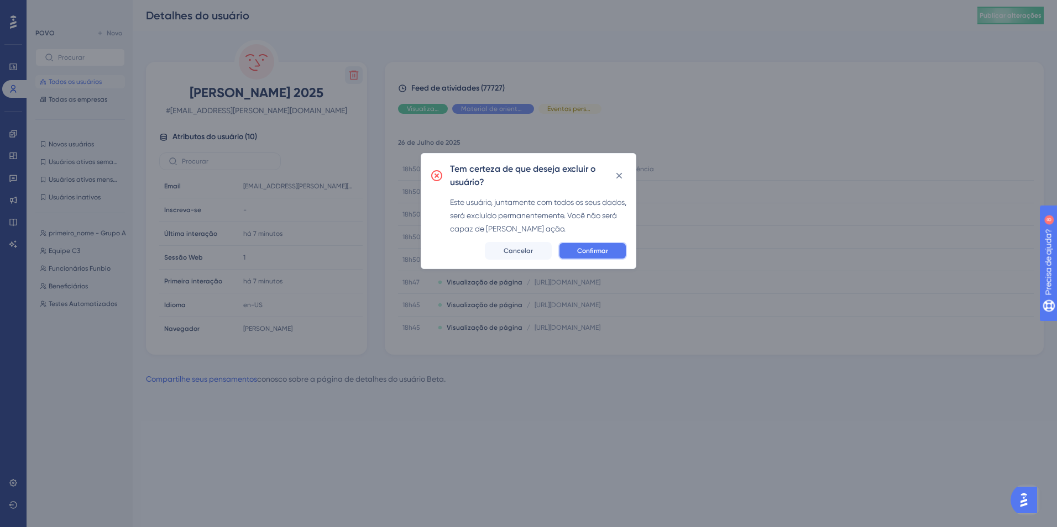
click at [590, 249] on span "Confirmar" at bounding box center [592, 251] width 31 height 9
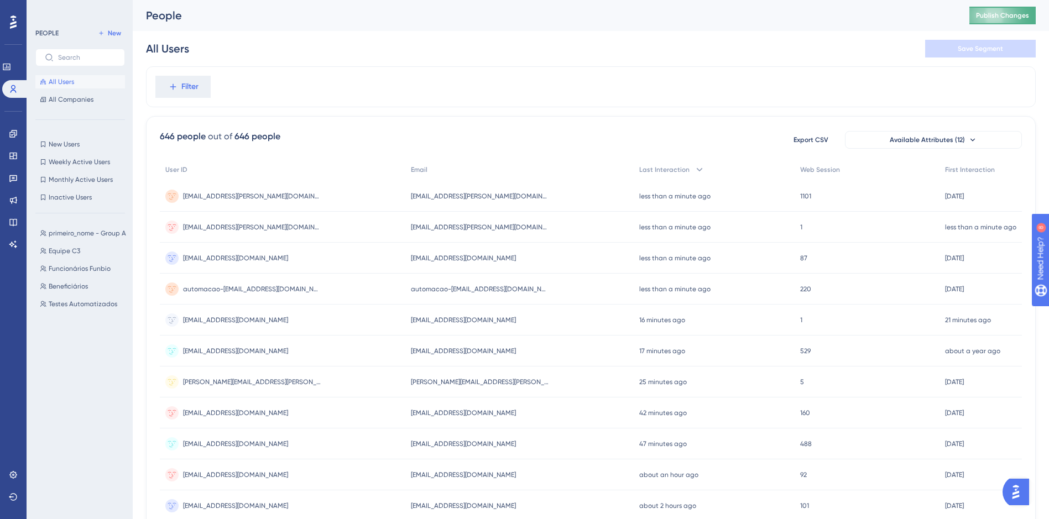
click at [992, 16] on span "Publish Changes" at bounding box center [1002, 15] width 53 height 9
click at [345, 226] on div "[EMAIL_ADDRESS][PERSON_NAME][DOMAIN_NAME] [DOMAIN_NAME][EMAIL_ADDRESS][PERSON_N…" at bounding box center [282, 227] width 245 height 31
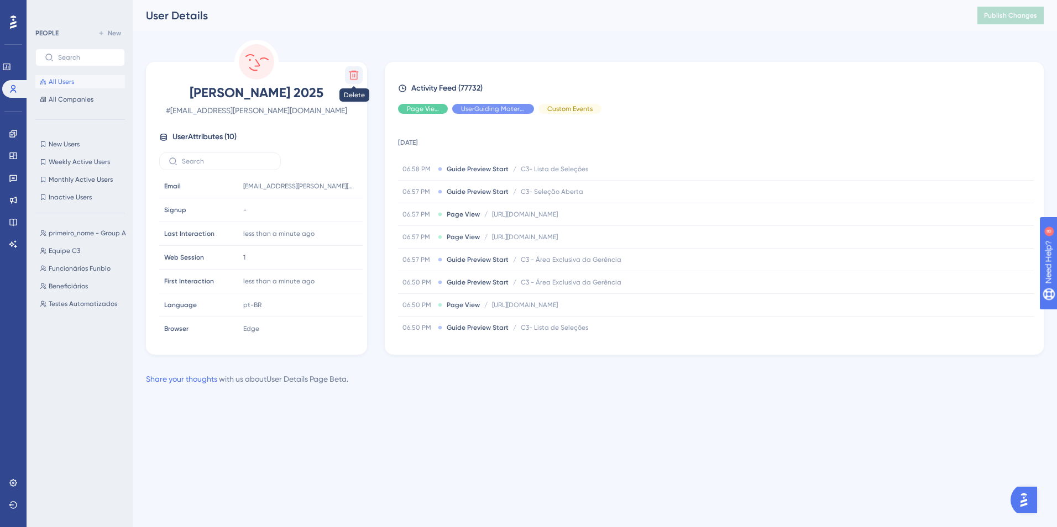
click at [356, 75] on icon at bounding box center [353, 75] width 11 height 11
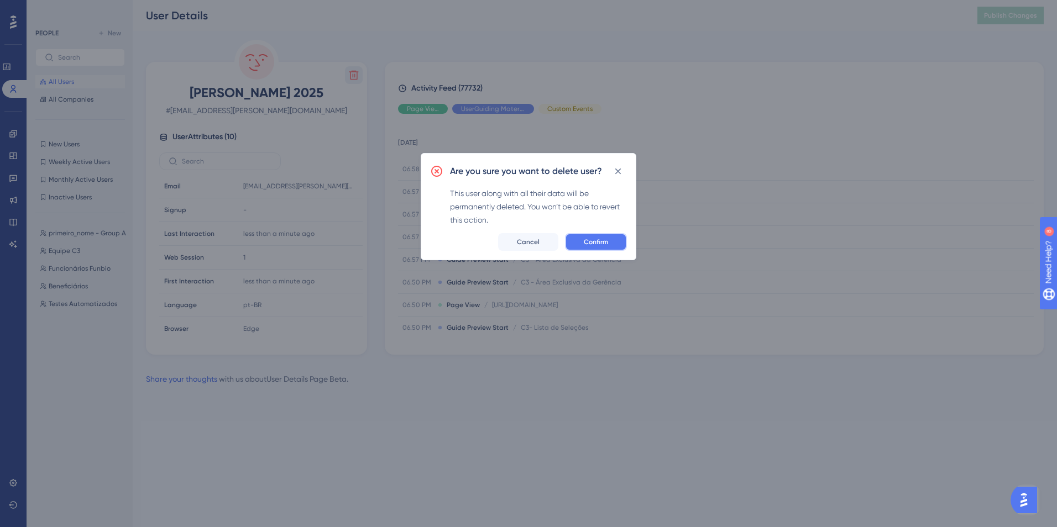
click at [601, 248] on button "Confirm" at bounding box center [596, 242] width 62 height 18
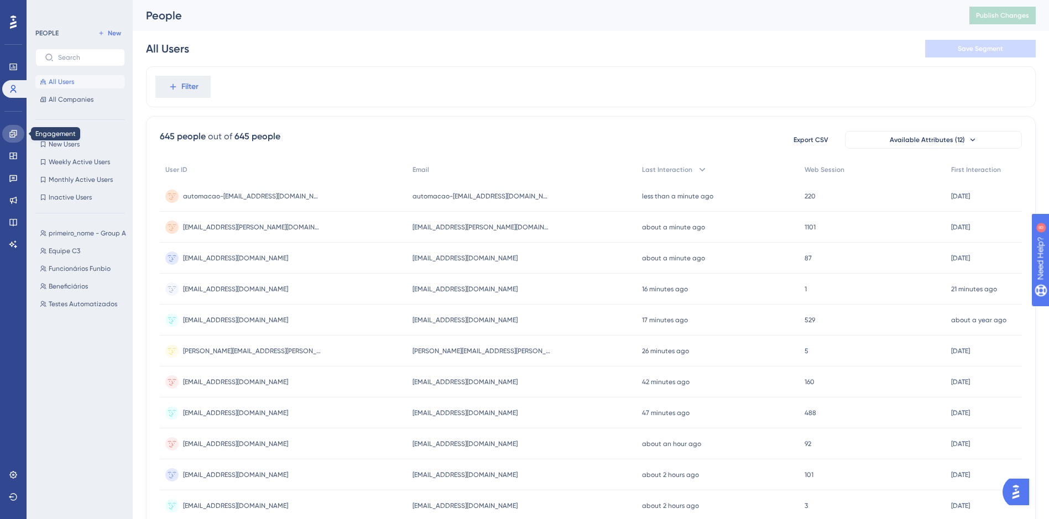
click at [18, 138] on link at bounding box center [13, 134] width 22 height 18
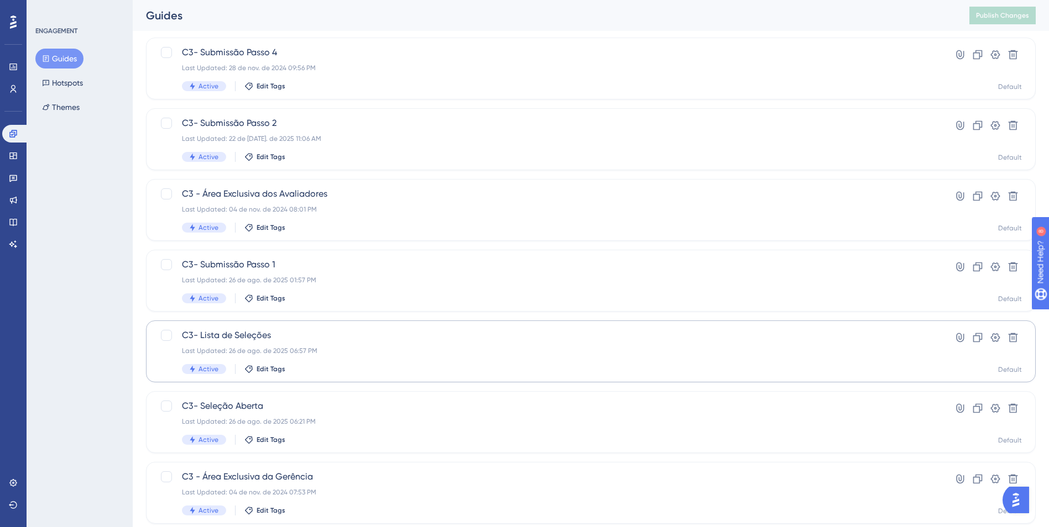
scroll to position [331, 0]
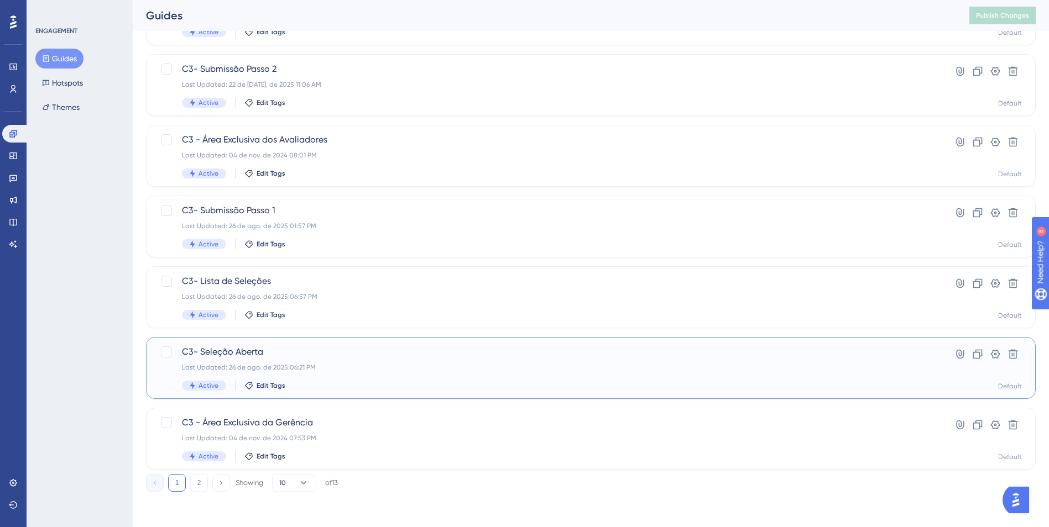
click at [400, 347] on span "C3- Seleção Aberta" at bounding box center [546, 351] width 729 height 13
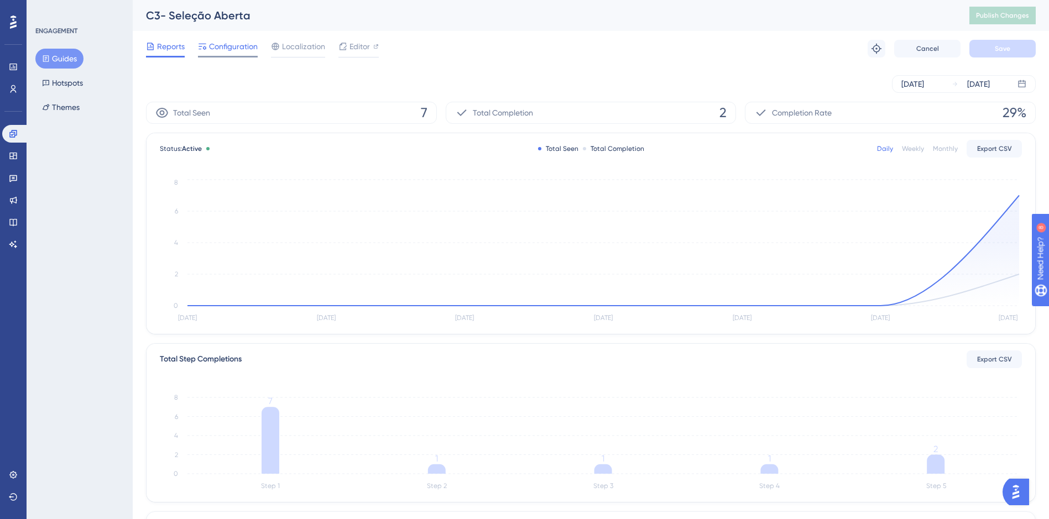
click at [224, 49] on span "Configuration" at bounding box center [233, 46] width 49 height 13
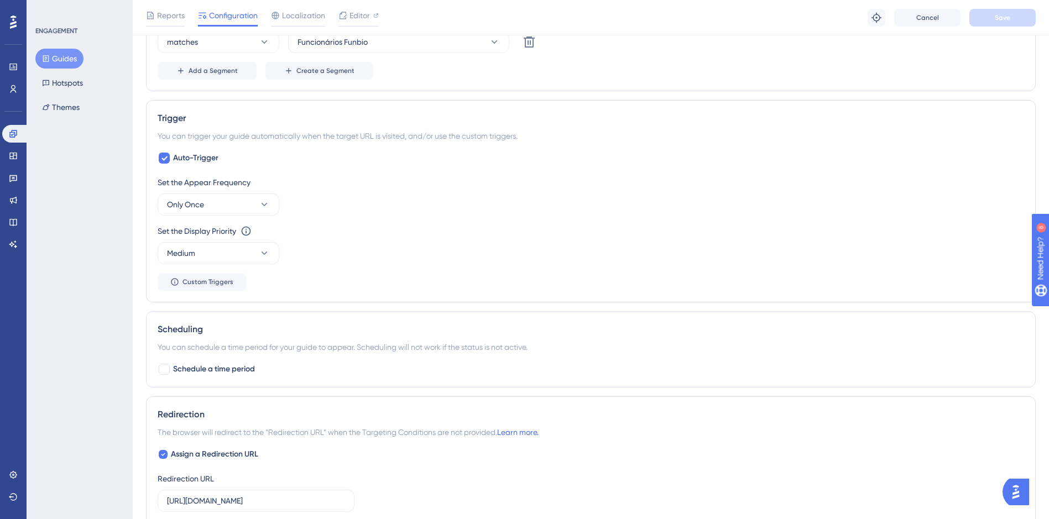
scroll to position [663, 0]
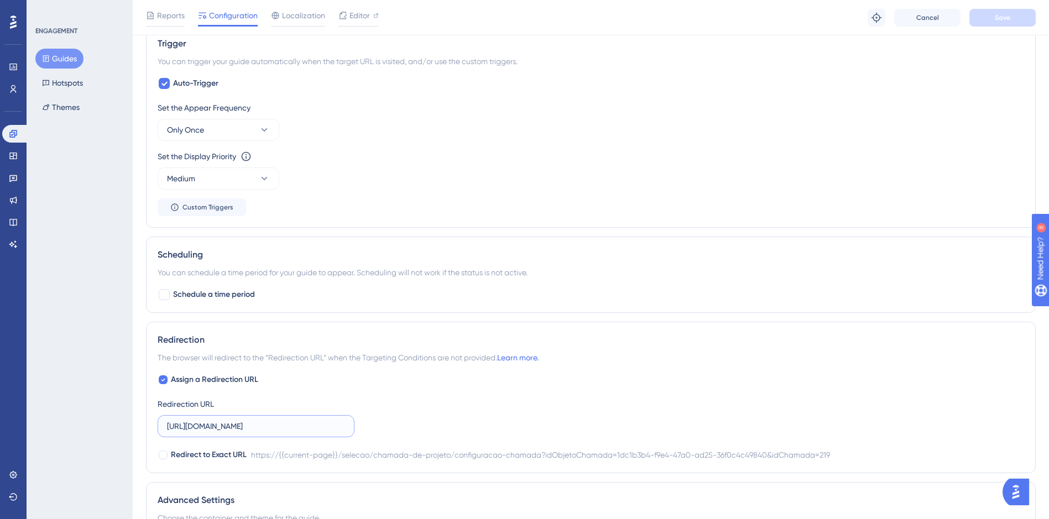
click at [321, 427] on input "[URL][DOMAIN_NAME]" at bounding box center [256, 426] width 178 height 12
click at [323, 421] on input "[URL][DOMAIN_NAME]" at bounding box center [256, 426] width 178 height 12
click at [322, 421] on input "[URL][DOMAIN_NAME]" at bounding box center [256, 426] width 178 height 12
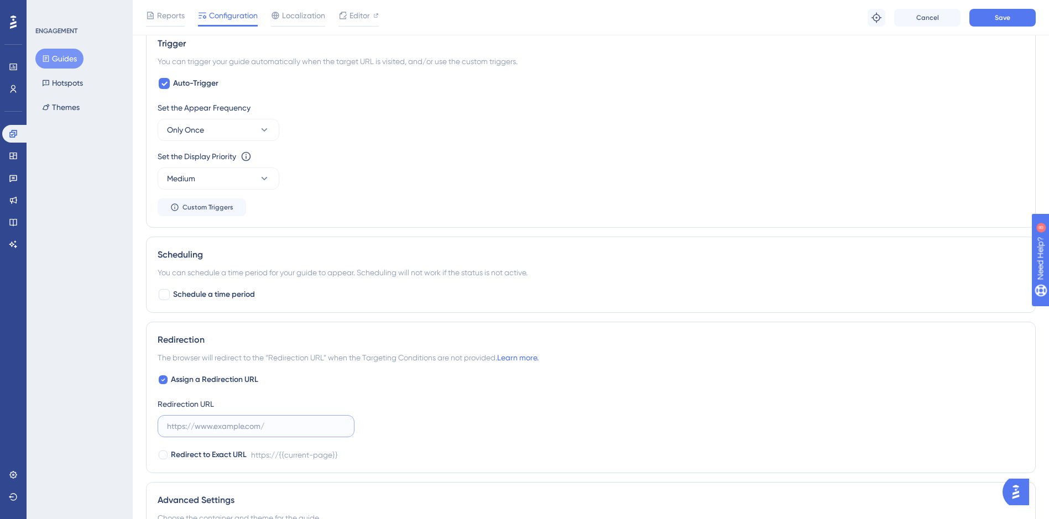
paste input "[URL][DOMAIN_NAME]"
type input "[URL][DOMAIN_NAME]"
click at [992, 20] on button "Save" at bounding box center [1002, 18] width 66 height 18
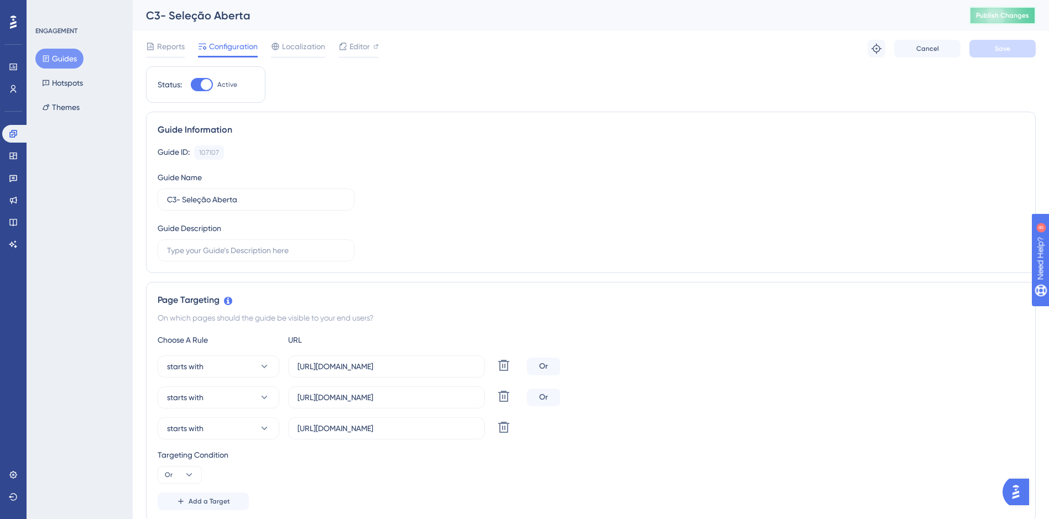
click at [985, 15] on span "Publish Changes" at bounding box center [1002, 15] width 53 height 9
click at [13, 132] on icon at bounding box center [12, 133] width 7 height 7
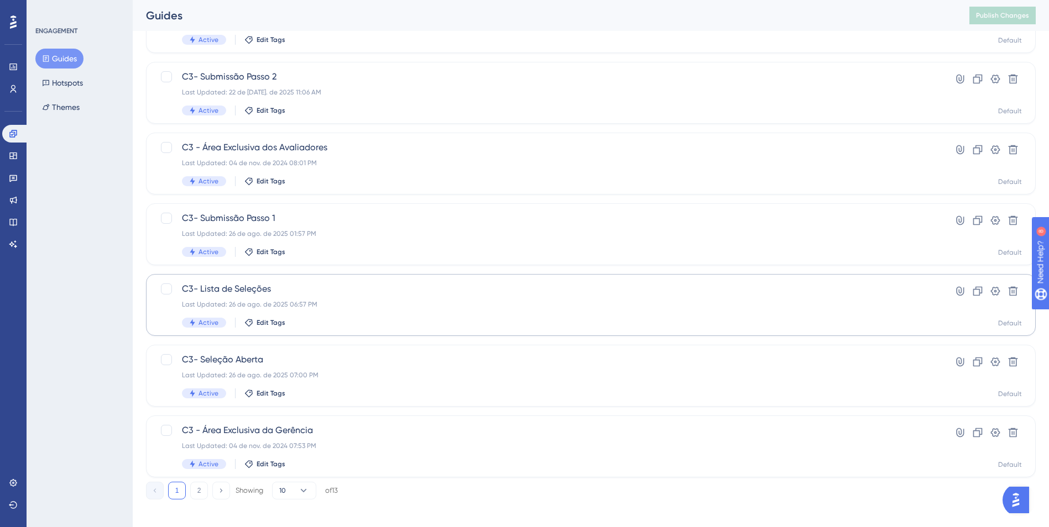
scroll to position [331, 0]
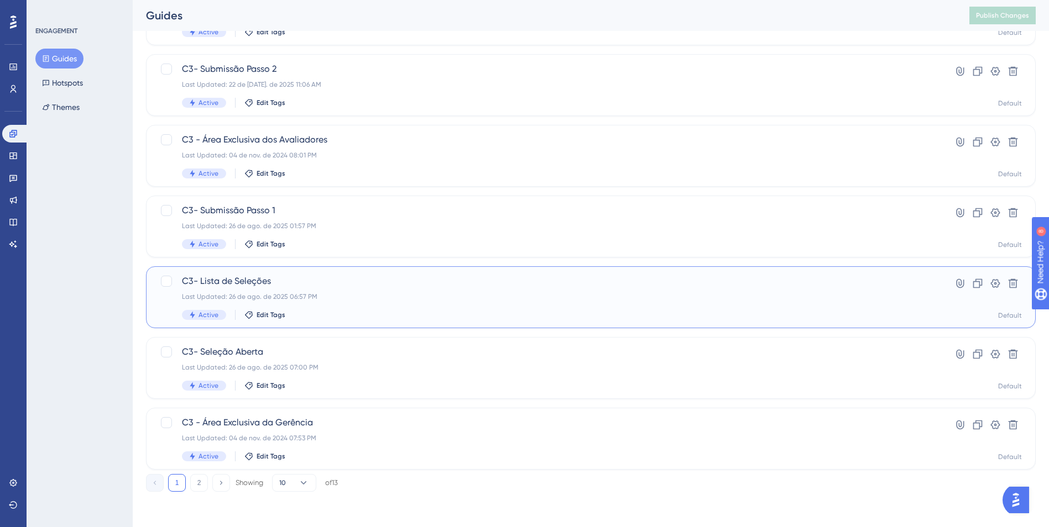
click at [418, 298] on div "Last Updated: 26 de ago. de 2025 06:57 PM" at bounding box center [546, 296] width 729 height 9
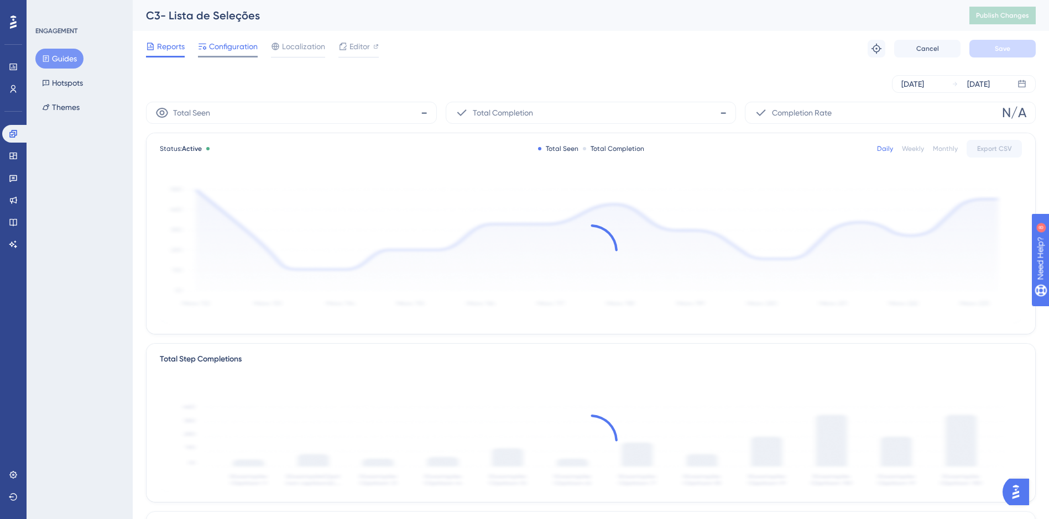
click at [237, 51] on span "Configuration" at bounding box center [233, 46] width 49 height 13
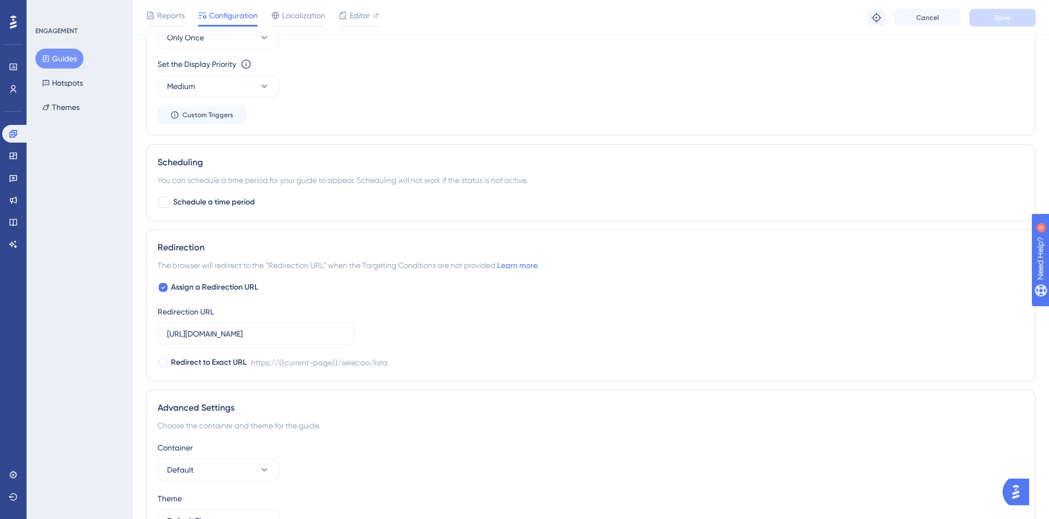
scroll to position [774, 0]
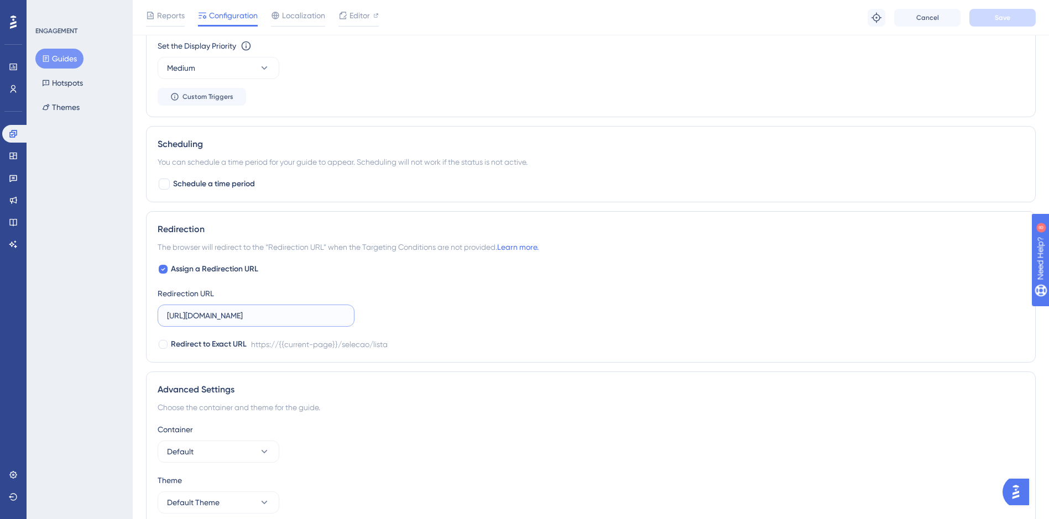
click at [315, 321] on input "[URL][DOMAIN_NAME]" at bounding box center [256, 316] width 178 height 12
paste input "[URL][DOMAIN_NAME]"
type input "[URL][DOMAIN_NAME]"
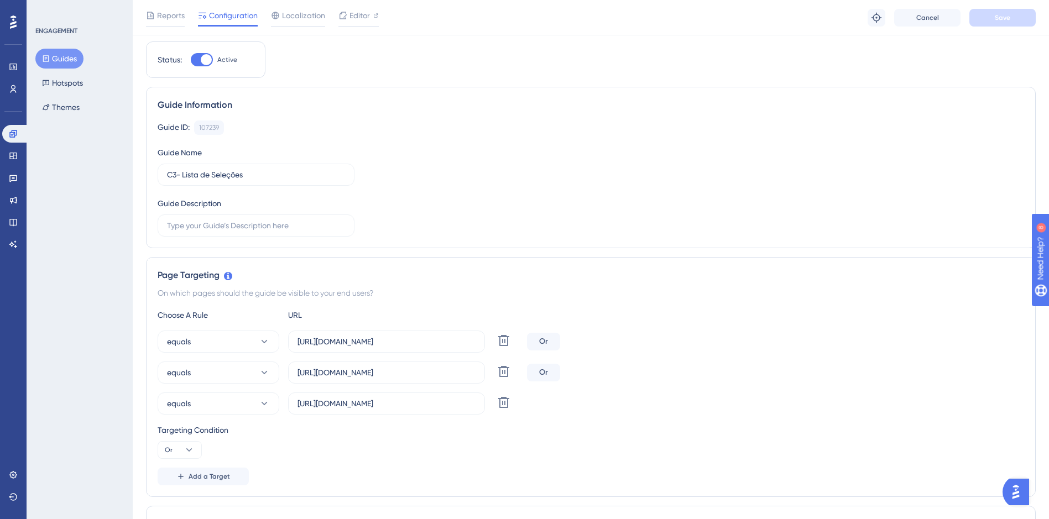
scroll to position [0, 0]
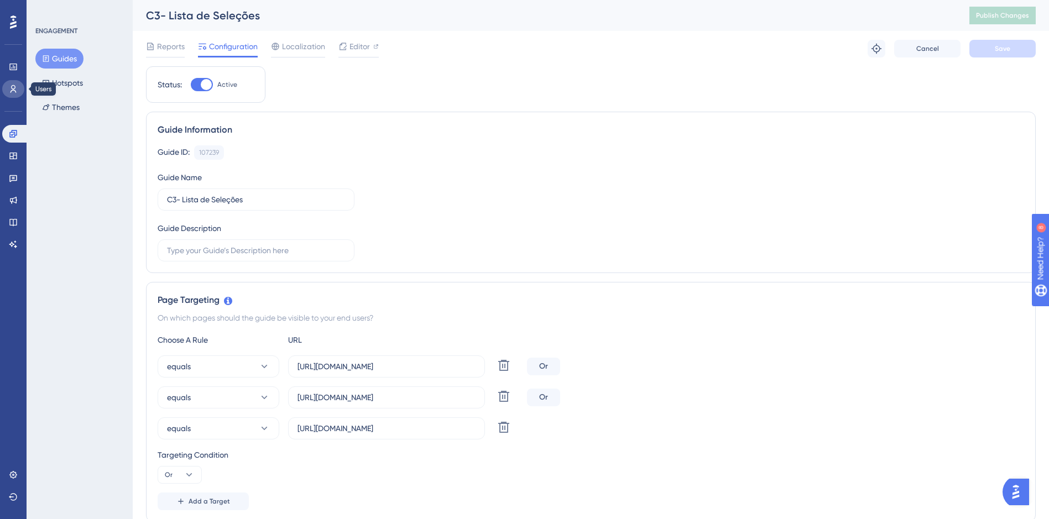
click at [11, 93] on link at bounding box center [13, 89] width 22 height 18
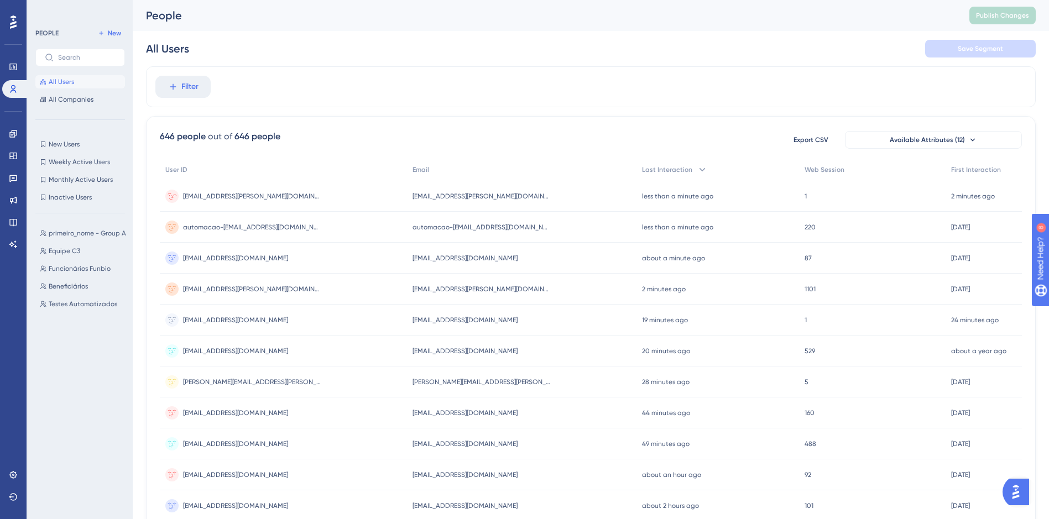
click at [354, 202] on div "[EMAIL_ADDRESS][PERSON_NAME][DOMAIN_NAME] [DOMAIN_NAME][EMAIL_ADDRESS][PERSON_N…" at bounding box center [283, 196] width 247 height 31
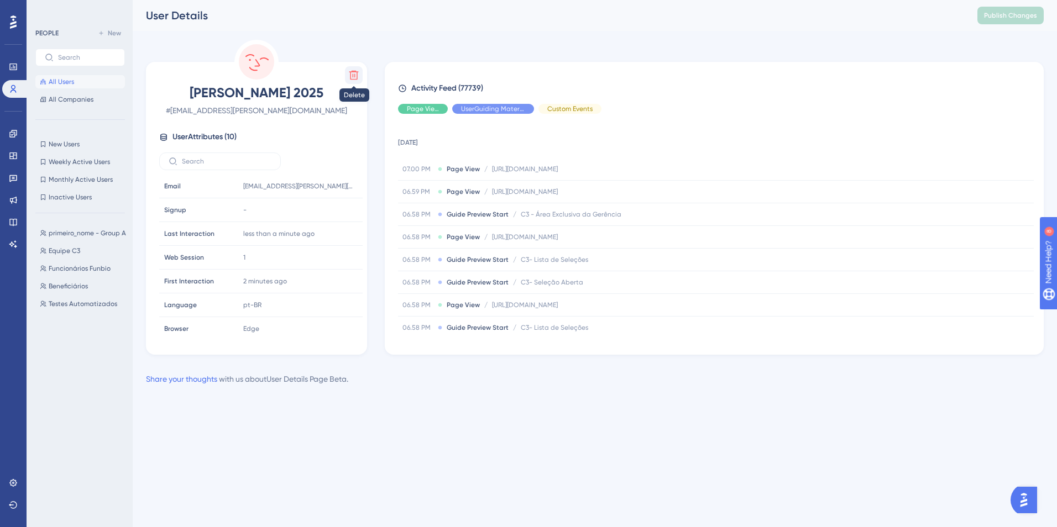
click at [353, 78] on icon at bounding box center [353, 75] width 11 height 11
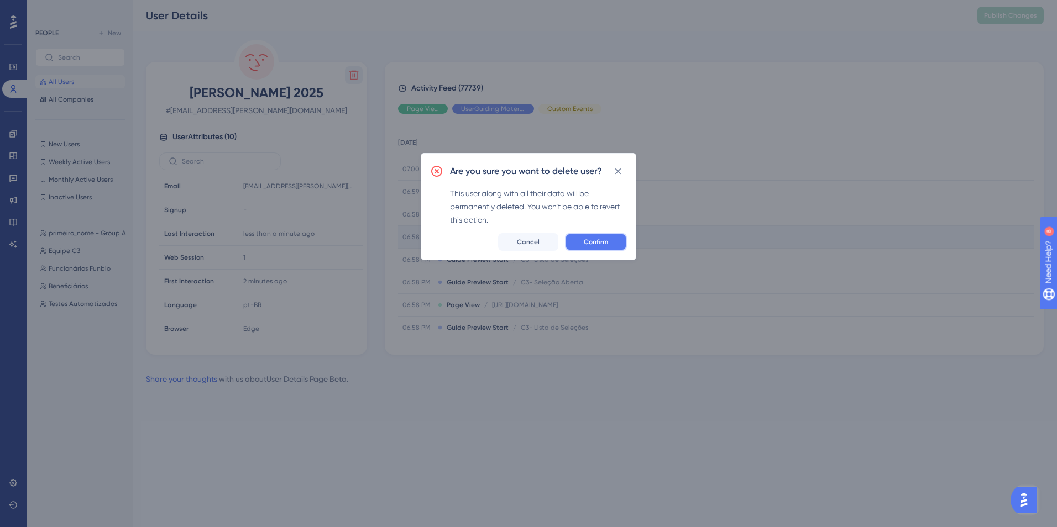
click at [575, 240] on button "Confirm" at bounding box center [596, 242] width 62 height 18
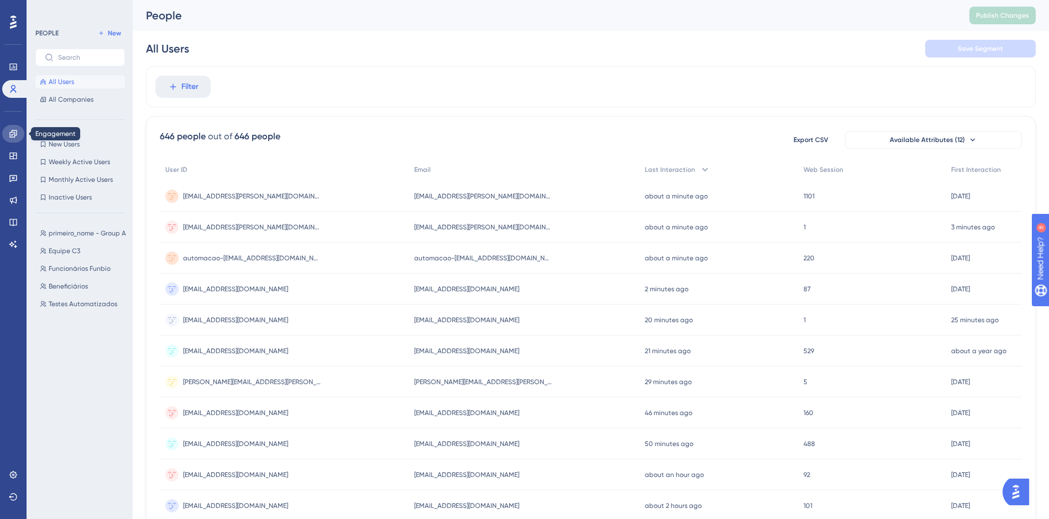
click at [18, 139] on link at bounding box center [13, 134] width 22 height 18
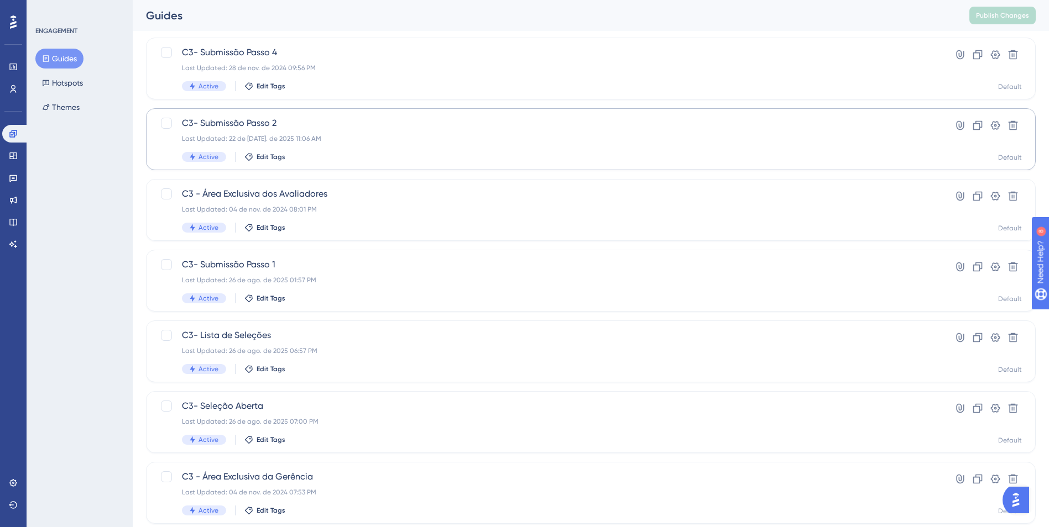
scroll to position [331, 0]
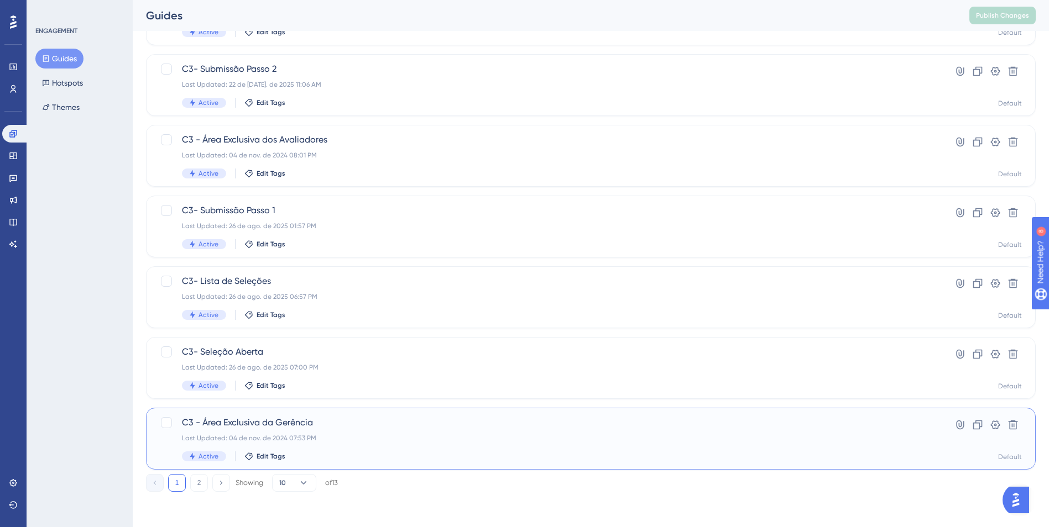
click at [397, 424] on span "C3 - Área Exclusiva da Gerência" at bounding box center [546, 422] width 729 height 13
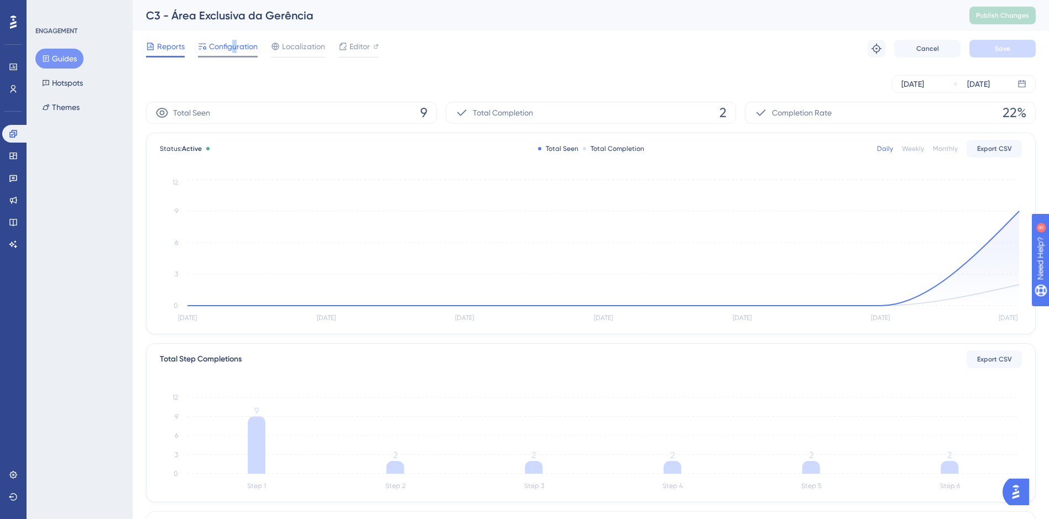
click at [235, 51] on span "Configuration" at bounding box center [233, 46] width 49 height 13
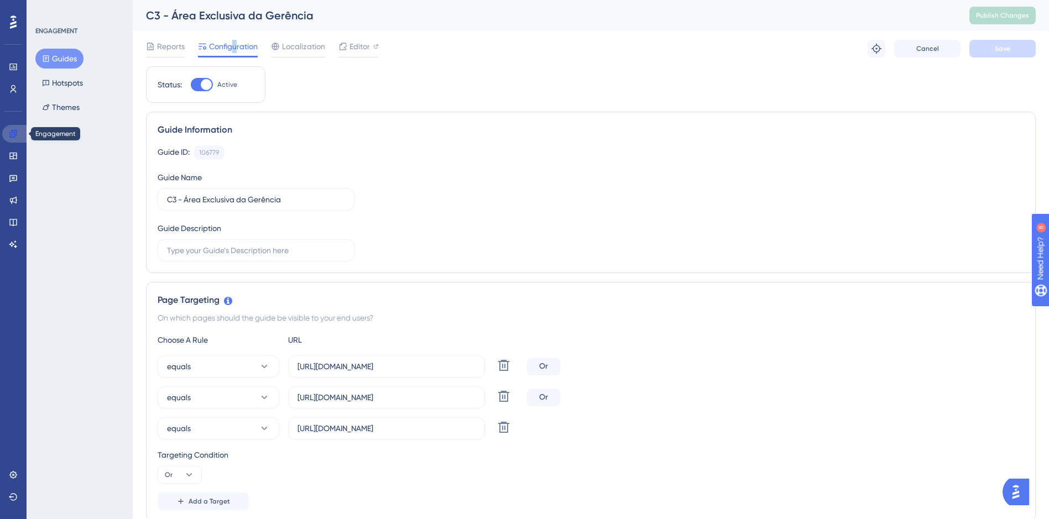
click at [18, 136] on link at bounding box center [15, 134] width 27 height 18
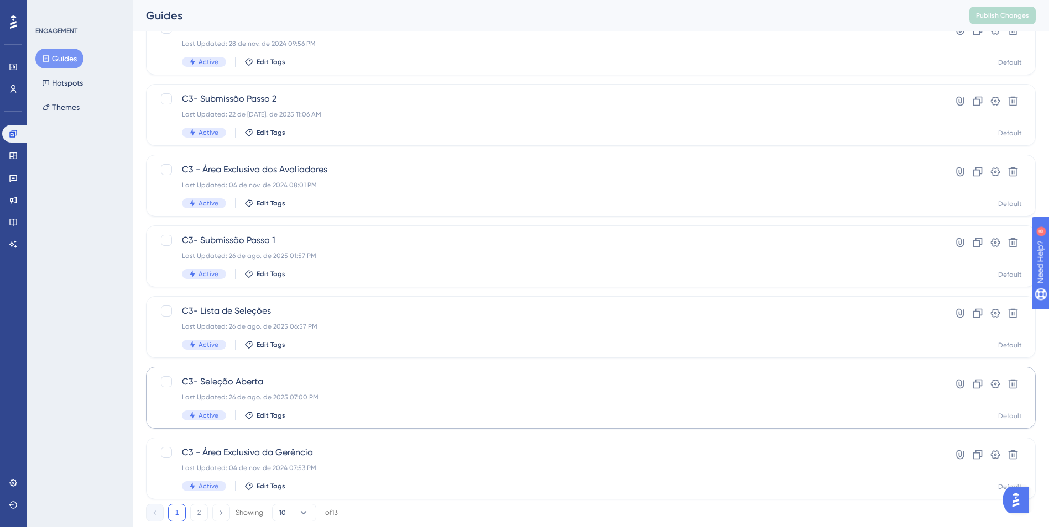
scroll to position [331, 0]
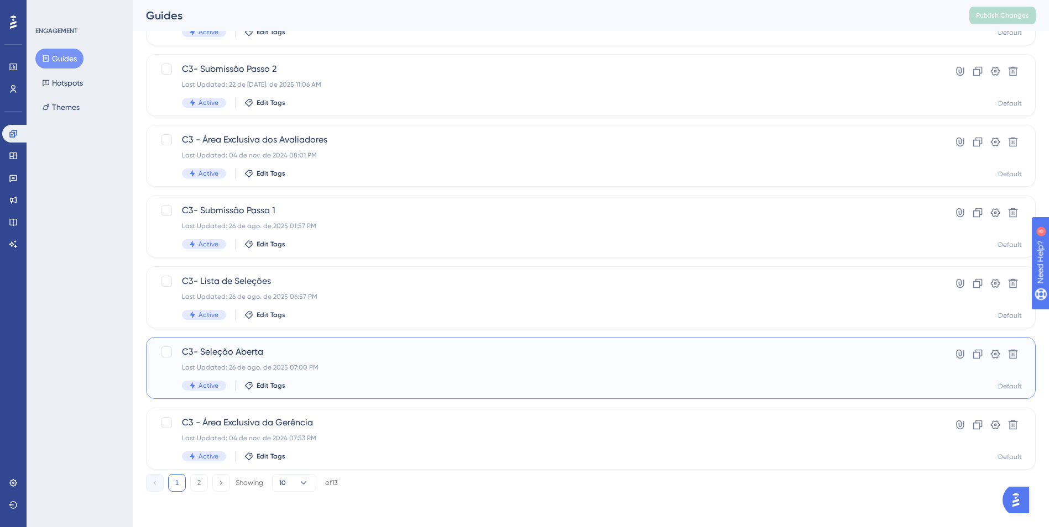
click at [408, 360] on div "C3- Seleção Aberta Last Updated: 26 de ago. de 2025 07:00 PM Active Edit Tags" at bounding box center [546, 367] width 729 height 45
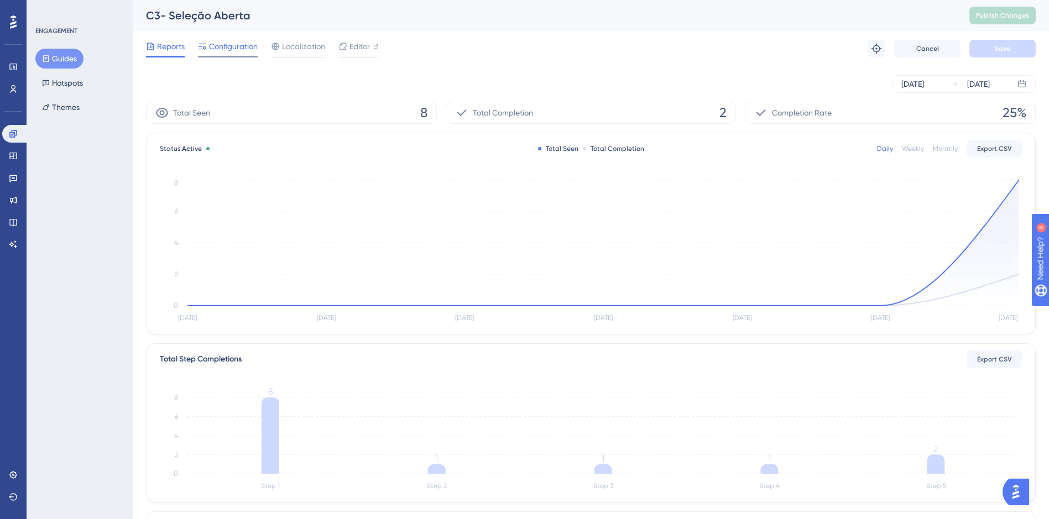
click at [238, 50] on span "Configuration" at bounding box center [233, 46] width 49 height 13
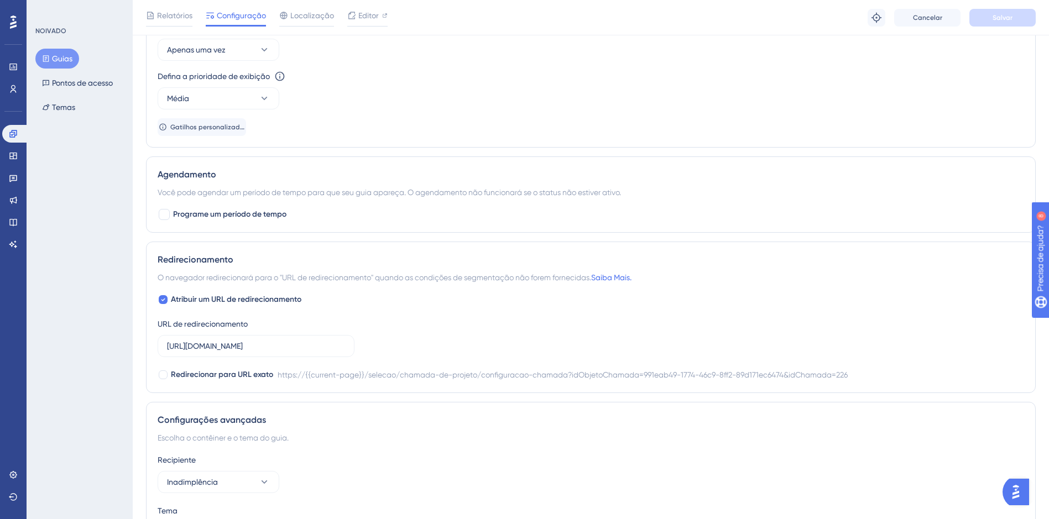
scroll to position [774, 0]
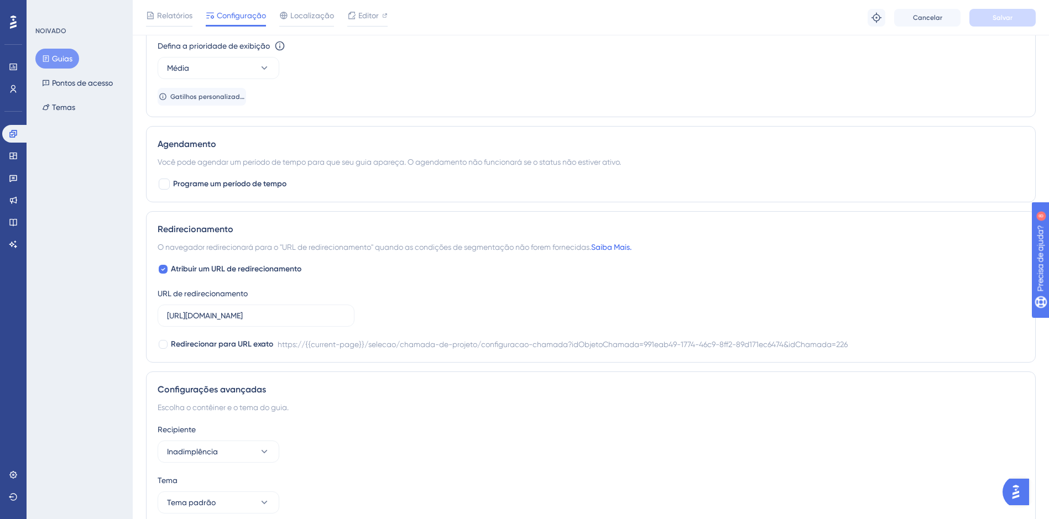
click at [631, 245] on link "Saiba Mais." at bounding box center [611, 247] width 40 height 9
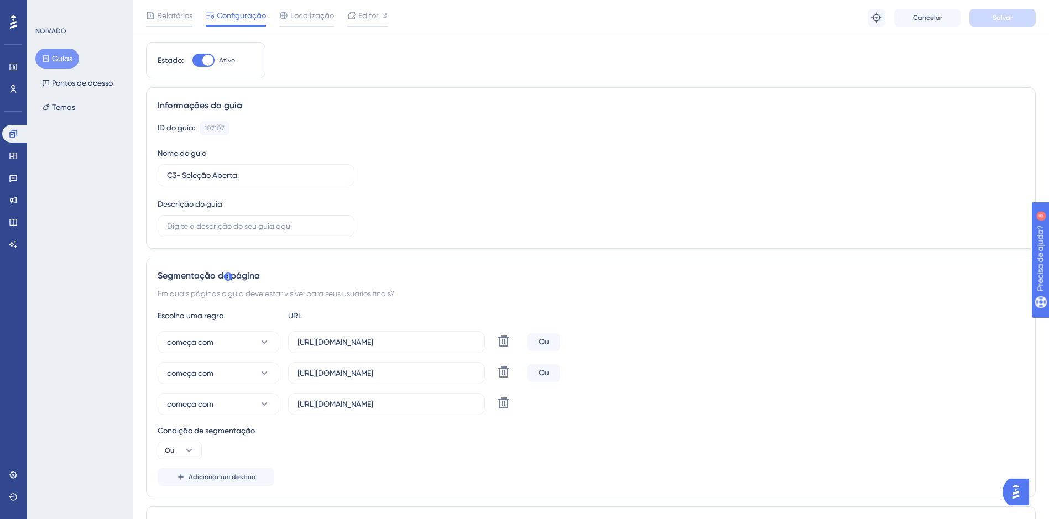
scroll to position [0, 0]
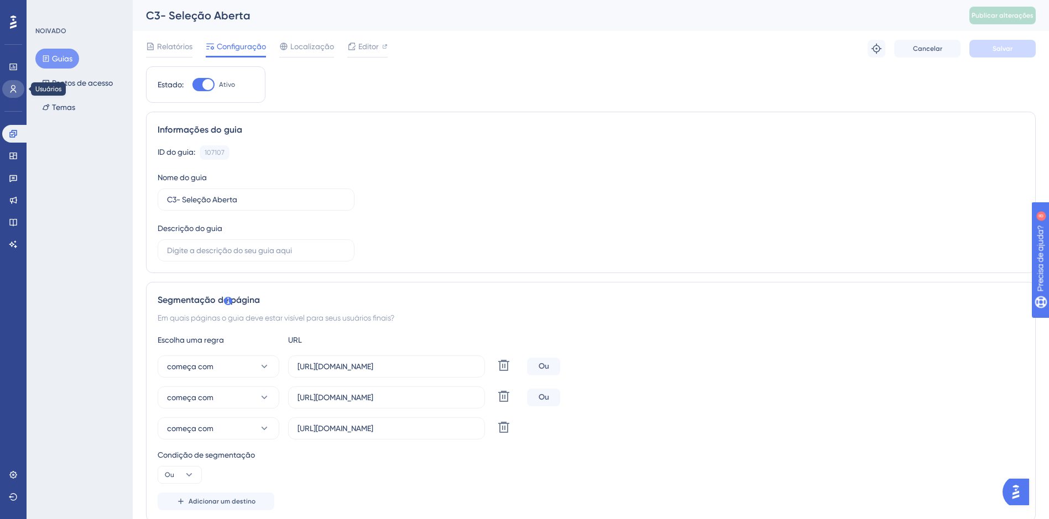
click at [12, 92] on icon at bounding box center [13, 89] width 9 height 9
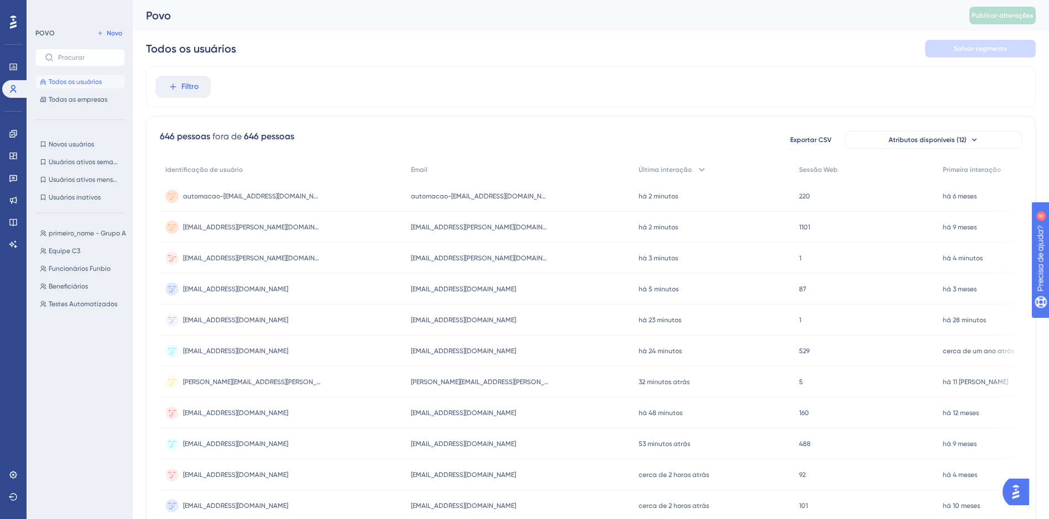
click at [352, 258] on div "[EMAIL_ADDRESS][PERSON_NAME][DOMAIN_NAME] [DOMAIN_NAME][EMAIL_ADDRESS][PERSON_N…" at bounding box center [282, 258] width 245 height 31
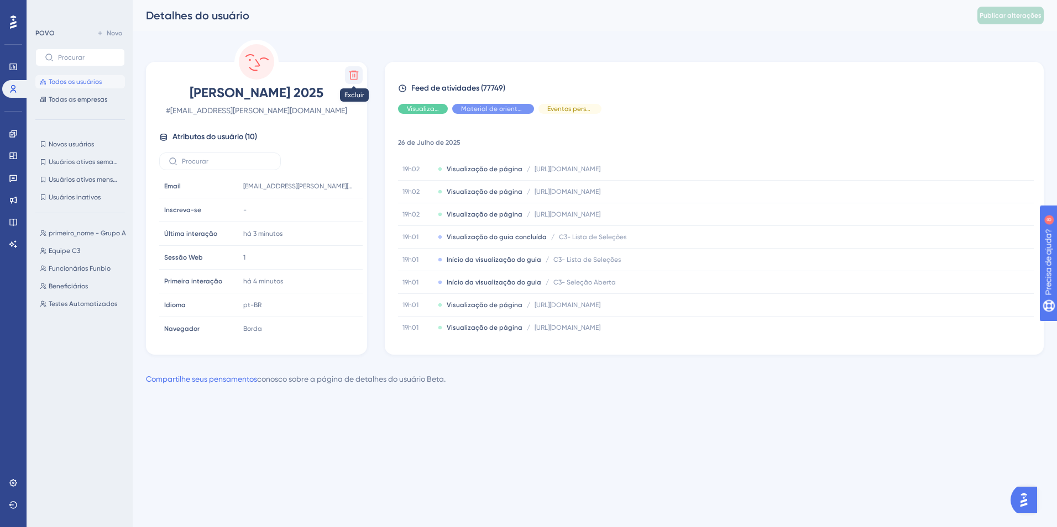
click at [353, 78] on icon at bounding box center [353, 75] width 11 height 11
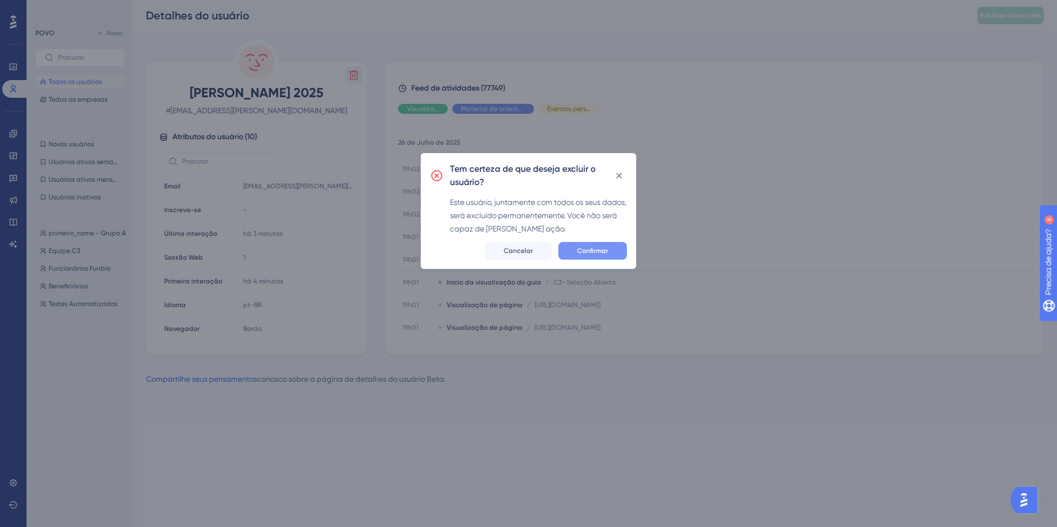
click at [609, 251] on button "Confirmar" at bounding box center [592, 251] width 69 height 18
